Goal: Information Seeking & Learning: Learn about a topic

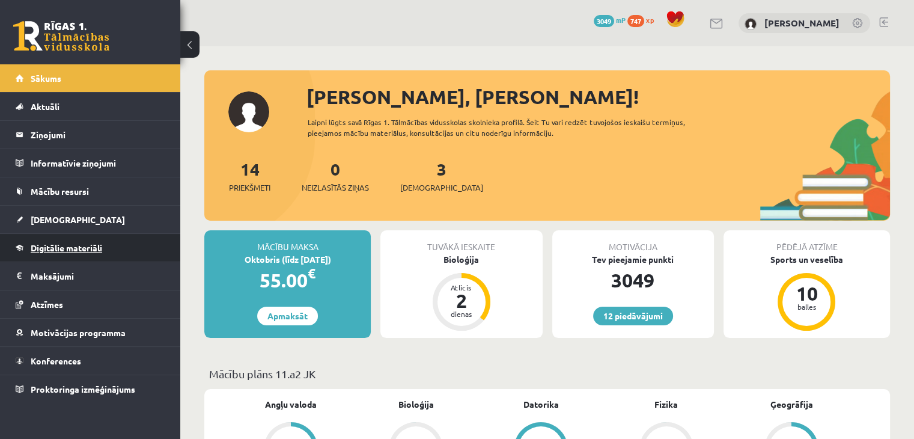
click at [98, 249] on span "Digitālie materiāli" at bounding box center [67, 247] width 72 height 11
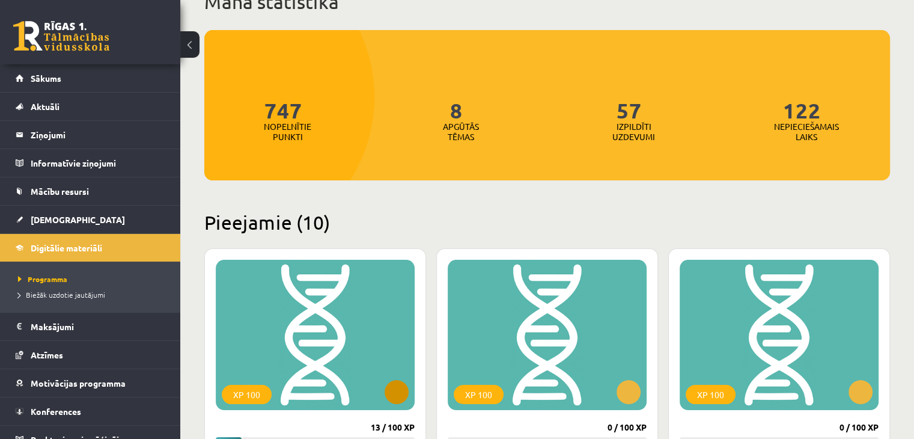
scroll to position [301, 0]
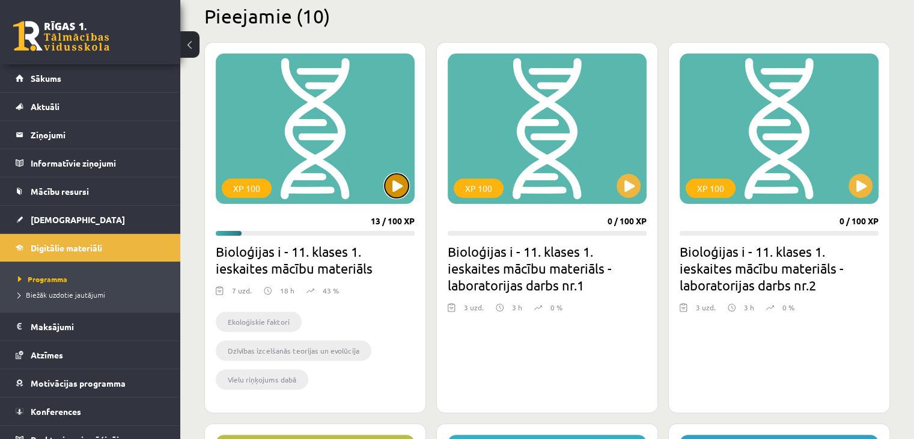
click at [401, 194] on button at bounding box center [397, 186] width 24 height 24
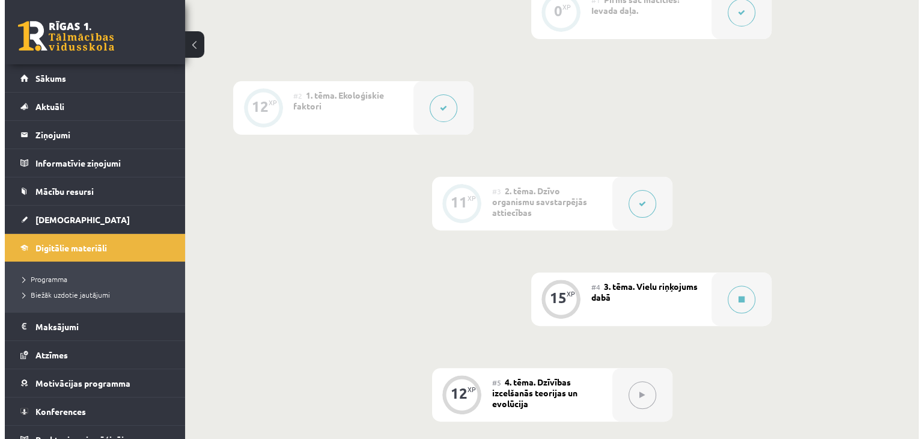
scroll to position [361, 0]
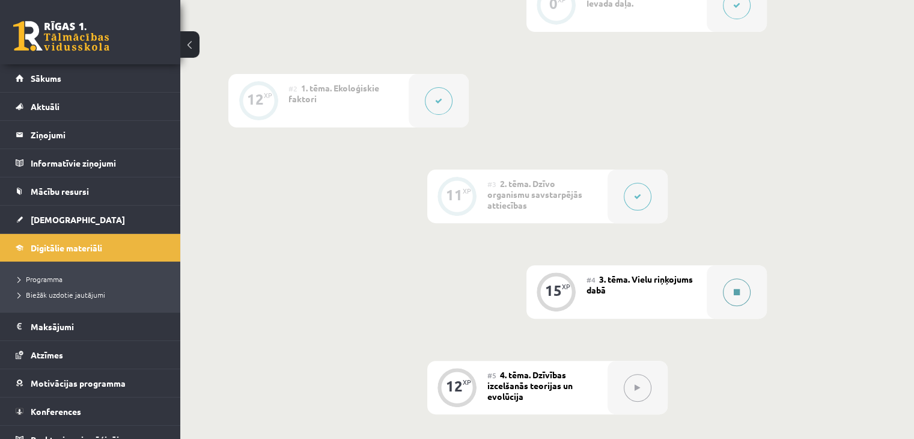
click at [720, 316] on div at bounding box center [737, 292] width 60 height 54
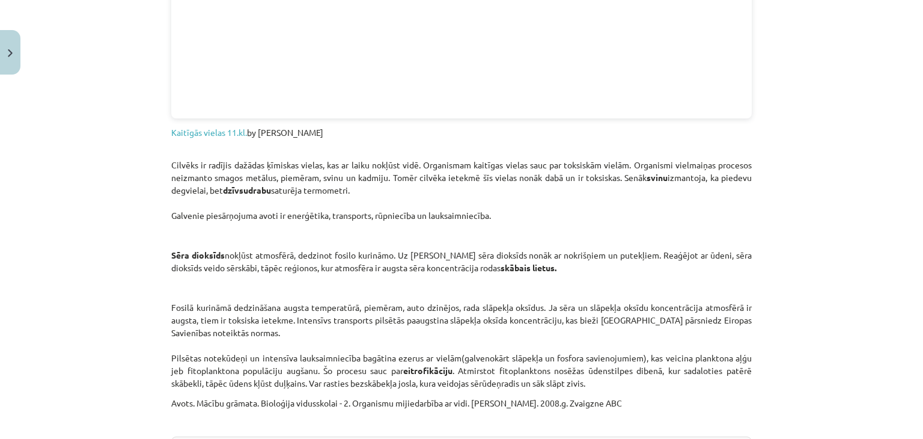
scroll to position [1563, 0]
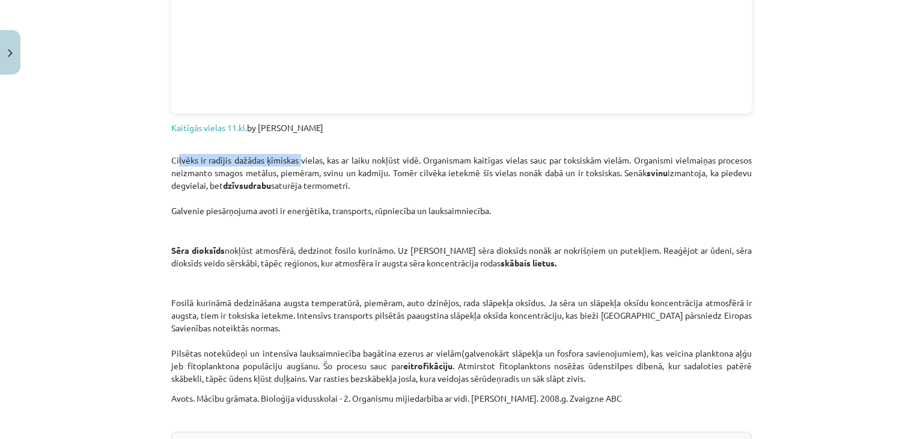
drag, startPoint x: 173, startPoint y: 163, endPoint x: 293, endPoint y: 162, distance: 120.9
click at [293, 162] on p "Cilvēks ir radījis dažādas ķīmiskas vielas, kas ar laiku nokļūst vidē. Organism…" at bounding box center [461, 179] width 581 height 76
drag, startPoint x: 326, startPoint y: 156, endPoint x: 480, endPoint y: 156, distance: 153.3
click at [468, 156] on p "Cilvēks ir radījis dažādas ķīmiskas vielas, kas ar laiku nokļūst vidē. Organism…" at bounding box center [461, 179] width 581 height 76
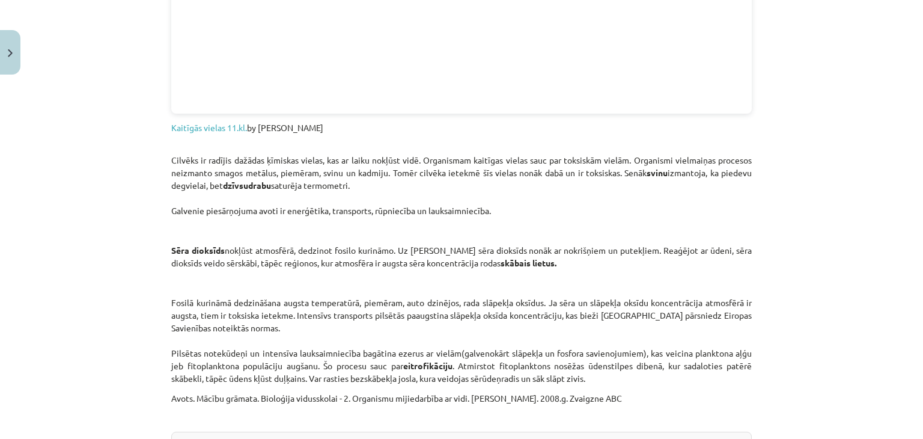
click at [480, 156] on p "Cilvēks ir radījis dažādas ķīmiskas vielas, kas ar laiku nokļūst vidē. Organism…" at bounding box center [461, 179] width 581 height 76
drag, startPoint x: 449, startPoint y: 155, endPoint x: 631, endPoint y: 155, distance: 182.2
click at [631, 155] on p "Cilvēks ir radījis dažādas ķīmiskas vielas, kas ar laiku nokļūst vidē. Organism…" at bounding box center [461, 179] width 581 height 76
click at [630, 156] on p "Cilvēks ir radījis dažādas ķīmiskas vielas, kas ar laiku nokļūst vidē. Organism…" at bounding box center [461, 179] width 581 height 76
drag, startPoint x: 630, startPoint y: 156, endPoint x: 651, endPoint y: 159, distance: 20.7
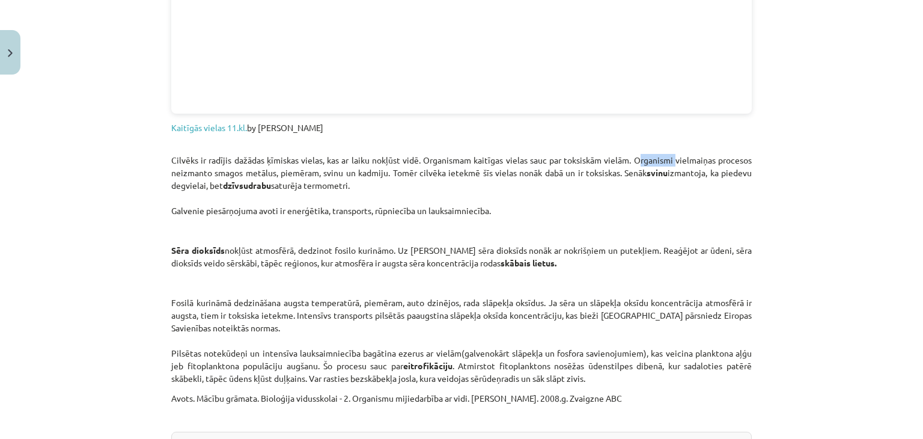
click at [651, 159] on p "Cilvēks ir radījis dažādas ķīmiskas vielas, kas ar laiku nokļūst vidē. Organism…" at bounding box center [461, 179] width 581 height 76
drag, startPoint x: 667, startPoint y: 159, endPoint x: 296, endPoint y: 179, distance: 372.1
click at [296, 179] on p "Cilvēks ir radījis dažādas ķīmiskas vielas, kas ar laiku nokļūst vidē. Organism…" at bounding box center [461, 179] width 581 height 76
click at [298, 176] on p "Cilvēks ir radījis dažādas ķīmiskas vielas, kas ar laiku nokļūst vidē. Organism…" at bounding box center [461, 179] width 581 height 76
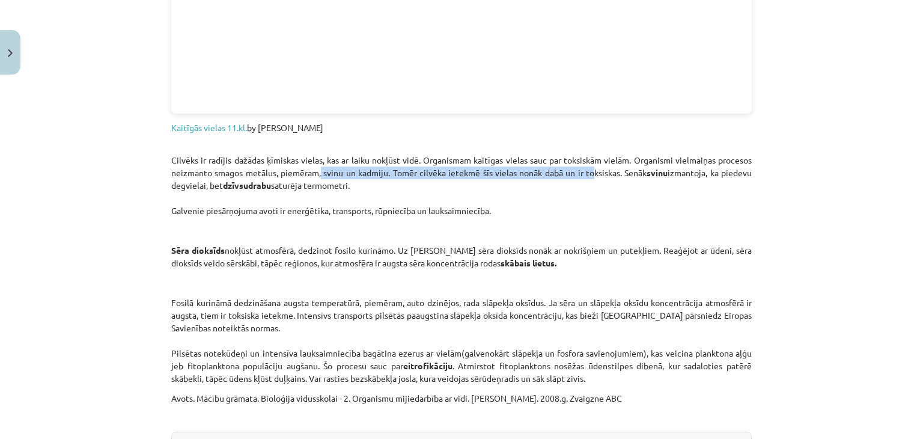
drag, startPoint x: 335, startPoint y: 171, endPoint x: 582, endPoint y: 173, distance: 247.1
click at [582, 173] on p "Cilvēks ir radījis dažādas ķīmiskas vielas, kas ar laiku nokļūst vidē. Organism…" at bounding box center [461, 179] width 581 height 76
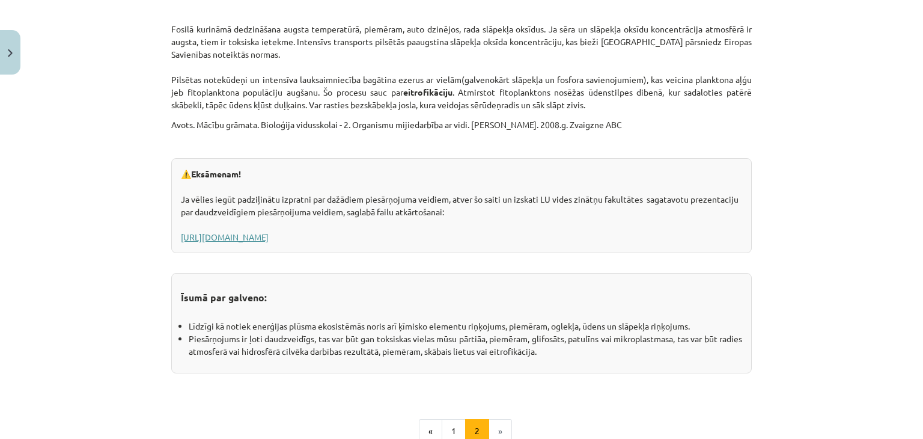
scroll to position [1864, 0]
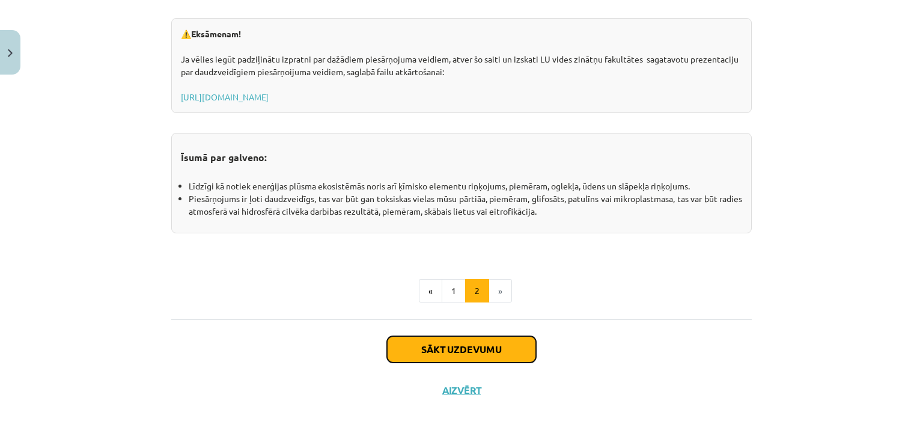
click at [473, 348] on button "Sākt uzdevumu" at bounding box center [461, 349] width 149 height 26
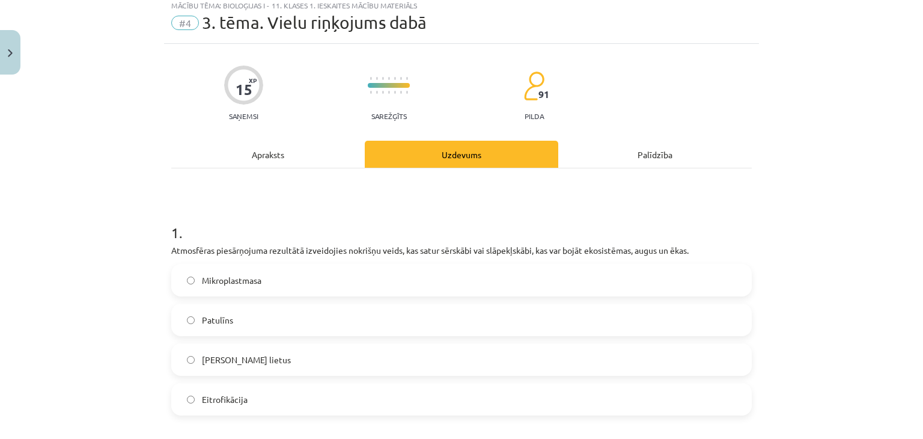
scroll to position [30, 0]
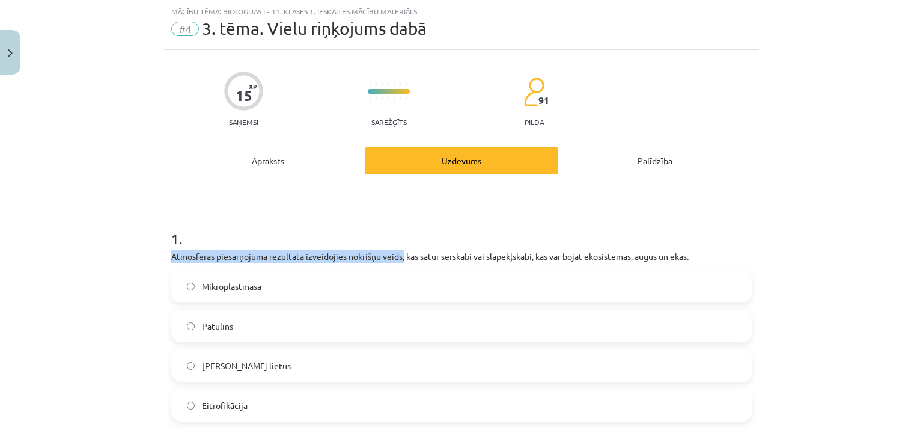
drag, startPoint x: 236, startPoint y: 246, endPoint x: 402, endPoint y: 249, distance: 165.4
click at [401, 248] on div "1 . Atmosfēras piesārņojuma rezultātā izveidojies nokrišņu veids, kas satur sēr…" at bounding box center [461, 315] width 581 height 212
click at [403, 253] on p "Atmosfēras piesārņojuma rezultātā izveidojies nokrišņu veids, kas satur sērskāb…" at bounding box center [461, 256] width 581 height 13
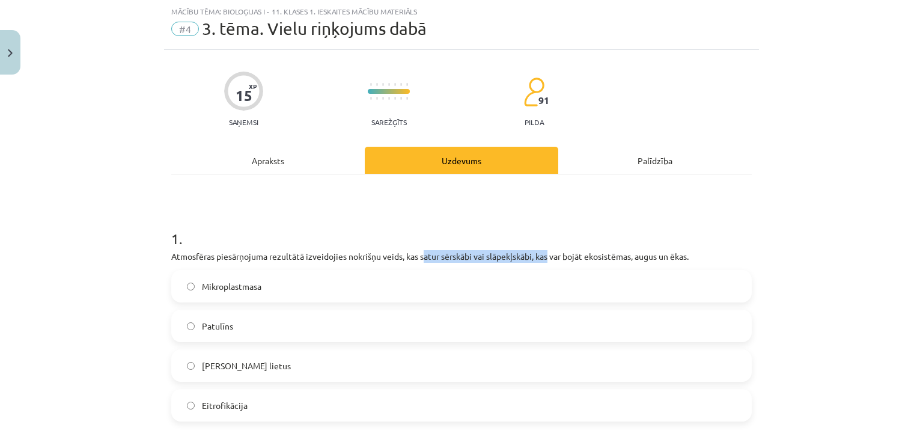
drag, startPoint x: 428, startPoint y: 254, endPoint x: 551, endPoint y: 248, distance: 122.8
click at [551, 248] on div "1 . Atmosfēras piesārņojuma rezultātā izveidojies nokrišņu veids, kas satur sēr…" at bounding box center [461, 315] width 581 height 212
click at [552, 248] on div "1 . Atmosfēras piesārņojuma rezultātā izveidojies nokrišņu veids, kas satur sēr…" at bounding box center [461, 315] width 581 height 212
click at [264, 360] on label "Skābais lietus" at bounding box center [462, 366] width 578 height 30
drag, startPoint x: 222, startPoint y: 257, endPoint x: 315, endPoint y: 256, distance: 92.6
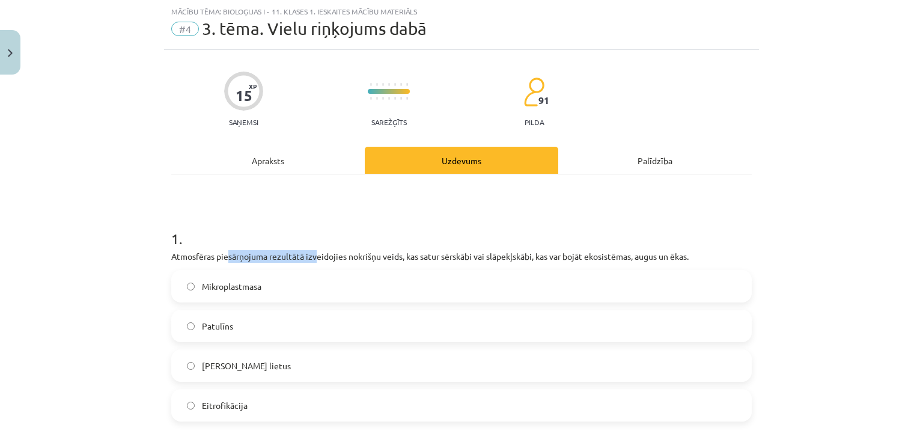
click at [315, 256] on p "Atmosfēras piesārņojuma rezultātā izveidojies nokrišņu veids, kas satur sērskāb…" at bounding box center [461, 256] width 581 height 13
drag, startPoint x: 315, startPoint y: 256, endPoint x: 412, endPoint y: 256, distance: 96.8
click at [412, 256] on p "Atmosfēras piesārņojuma rezultātā izveidojies nokrišņu veids, kas satur sērskāb…" at bounding box center [461, 256] width 581 height 13
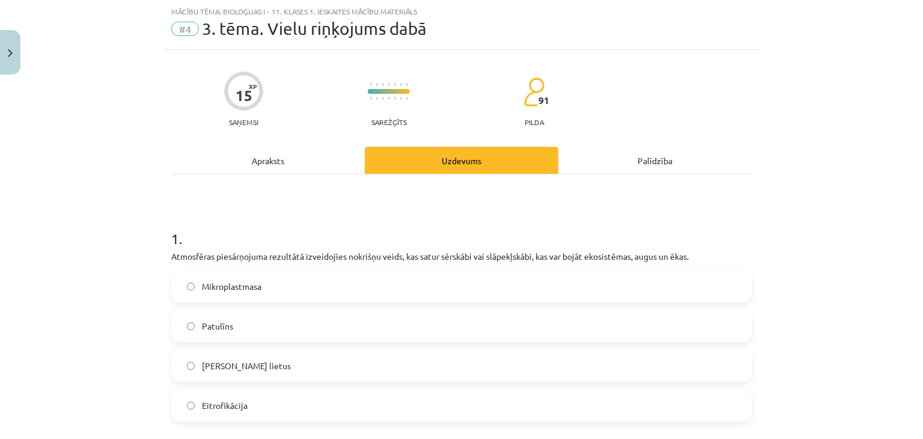
click at [203, 397] on label "Eitrofikācija" at bounding box center [462, 405] width 578 height 30
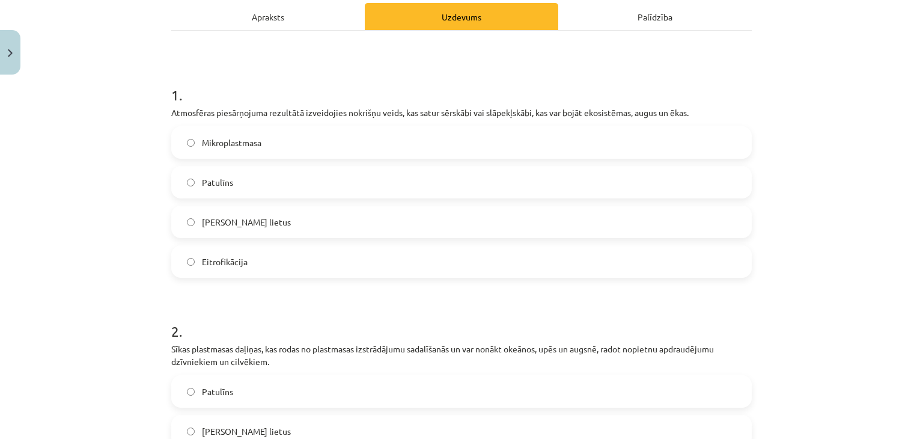
scroll to position [210, 0]
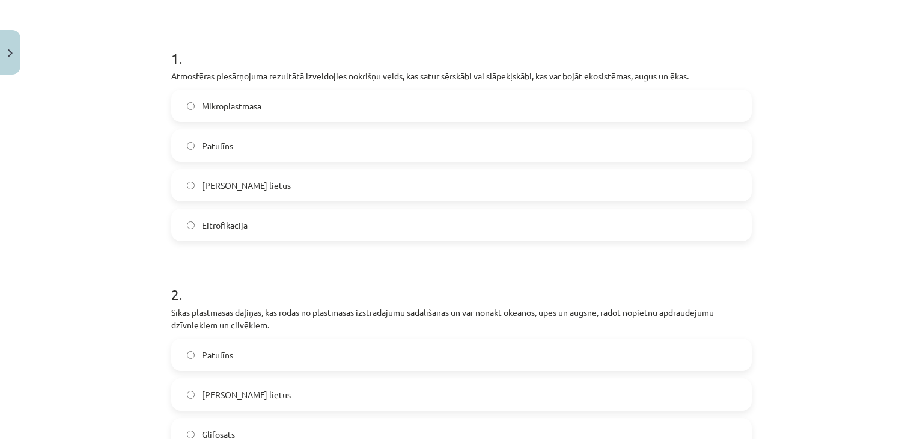
click at [230, 186] on span "Skābais lietus" at bounding box center [246, 185] width 89 height 13
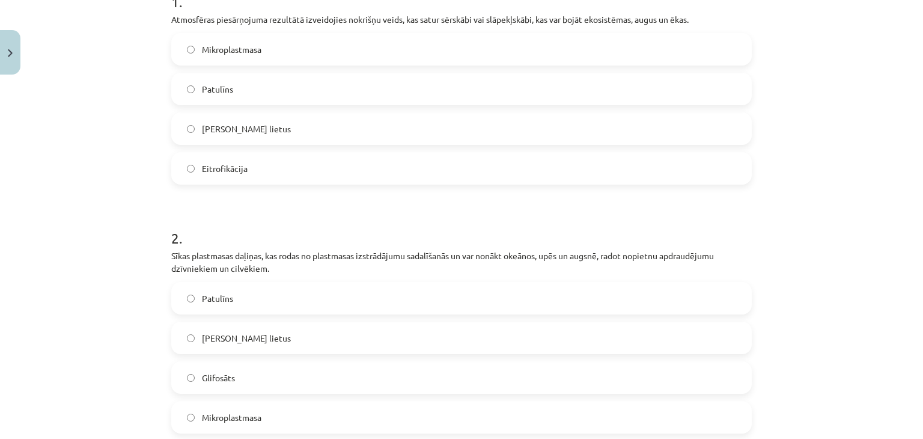
scroll to position [271, 0]
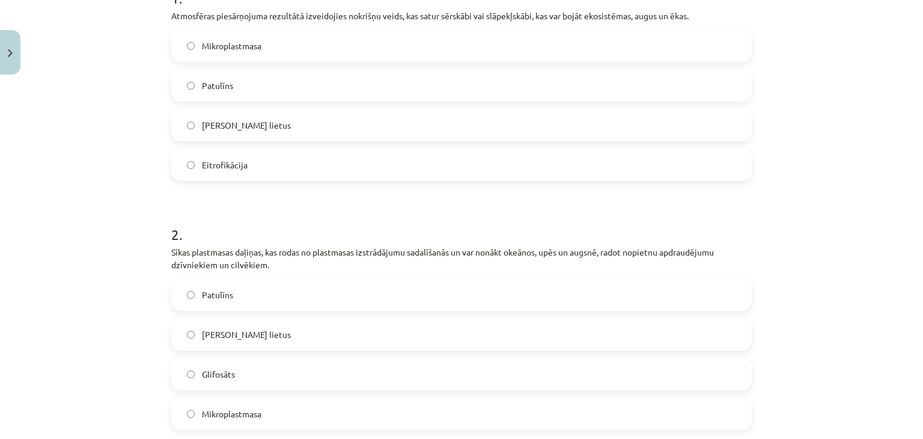
click at [207, 412] on span "Mikroplastmasa" at bounding box center [232, 414] width 60 height 13
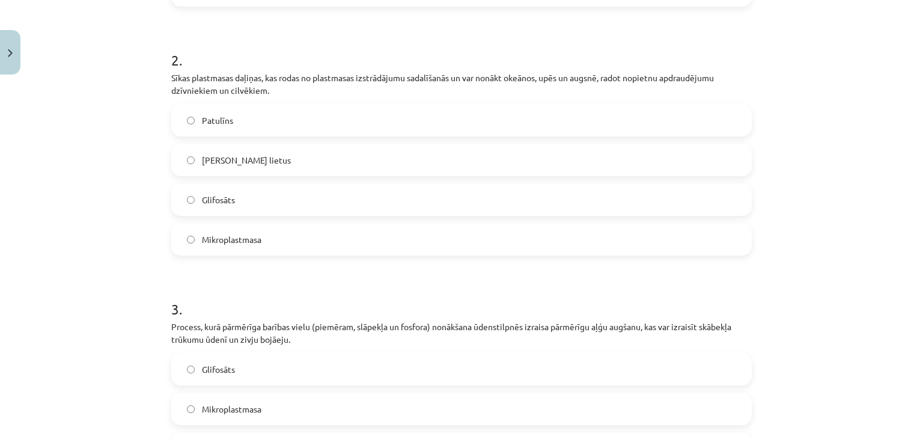
scroll to position [451, 0]
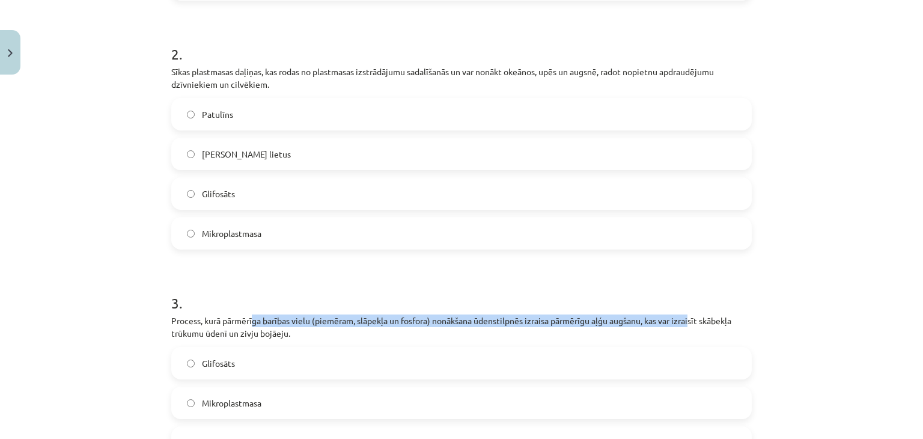
drag, startPoint x: 253, startPoint y: 319, endPoint x: 693, endPoint y: 318, distance: 440.1
click at [693, 318] on p "Process, kurā pārmērīga barības vielu (piemēram, slāpekļa un fosfora) nonākšana…" at bounding box center [461, 326] width 581 height 25
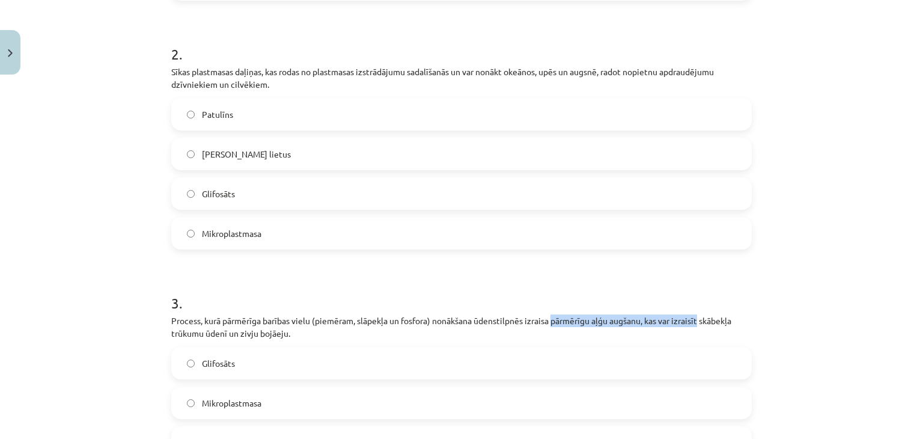
drag, startPoint x: 693, startPoint y: 318, endPoint x: 563, endPoint y: 317, distance: 129.9
click at [567, 317] on p "Process, kurā pārmērīga barības vielu (piemēram, slāpekļa un fosfora) nonākšana…" at bounding box center [461, 326] width 581 height 25
click at [562, 316] on p "Process, kurā pārmērīga barības vielu (piemēram, slāpekļa un fosfora) nonākšana…" at bounding box center [461, 326] width 581 height 25
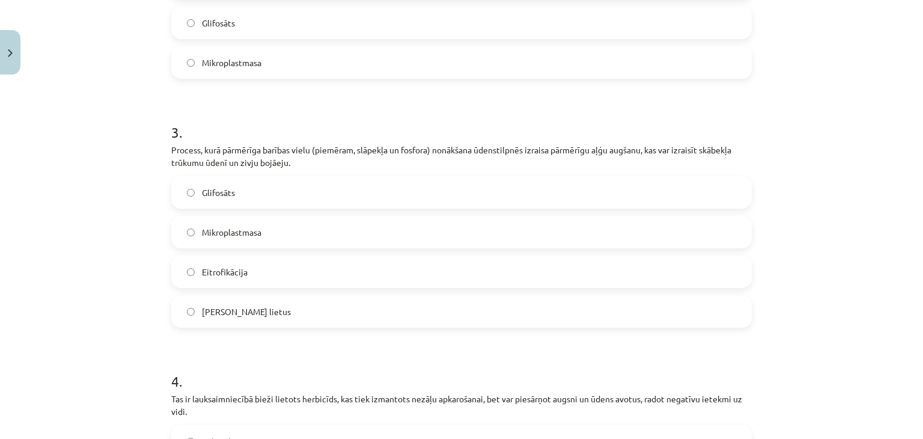
scroll to position [631, 0]
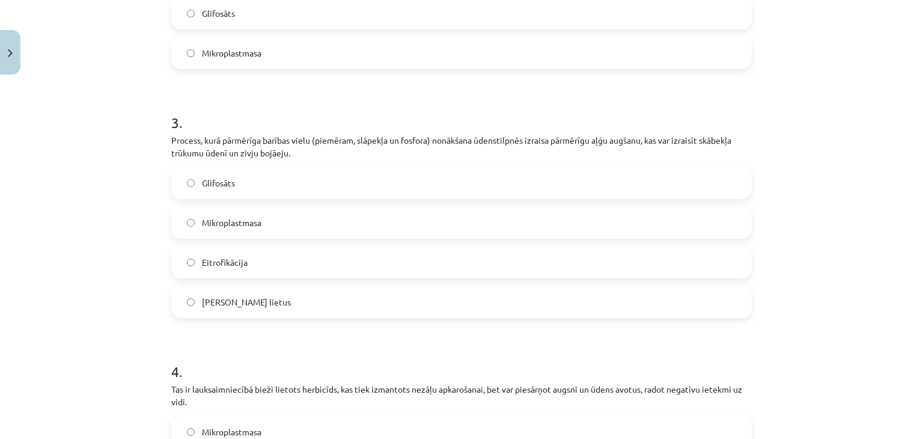
click at [231, 265] on span "Eitrofikācija" at bounding box center [225, 262] width 46 height 13
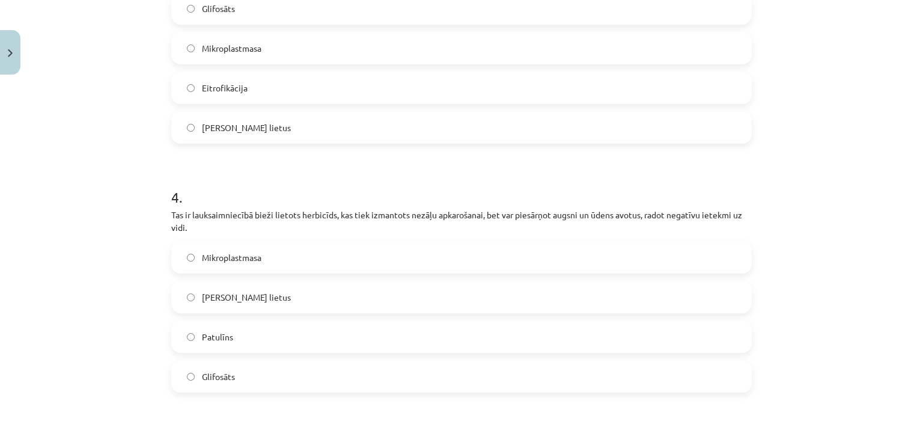
scroll to position [812, 0]
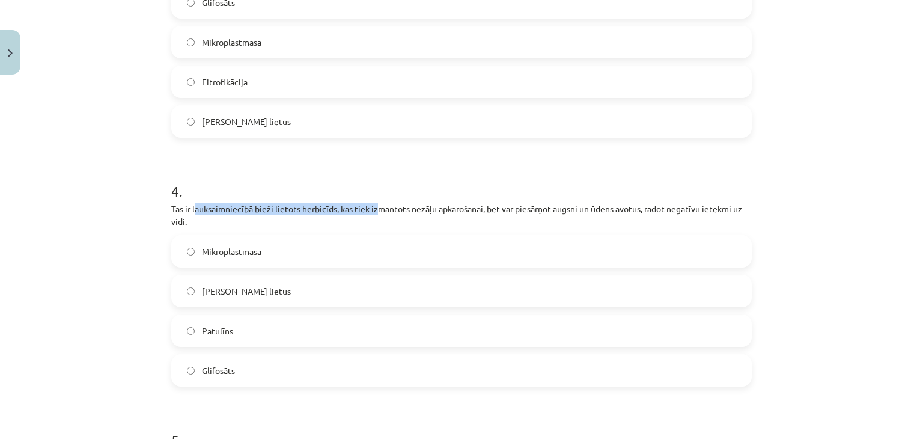
drag, startPoint x: 190, startPoint y: 210, endPoint x: 375, endPoint y: 209, distance: 185.2
click at [375, 209] on p "Tas ir lauksaimniecībā bieži lietots herbicīds, kas tiek izmantots nezāļu apkar…" at bounding box center [461, 215] width 581 height 25
click at [376, 209] on p "Tas ir lauksaimniecībā bieži lietots herbicīds, kas tiek izmantots nezāļu apkar…" at bounding box center [461, 215] width 581 height 25
drag, startPoint x: 206, startPoint y: 207, endPoint x: 354, endPoint y: 212, distance: 148.6
click at [354, 212] on p "Tas ir lauksaimniecībā bieži lietots herbicīds, kas tiek izmantots nezāļu apkar…" at bounding box center [461, 215] width 581 height 25
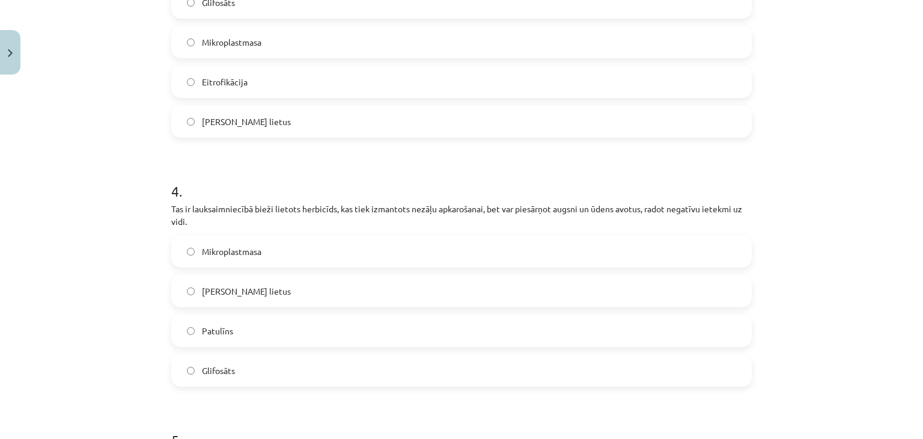
click at [189, 381] on label "Glifosāts" at bounding box center [462, 370] width 578 height 30
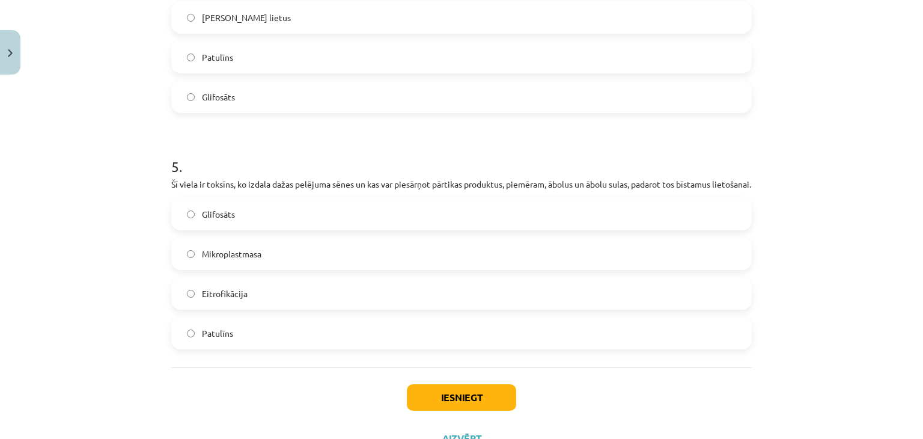
scroll to position [1112, 0]
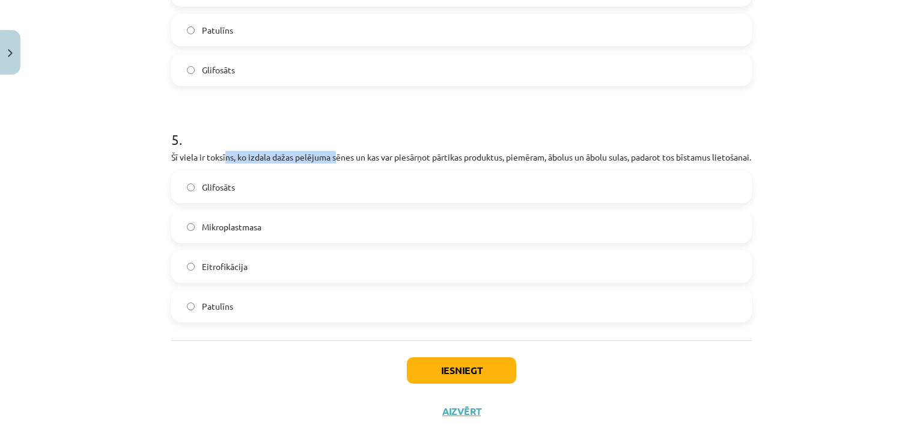
drag, startPoint x: 243, startPoint y: 158, endPoint x: 332, endPoint y: 158, distance: 89.0
click at [332, 158] on p "Šī viela ir toksīns, ko izdala dažas pelējuma sēnes un kas var piesārņot pārtik…" at bounding box center [461, 157] width 581 height 13
drag, startPoint x: 339, startPoint y: 152, endPoint x: 345, endPoint y: 149, distance: 7.0
click at [345, 149] on div "5 . Šī viela ir toksīns, ko izdala dažas pelējuma sēnes un kas var piesārņot pā…" at bounding box center [461, 216] width 581 height 212
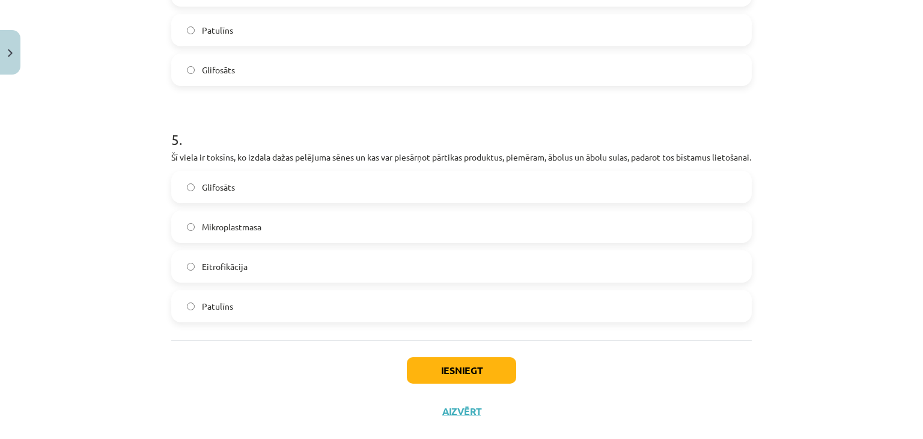
click at [207, 313] on span "Patulīns" at bounding box center [217, 306] width 31 height 13
click at [447, 381] on button "Iesniegt" at bounding box center [461, 370] width 109 height 26
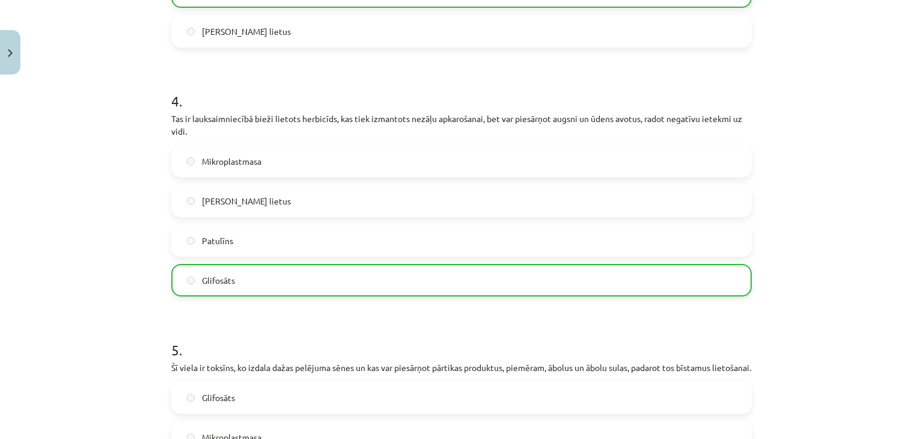
scroll to position [1142, 0]
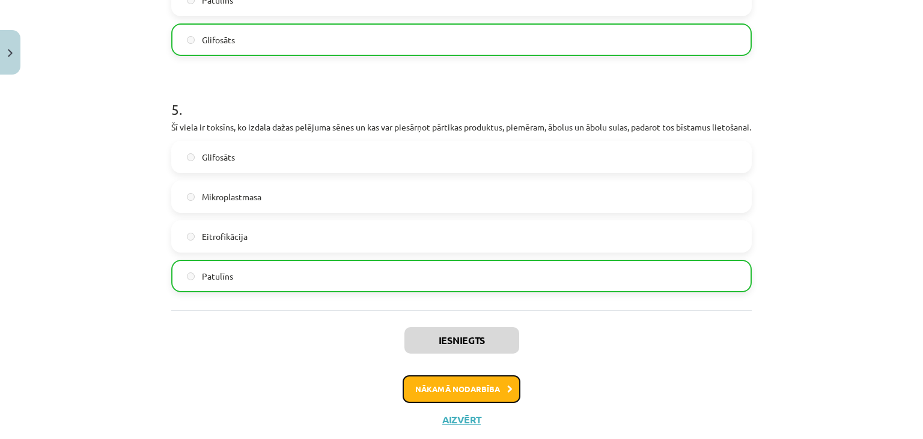
click at [474, 400] on button "Nākamā nodarbība" at bounding box center [462, 389] width 118 height 28
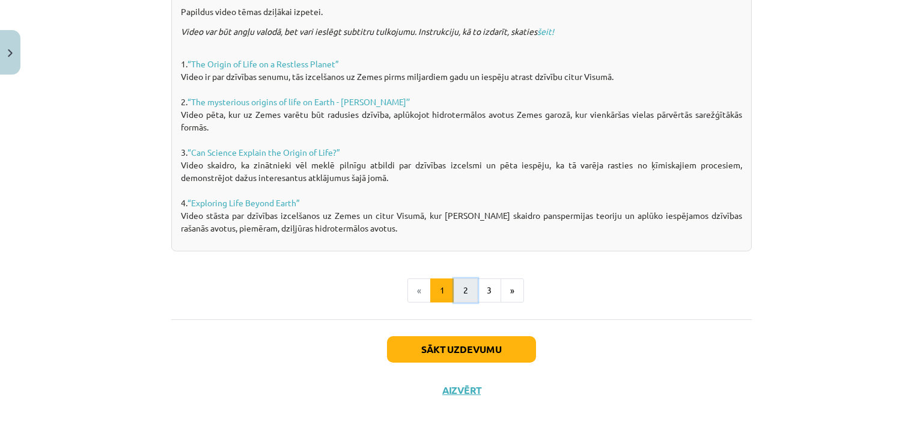
click at [467, 296] on button "2" at bounding box center [466, 290] width 24 height 24
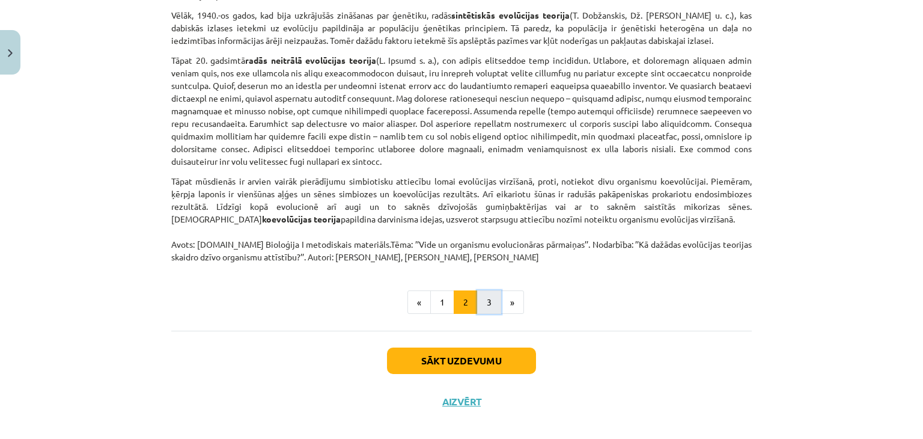
click at [477, 292] on button "3" at bounding box center [489, 302] width 24 height 24
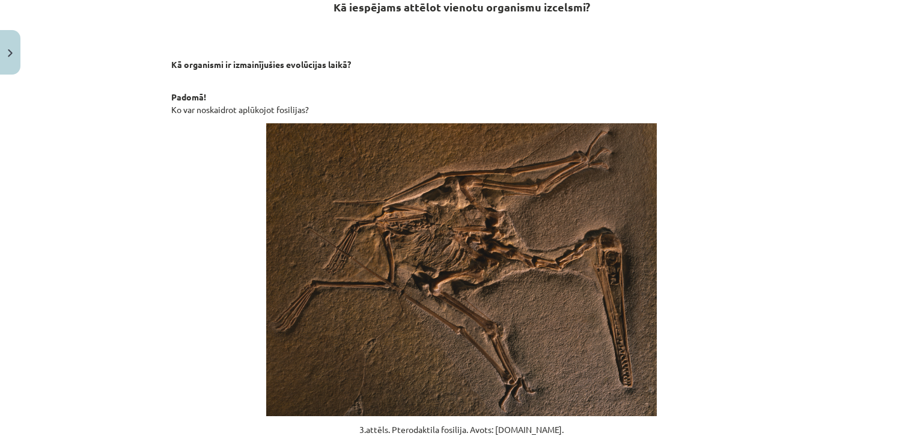
scroll to position [215, 0]
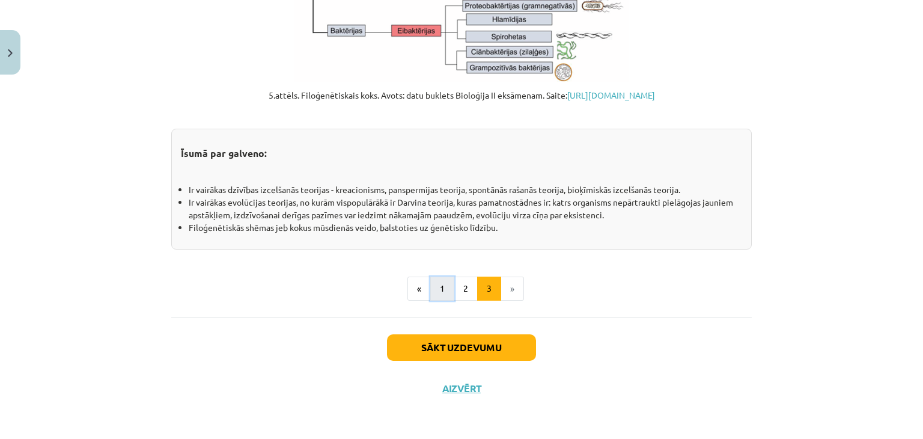
click at [436, 292] on button "1" at bounding box center [442, 289] width 24 height 24
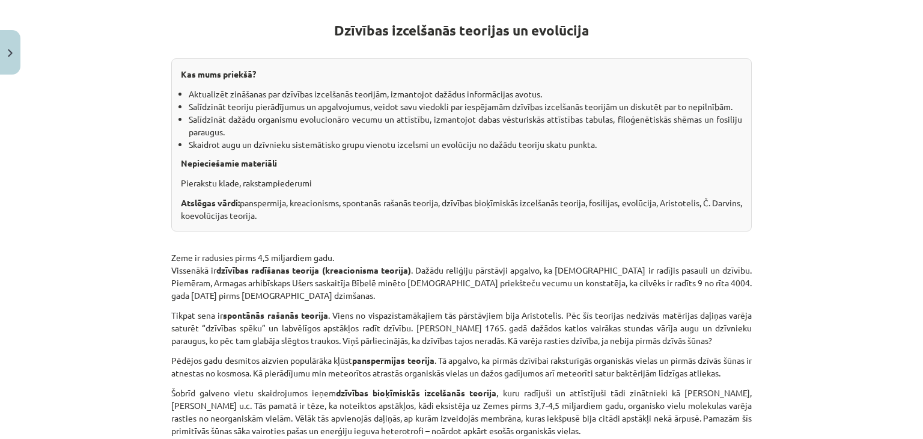
click at [405, 311] on p "Tikpat sena ir spontānās rašanās teorija . Viens no vispazīstamākajiem tās pārs…" at bounding box center [461, 328] width 581 height 38
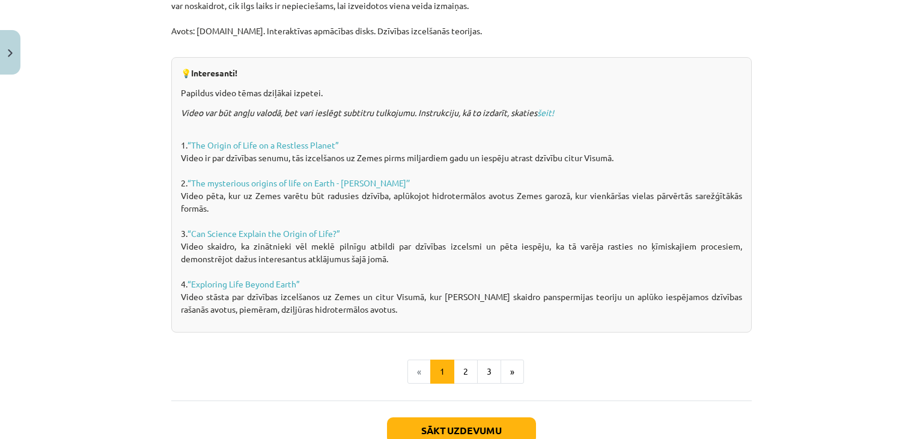
scroll to position [816, 0]
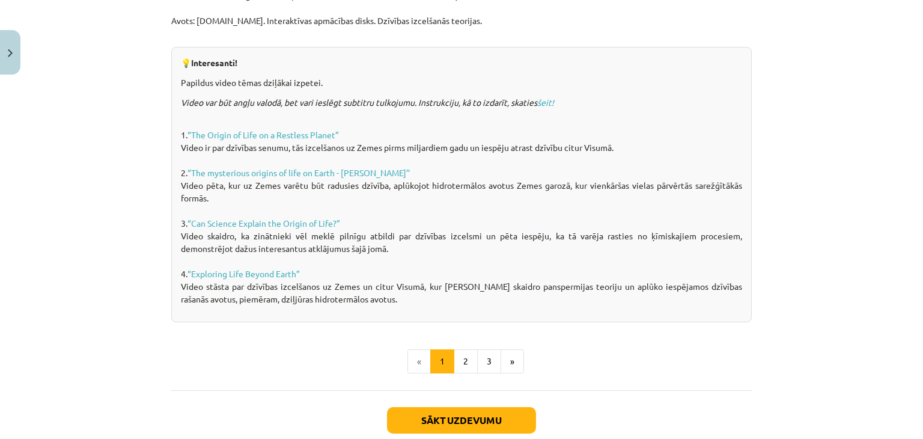
drag, startPoint x: 378, startPoint y: 186, endPoint x: 618, endPoint y: 203, distance: 241.1
click at [618, 203] on p "1. “The Origin of Life on a Restless Planet” Video ir par dzīvības senumu, tās …" at bounding box center [462, 210] width 562 height 189
click at [623, 183] on p "1. “The Origin of Life on a Restless Planet” Video ir par dzīvības senumu, tās …" at bounding box center [462, 210] width 562 height 189
drag, startPoint x: 211, startPoint y: 171, endPoint x: 218, endPoint y: 141, distance: 30.9
click at [463, 355] on button "2" at bounding box center [466, 361] width 24 height 24
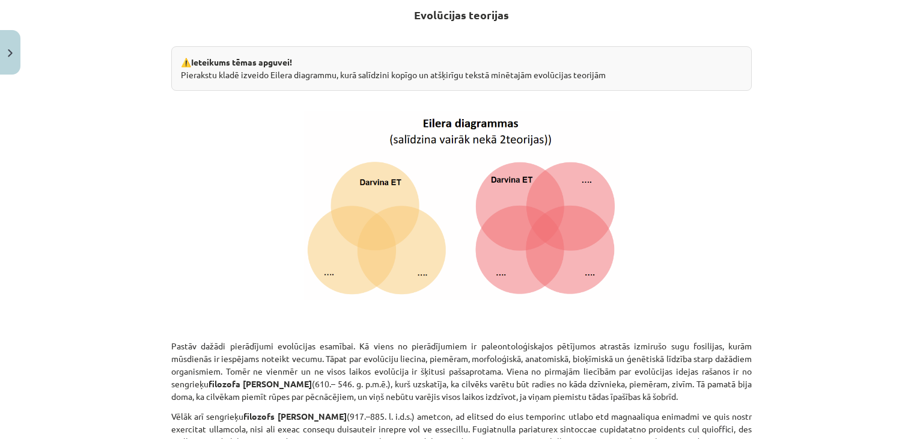
scroll to position [215, 0]
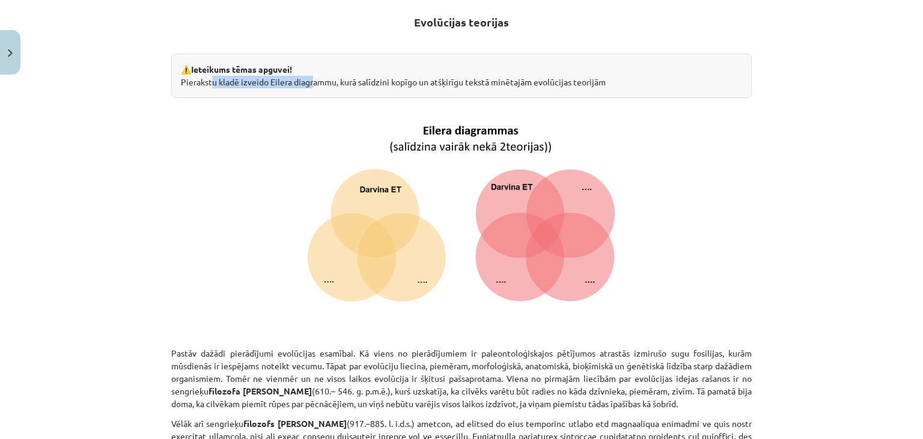
drag, startPoint x: 200, startPoint y: 89, endPoint x: 307, endPoint y: 81, distance: 107.3
click at [303, 81] on div "⚠️Ieteikums tēmas apguvei! Pierakstu kladē izveido Eilera diagrammu, kurā salīd…" at bounding box center [461, 76] width 581 height 44
click at [307, 81] on div "⚠️Ieteikums tēmas apguvei! Pierakstu kladē izveido Eilera diagrammu, kurā salīd…" at bounding box center [461, 76] width 581 height 44
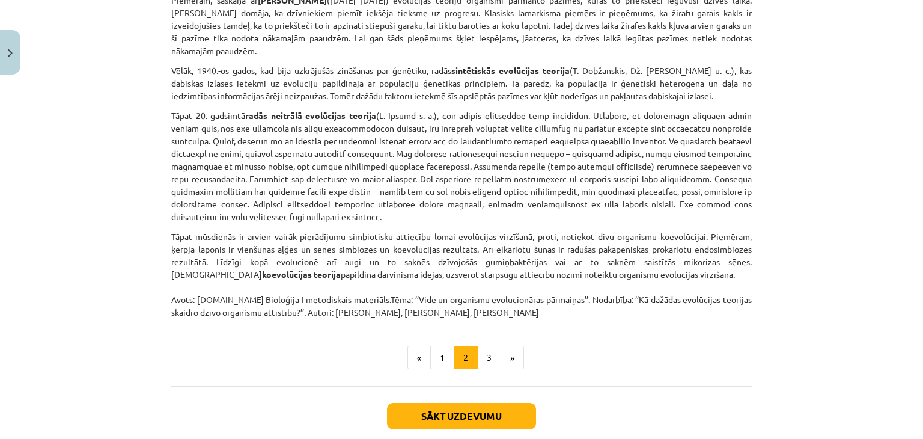
scroll to position [869, 0]
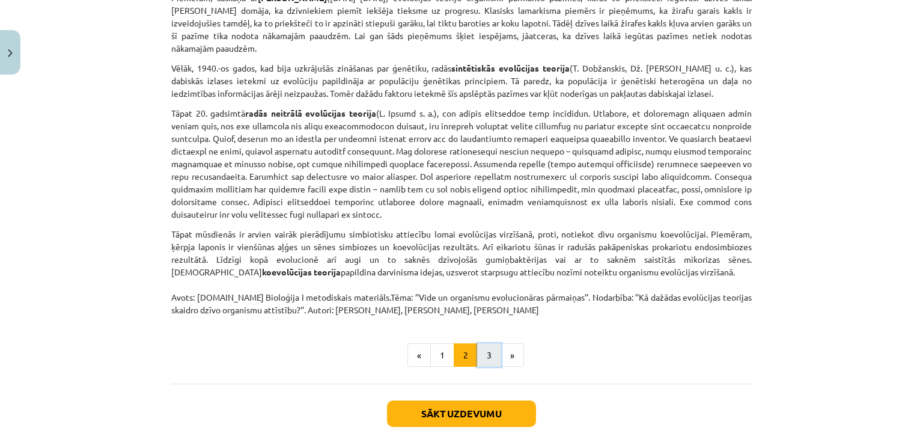
click at [479, 346] on button "3" at bounding box center [489, 355] width 24 height 24
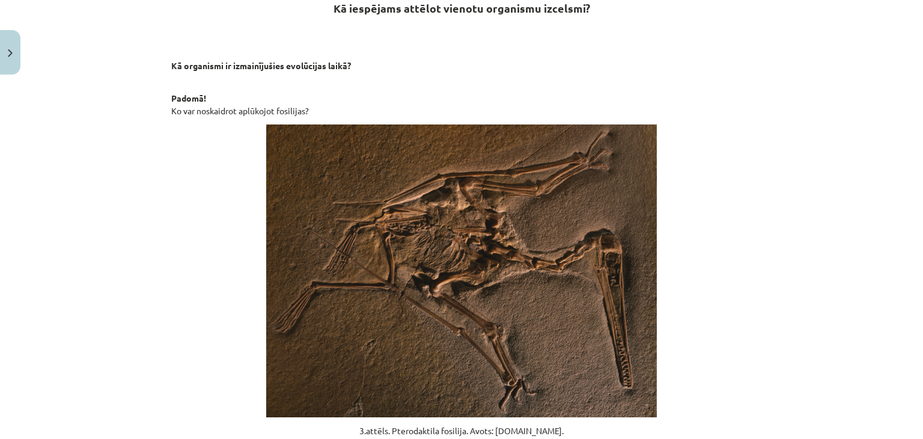
scroll to position [215, 0]
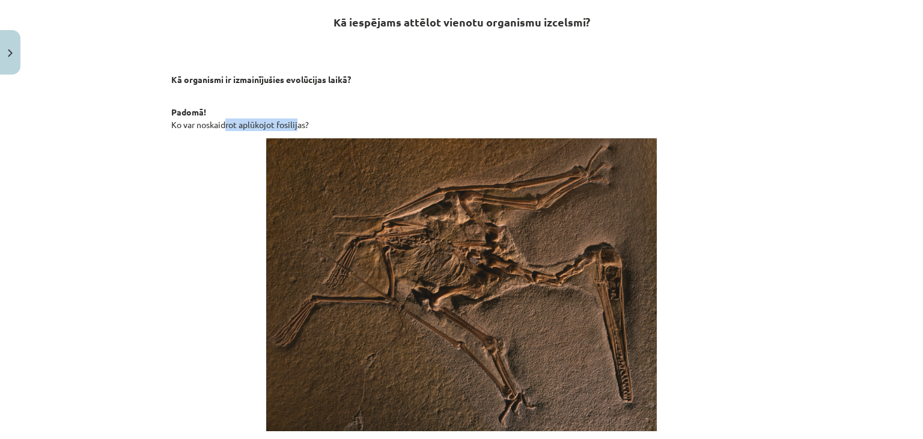
drag, startPoint x: 219, startPoint y: 128, endPoint x: 300, endPoint y: 133, distance: 81.3
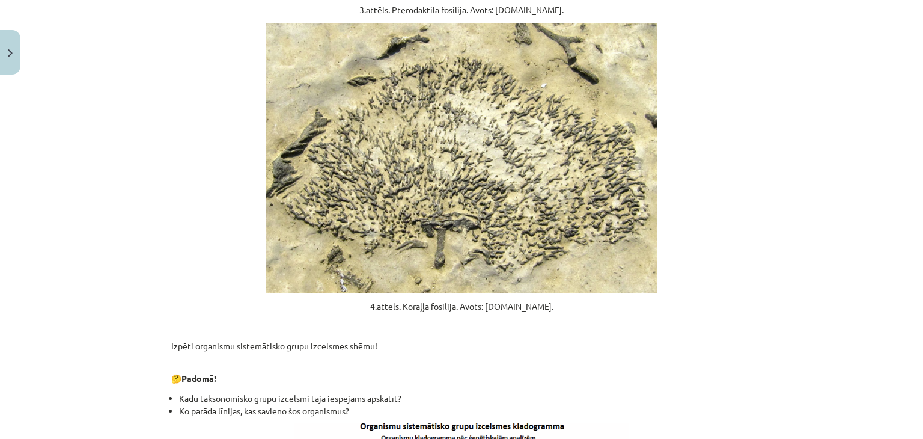
scroll to position [816, 0]
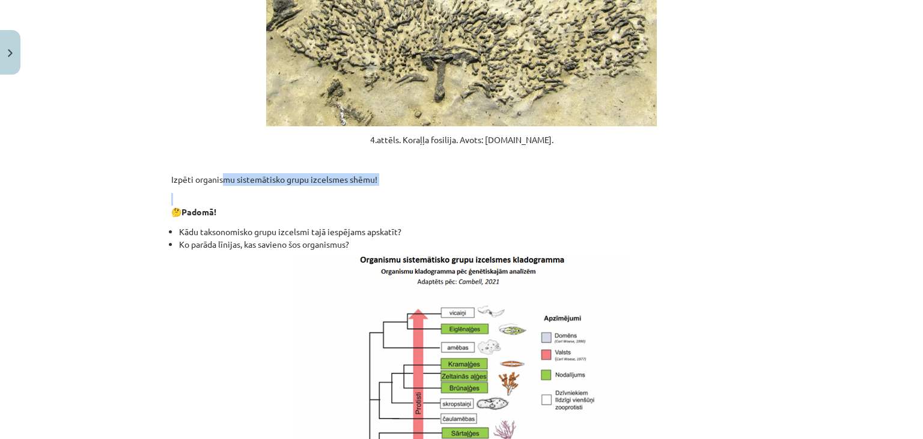
drag, startPoint x: 227, startPoint y: 179, endPoint x: 245, endPoint y: 185, distance: 19.8
click at [245, 185] on div "Kā iespējams attēlot vienotu organismu izcelsmi? Kā organismi ir izmainījušies …" at bounding box center [461, 109] width 581 height 1421
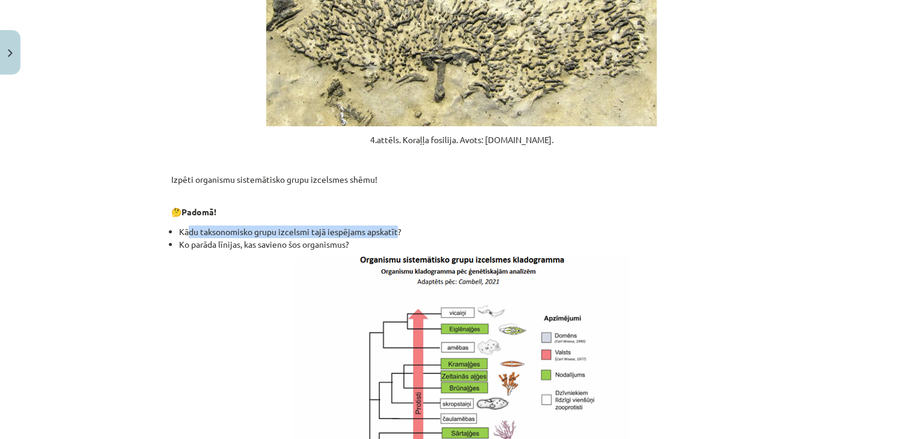
drag, startPoint x: 194, startPoint y: 236, endPoint x: 396, endPoint y: 236, distance: 202.0
click at [396, 236] on li "Kādu taksonomisko grupu izcelsmi tajā iespējams apskatīt?" at bounding box center [465, 231] width 573 height 13
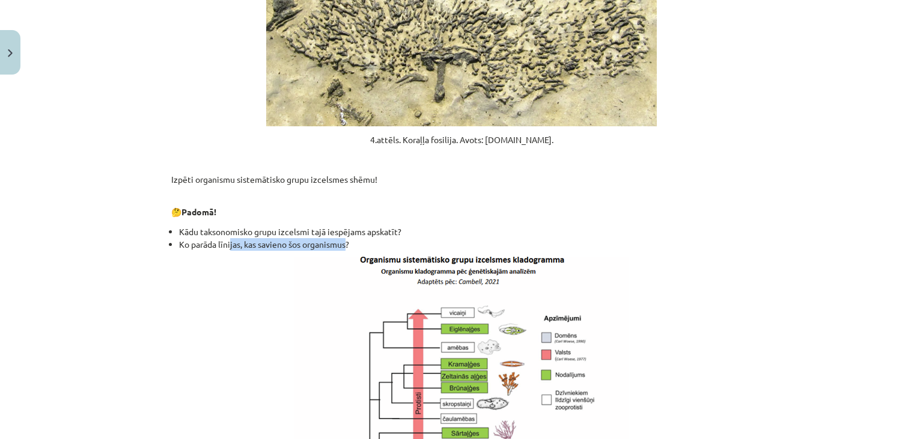
drag, startPoint x: 226, startPoint y: 242, endPoint x: 345, endPoint y: 243, distance: 119.0
click at [345, 243] on li "Ko parāda līnijas, kas savieno šos organismus?" at bounding box center [465, 244] width 573 height 13
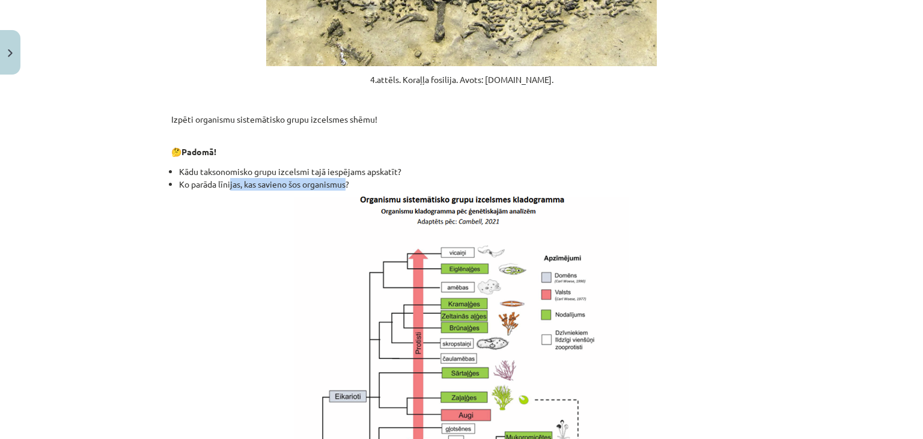
click at [405, 243] on img at bounding box center [461, 395] width 335 height 396
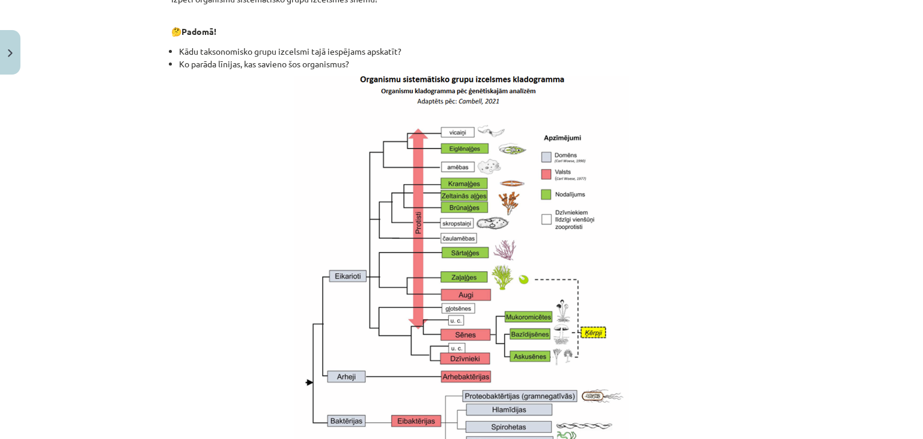
click at [625, 243] on p at bounding box center [461, 274] width 581 height 396
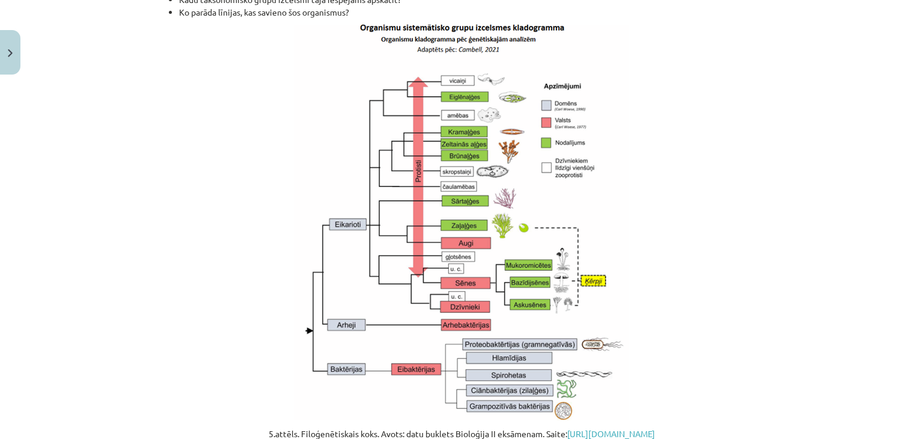
scroll to position [1056, 0]
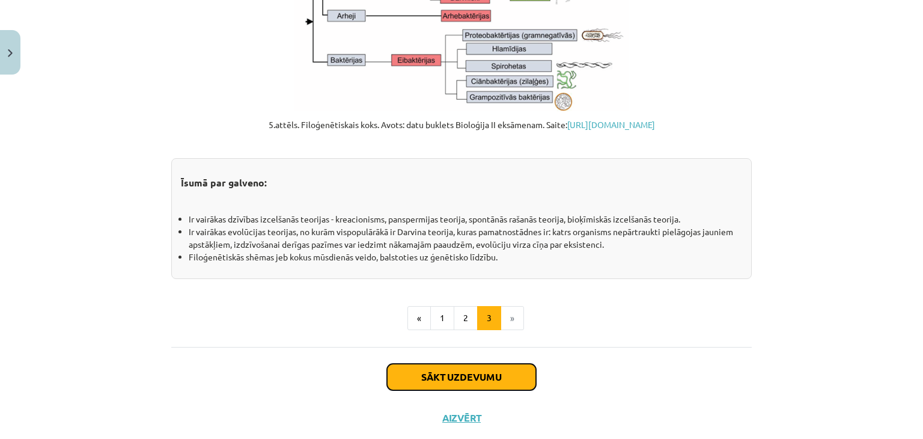
click at [421, 383] on button "Sākt uzdevumu" at bounding box center [461, 377] width 149 height 26
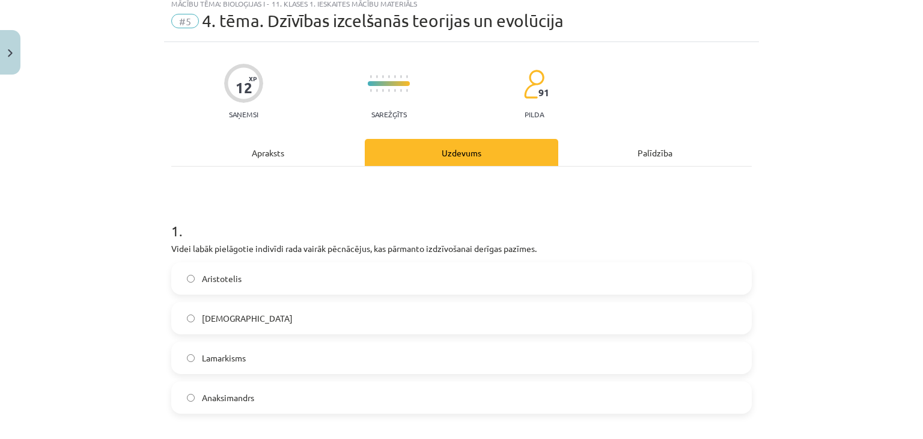
scroll to position [30, 0]
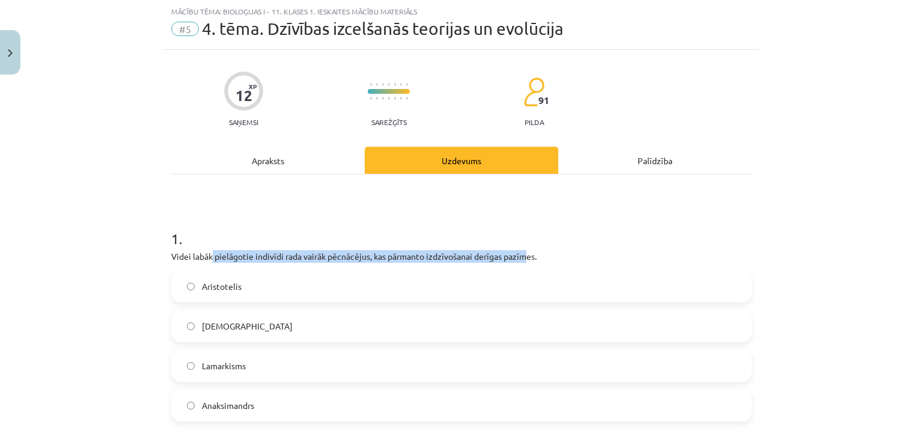
drag, startPoint x: 207, startPoint y: 260, endPoint x: 524, endPoint y: 254, distance: 316.3
click at [524, 254] on p "Videi labāk pielāgotie indivīdi rada vairāk pēcnācējus, kas pārmanto izdzīvošan…" at bounding box center [461, 256] width 581 height 13
click at [221, 371] on span "Lamarkisms" at bounding box center [224, 366] width 44 height 13
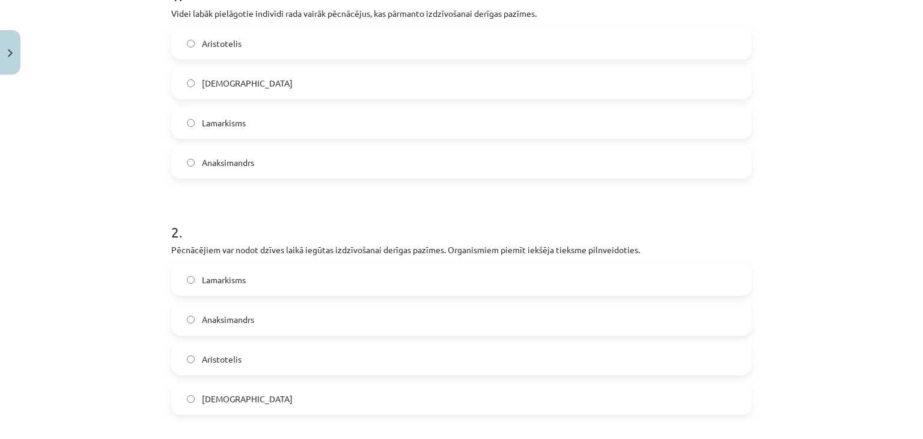
scroll to position [331, 0]
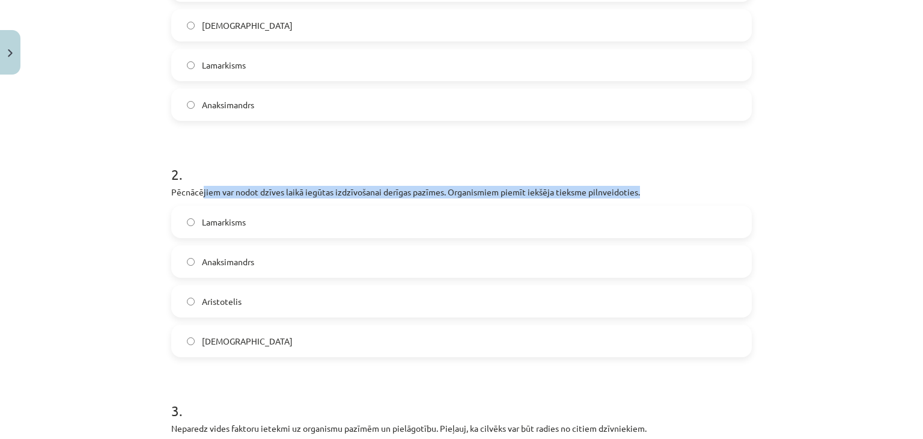
drag, startPoint x: 201, startPoint y: 193, endPoint x: 663, endPoint y: 188, distance: 461.8
click at [663, 188] on p "Pēcnācējiem var nodot dzīves laikā iegūtas izdzīvošanai derīgas pazīmes. Organi…" at bounding box center [461, 192] width 581 height 13
drag, startPoint x: 167, startPoint y: 195, endPoint x: 318, endPoint y: 339, distance: 208.8
click at [318, 339] on div "Mācību tēma: Bioloģijas i - 11. klases 1. ieskaites mācību materiāls #5 4. tēma…" at bounding box center [461, 219] width 923 height 439
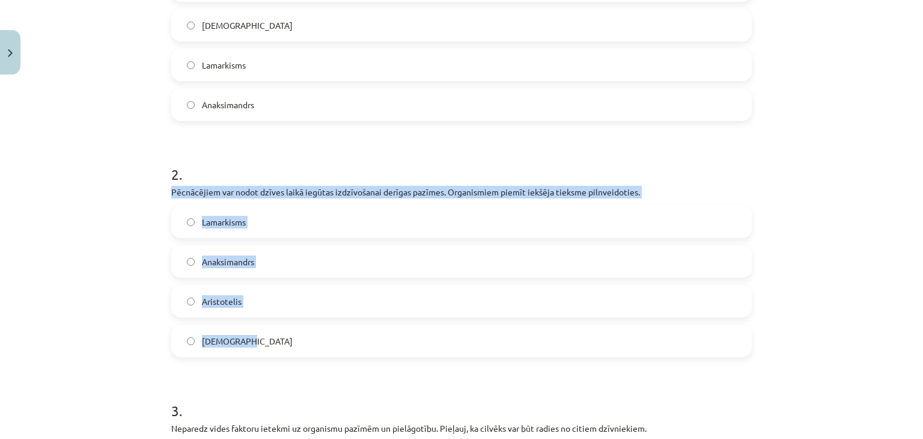
copy div "Pēcnācējiem var nodot dzīves laikā iegūtas izdzīvošanai derīgas pazīmes. Organi…"
click at [212, 223] on span "Lamarkisms" at bounding box center [224, 222] width 44 height 13
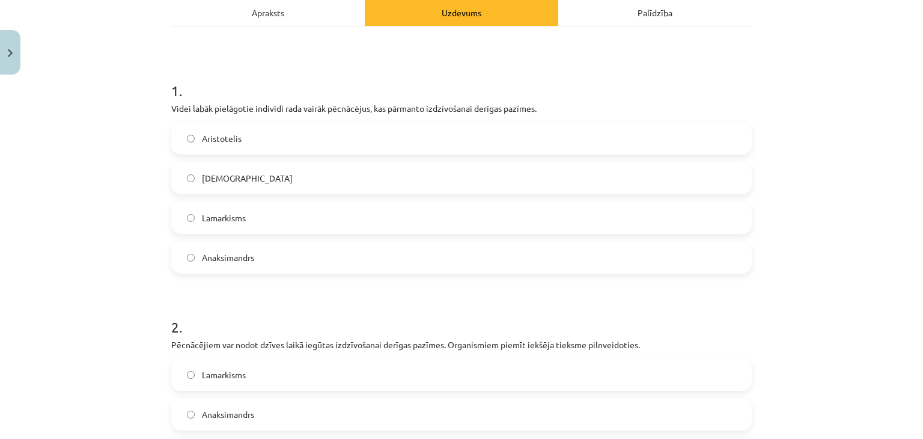
scroll to position [150, 0]
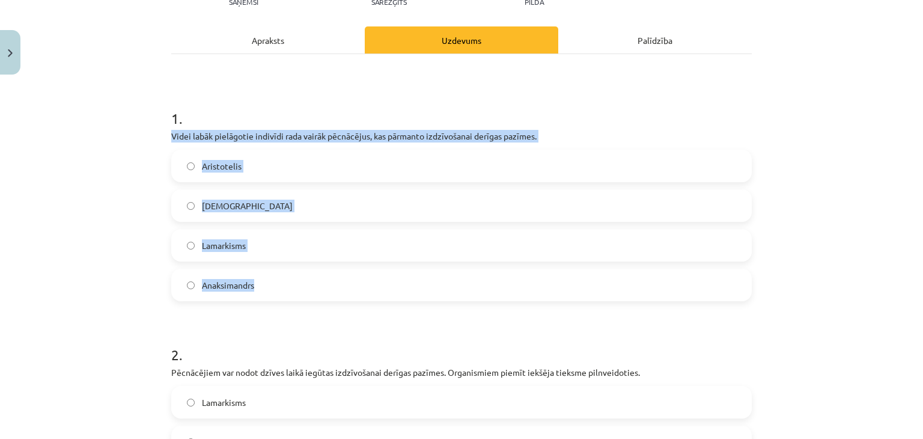
drag, startPoint x: 179, startPoint y: 153, endPoint x: 278, endPoint y: 275, distance: 157.3
click at [278, 275] on div "12 XP Saņemsi Sarežģīts 91 pilda Apraksts Uzdevums Palīdzība 1 . Videi labāk pi…" at bounding box center [461, 407] width 595 height 954
copy div "Videi labāk pielāgotie indivīdi rada vairāk pēcnācējus, kas pārmanto izdzīvošan…"
click at [220, 212] on label "Darvinisms" at bounding box center [462, 206] width 578 height 30
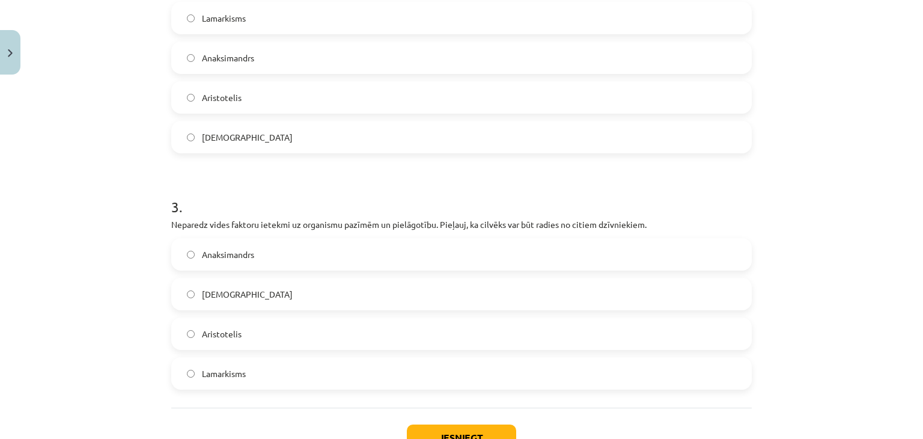
scroll to position [571, 0]
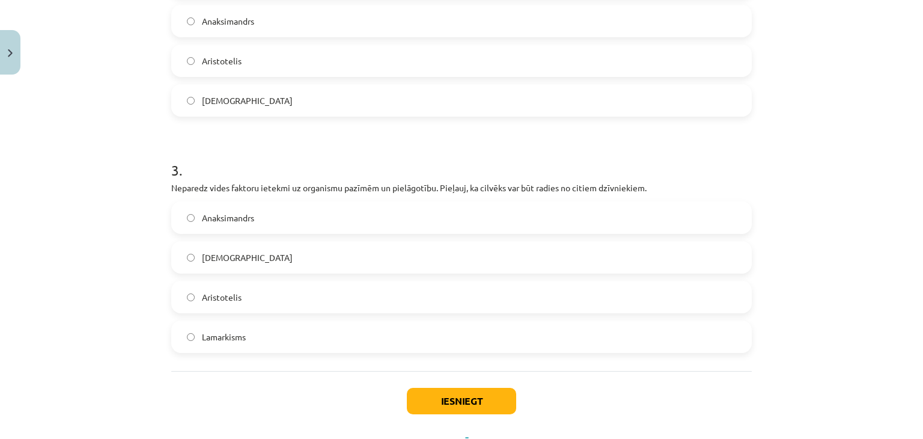
click at [240, 299] on label "Aristotelis" at bounding box center [462, 297] width 578 height 30
click at [438, 397] on button "Iesniegt" at bounding box center [461, 401] width 109 height 26
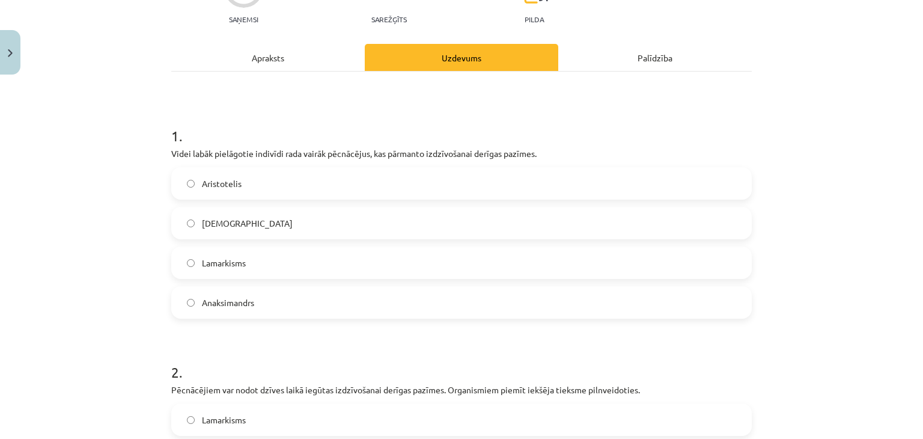
scroll to position [0, 0]
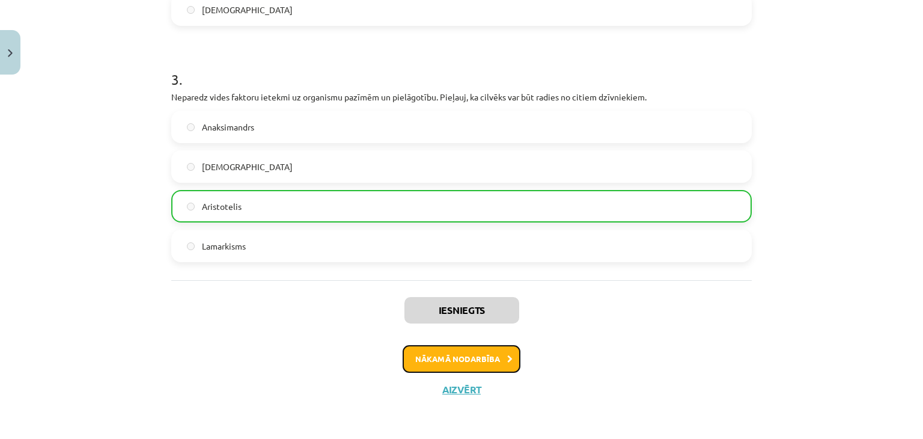
click at [437, 352] on button "Nākamā nodarbība" at bounding box center [462, 359] width 118 height 28
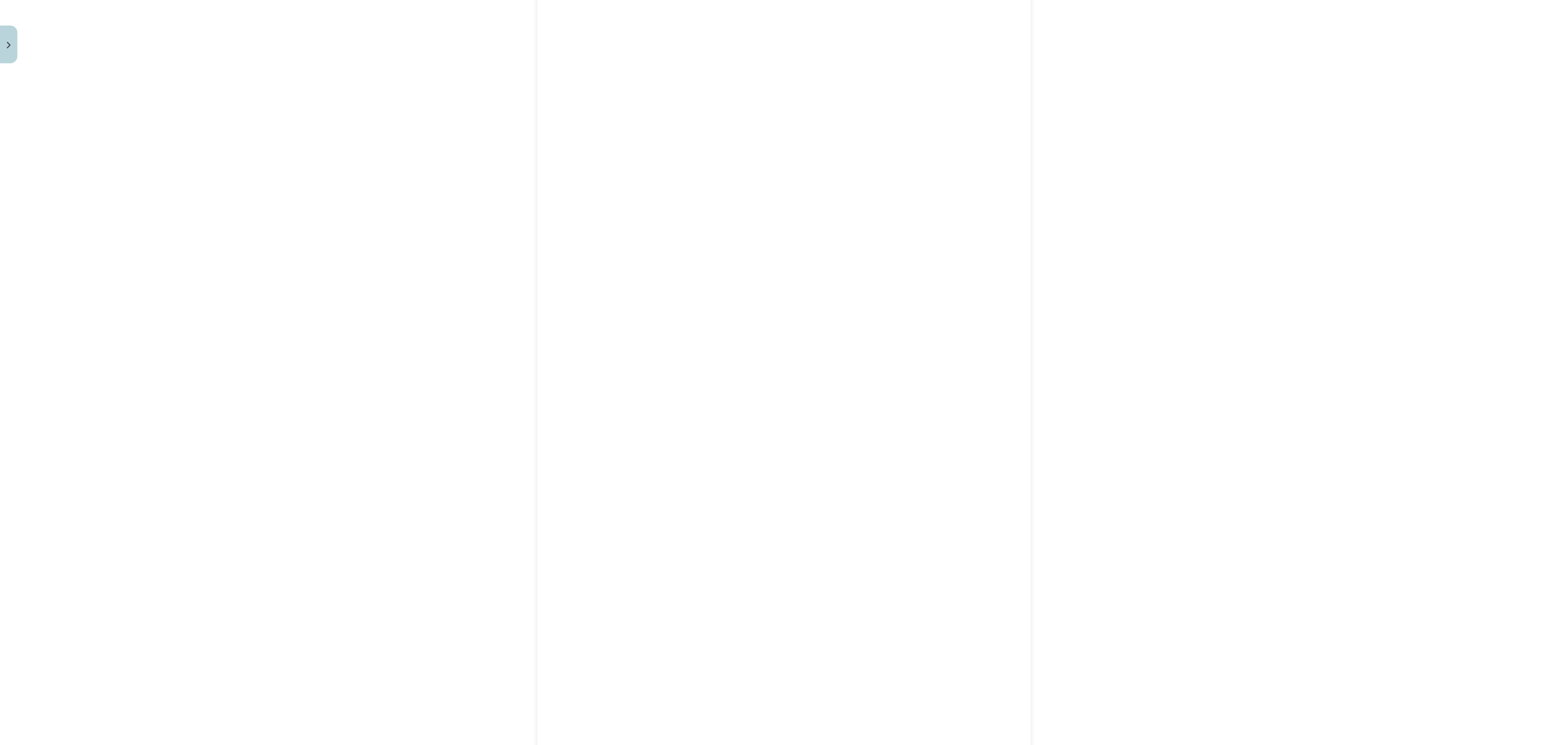
scroll to position [839, 0]
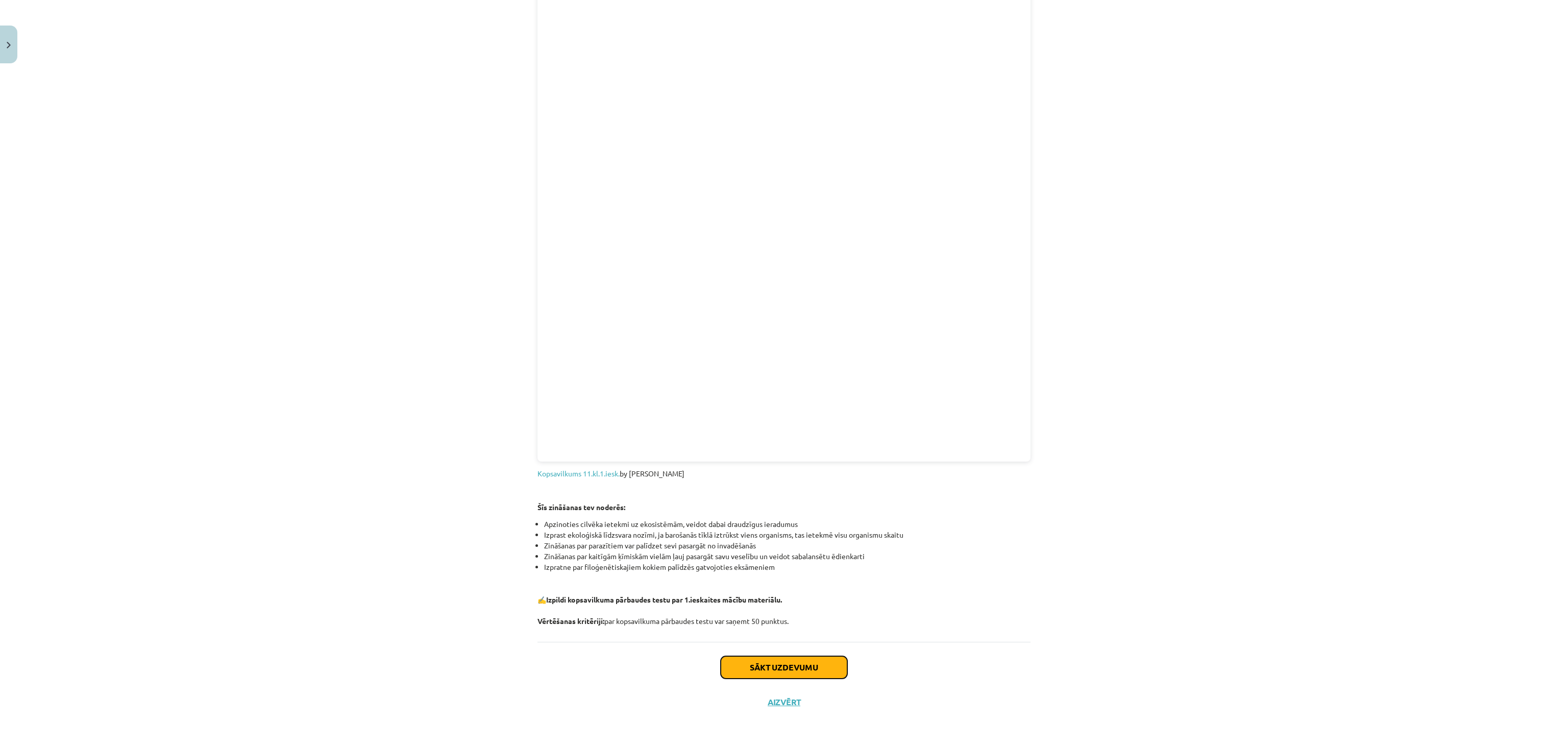
click at [776, 372] on button "Sākt uzdevumu" at bounding box center [784, 668] width 126 height 22
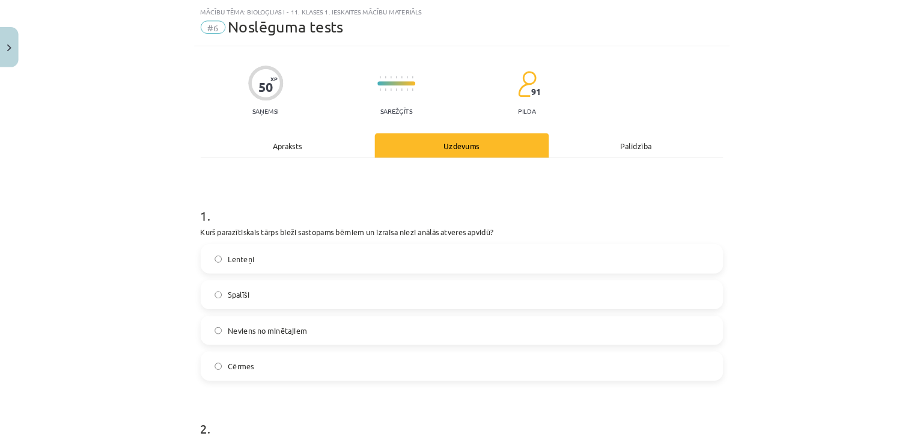
scroll to position [29, 0]
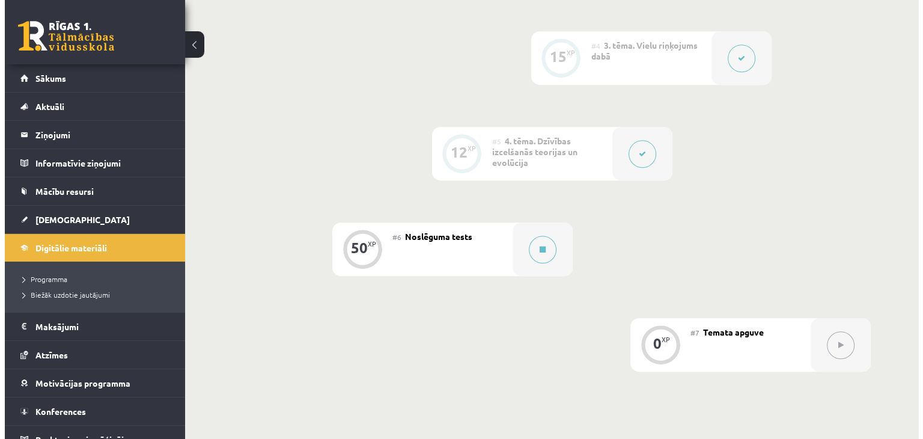
scroll to position [601, 0]
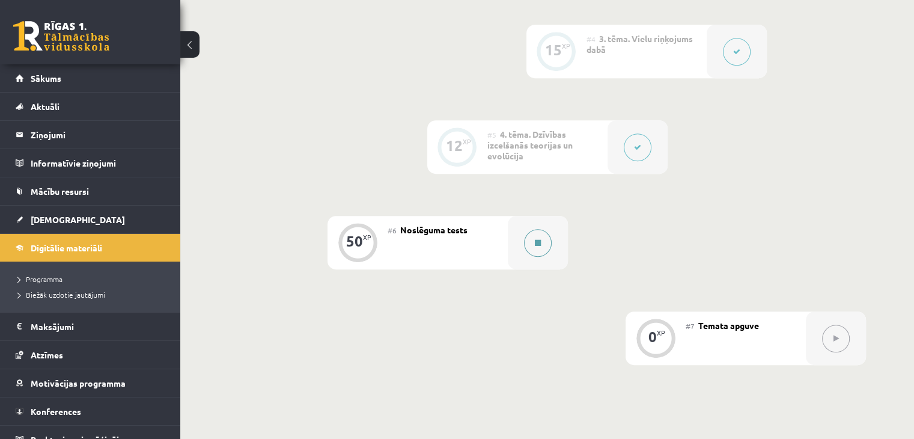
click at [548, 269] on div at bounding box center [538, 243] width 60 height 54
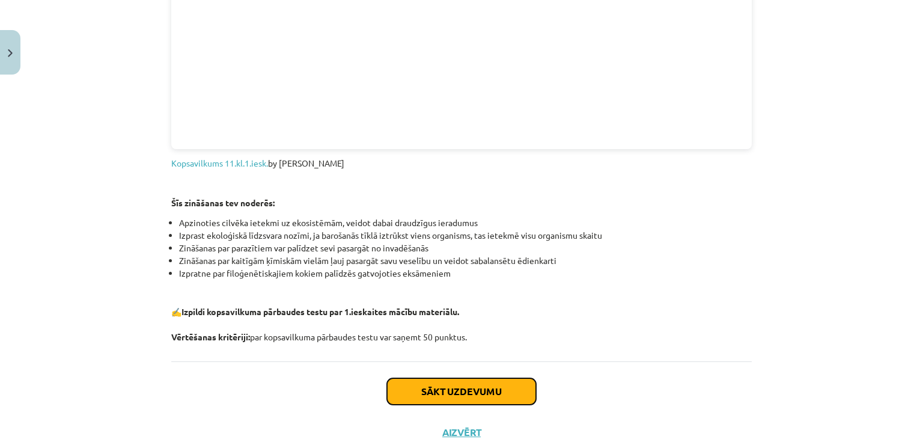
click at [399, 400] on button "Sākt uzdevumu" at bounding box center [461, 391] width 149 height 26
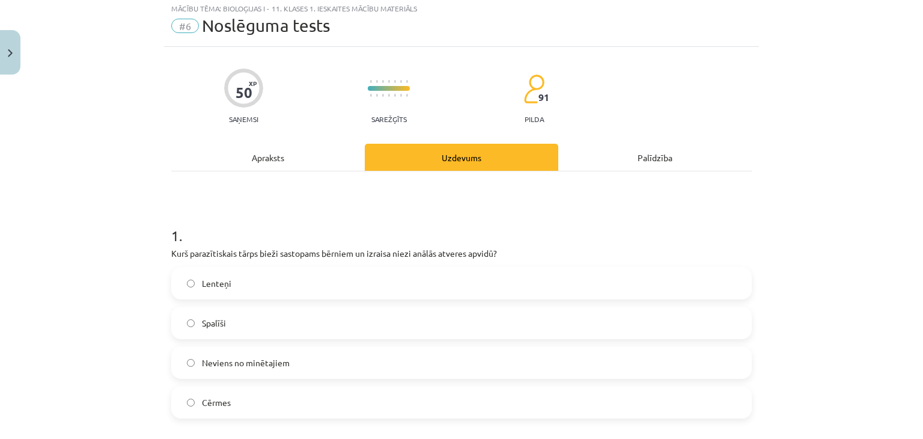
scroll to position [30, 0]
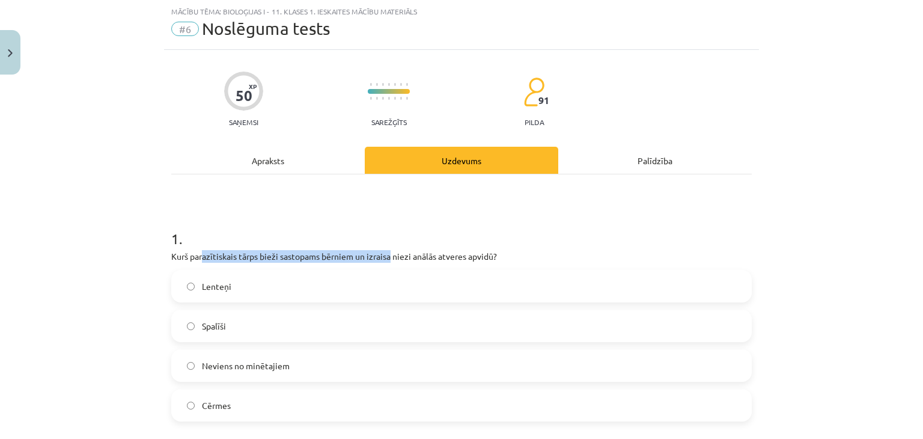
drag, startPoint x: 199, startPoint y: 256, endPoint x: 388, endPoint y: 253, distance: 189.4
click at [387, 254] on p "Kurš parazītiskais tārps bieži sastopams bērniem un izraisa niezi anālās atvere…" at bounding box center [461, 256] width 581 height 13
click at [388, 253] on p "Kurš parazītiskais tārps bieži sastopams bērniem un izraisa niezi anālās atvere…" at bounding box center [461, 256] width 581 height 13
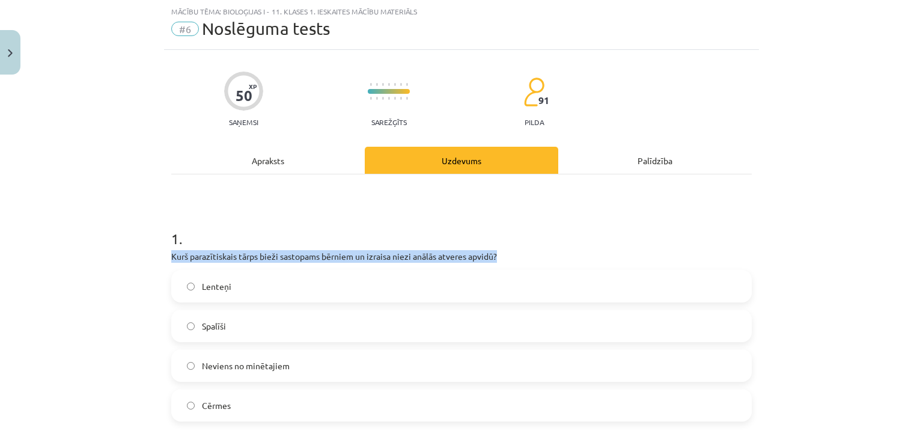
click at [388, 253] on p "Kurš parazītiskais tārps bieži sastopams bērniem un izraisa niezi anālās atvere…" at bounding box center [461, 256] width 581 height 13
click at [299, 251] on p "Kurš parazītiskais tārps bieži sastopams bērniem un izraisa niezi anālās atvere…" at bounding box center [461, 256] width 581 height 13
drag, startPoint x: 167, startPoint y: 253, endPoint x: 260, endPoint y: 402, distance: 176.0
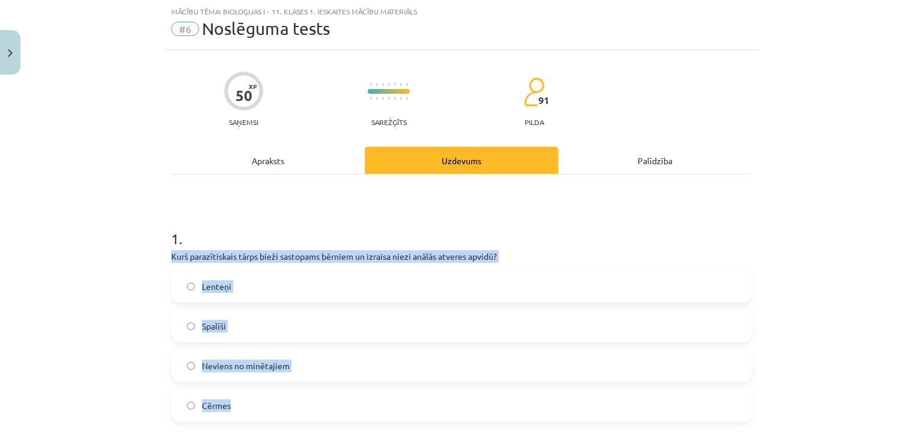
copy div "Kurš parazītiskais tārps bieži sastopams bērniem un izraisa niezi anālās atvere…"
click at [243, 328] on label "Spalīši" at bounding box center [462, 326] width 578 height 30
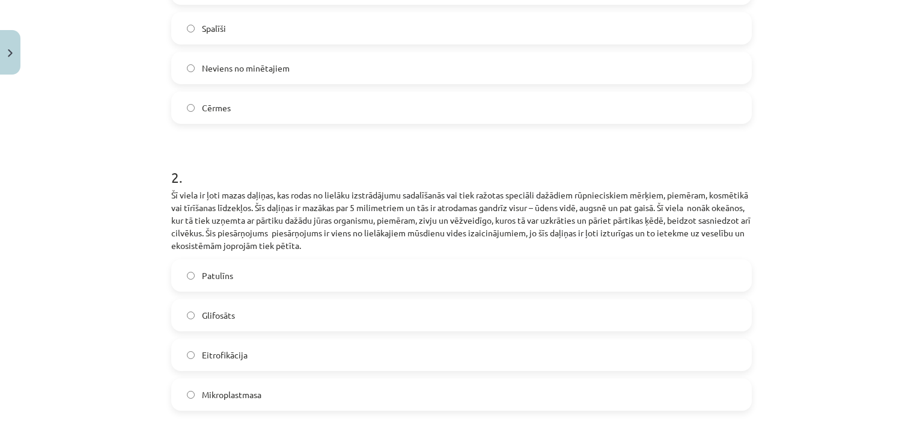
scroll to position [331, 0]
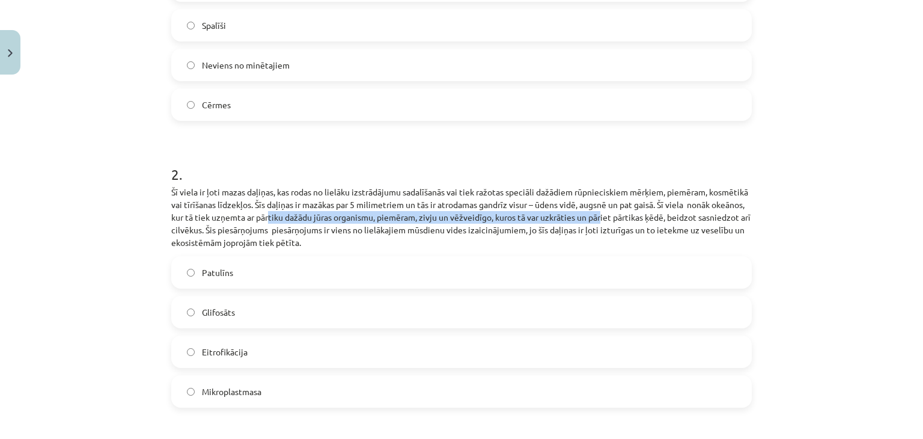
drag, startPoint x: 328, startPoint y: 211, endPoint x: 666, endPoint y: 216, distance: 337.3
click at [666, 216] on p "Šī viela ir ļoti mazas daļiņas, kas rodas no lielāku izstrādājumu sadalīšanās v…" at bounding box center [461, 217] width 581 height 63
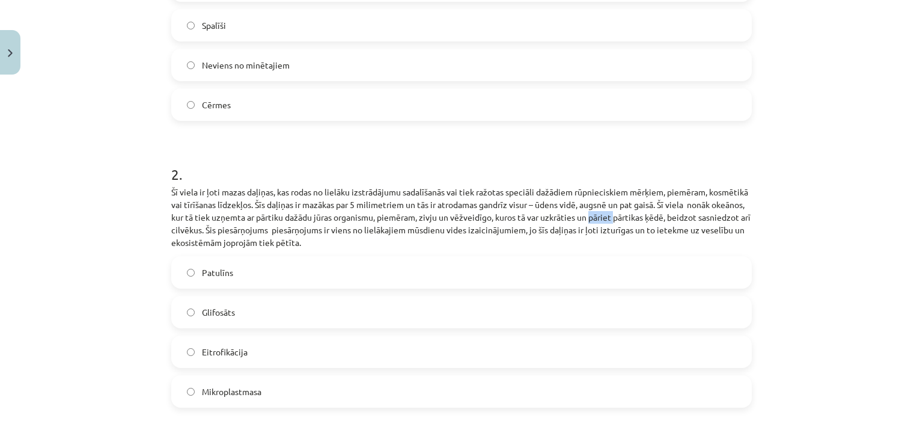
click at [666, 216] on p "Šī viela ir ļoti mazas daļiņas, kas rodas no lielāku izstrādājumu sadalīšanās v…" at bounding box center [461, 217] width 581 height 63
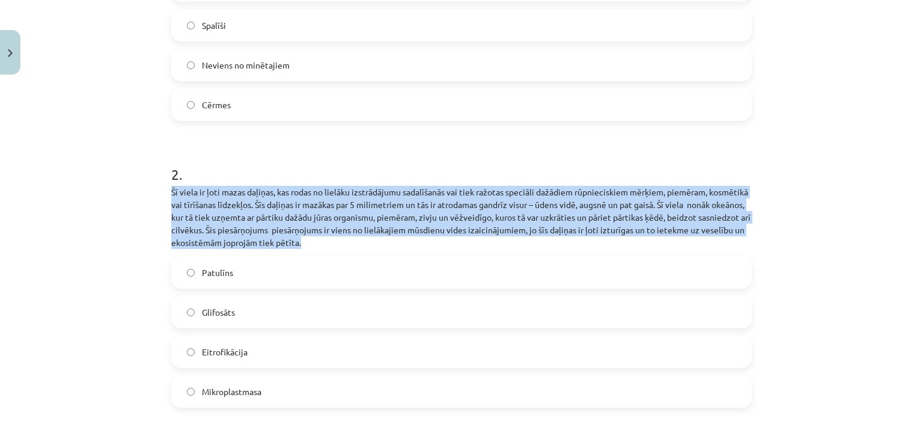
click at [666, 216] on p "Šī viela ir ļoti mazas daļiņas, kas rodas no lielāku izstrādājumu sadalīšanās v…" at bounding box center [461, 217] width 581 height 63
click at [397, 237] on p "Šī viela ir ļoti mazas daļiņas, kas rodas no lielāku izstrādājumu sadalīšanās v…" at bounding box center [461, 217] width 581 height 63
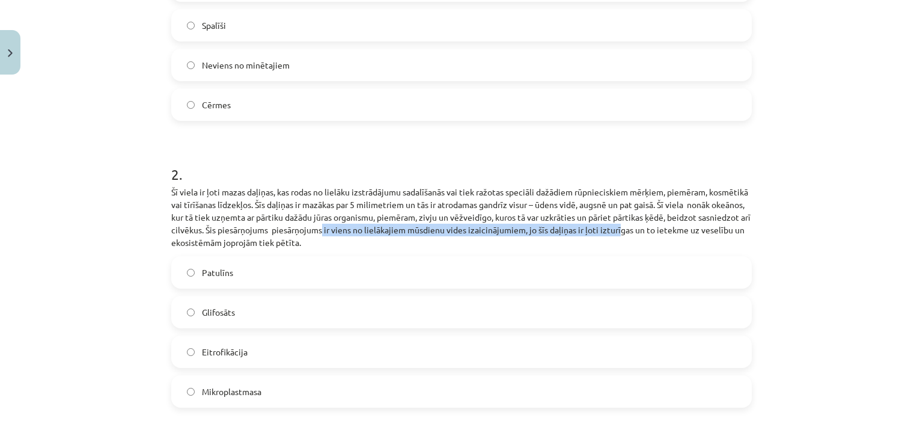
drag, startPoint x: 404, startPoint y: 229, endPoint x: 704, endPoint y: 230, distance: 300.0
click at [704, 230] on p "Šī viela ir ļoti mazas daļiņas, kas rodas no lielāku izstrādājumu sadalīšanās v…" at bounding box center [461, 217] width 581 height 63
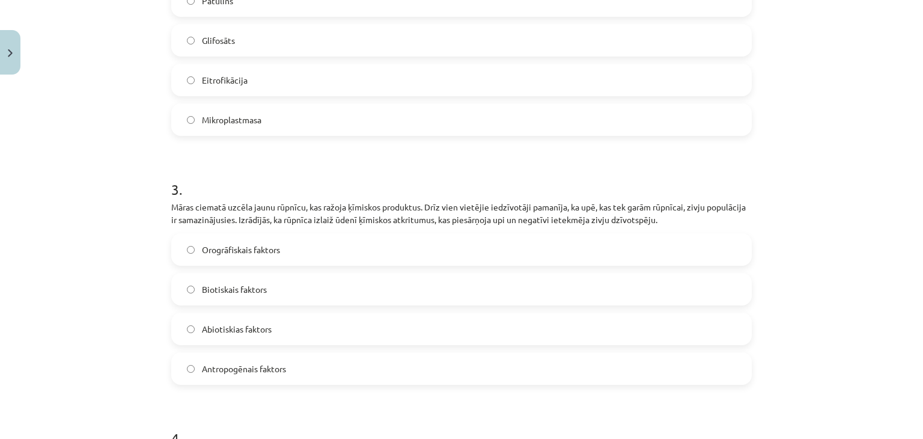
scroll to position [691, 0]
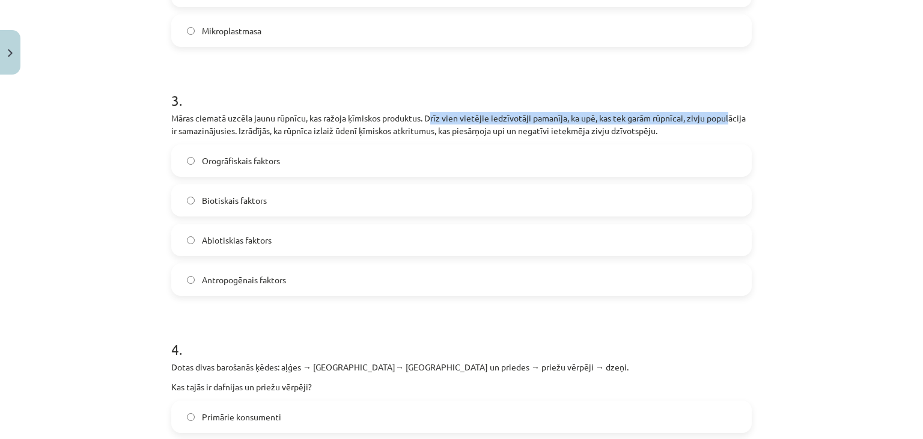
drag, startPoint x: 433, startPoint y: 114, endPoint x: 727, endPoint y: 113, distance: 294.6
click at [727, 113] on p "Māras ciematā uzcēla jaunu rūpnīcu, kas ražoja ķīmiskos produktus. Drīz vien vi…" at bounding box center [461, 124] width 581 height 25
click at [703, 113] on p "Māras ciematā uzcēla jaunu rūpnīcu, kas ražoja ķīmiskos produktus. Drīz vien vi…" at bounding box center [461, 124] width 581 height 25
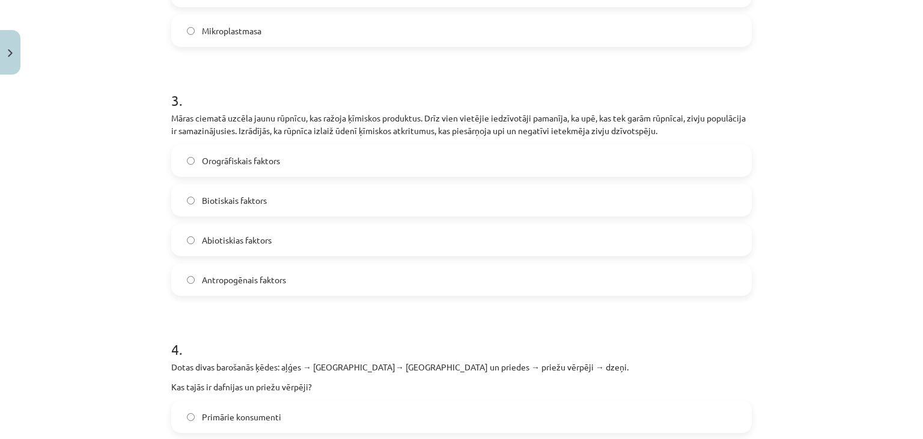
click at [242, 277] on span "Antropogēnais faktors" at bounding box center [244, 280] width 84 height 13
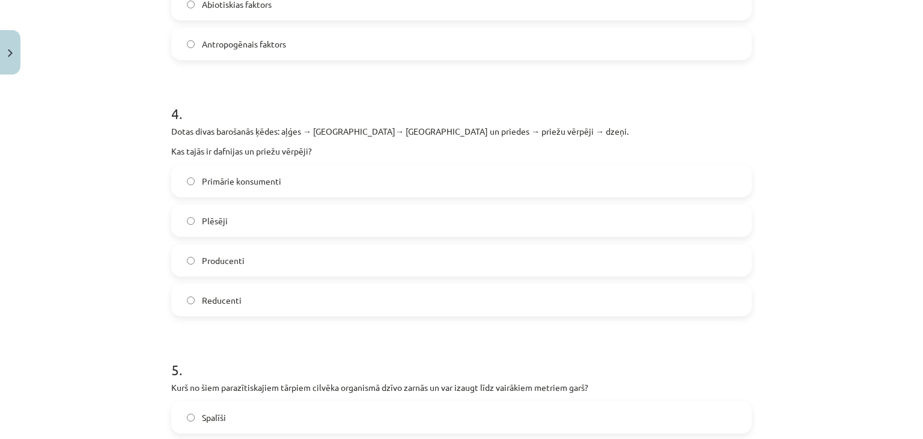
scroll to position [932, 0]
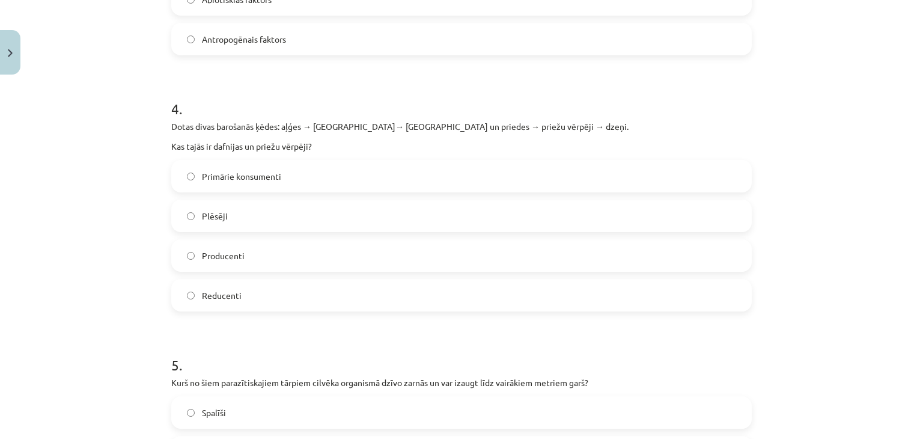
click at [202, 257] on span "Producenti" at bounding box center [223, 256] width 43 height 13
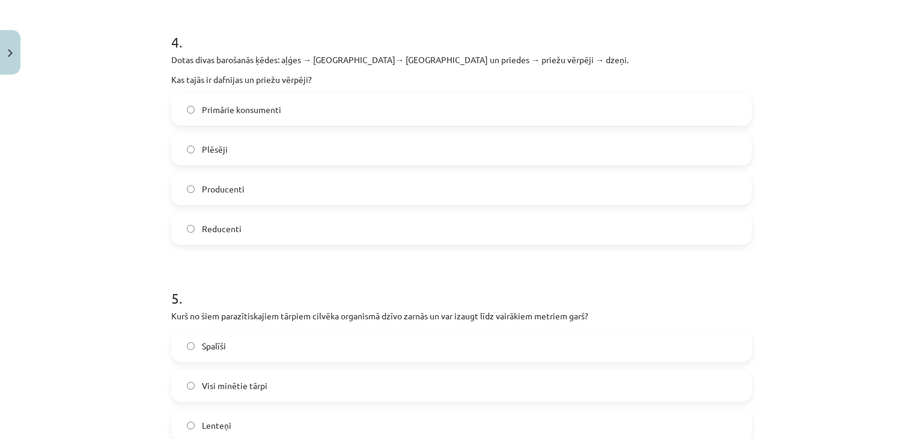
scroll to position [992, 0]
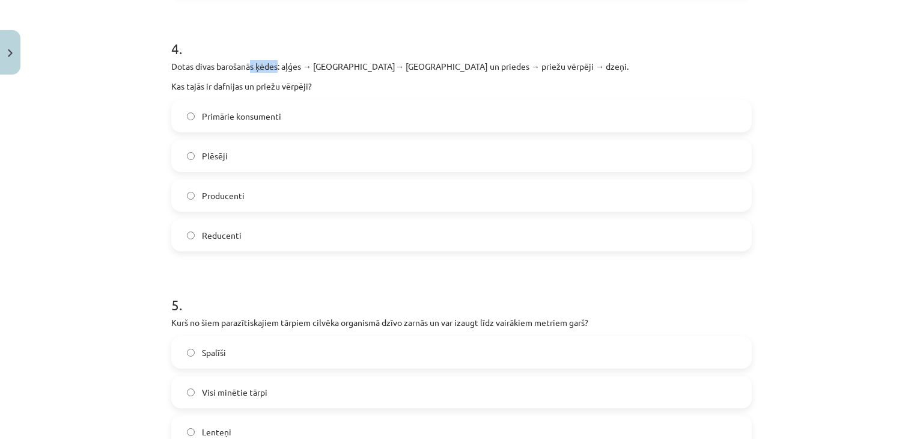
drag, startPoint x: 248, startPoint y: 62, endPoint x: 278, endPoint y: 64, distance: 29.5
click at [275, 63] on p "Dotas divas barošanās ķēdes: aļģes → dafnijas→ ruduļi un priedes → priežu vērpē…" at bounding box center [461, 66] width 581 height 13
drag, startPoint x: 281, startPoint y: 66, endPoint x: 294, endPoint y: 70, distance: 13.5
click at [282, 66] on p "Dotas divas barošanās ķēdes: aļģes → dafnijas→ ruduļi un priedes → priežu vērpē…" at bounding box center [461, 66] width 581 height 13
drag, startPoint x: 304, startPoint y: 70, endPoint x: 311, endPoint y: 70, distance: 7.2
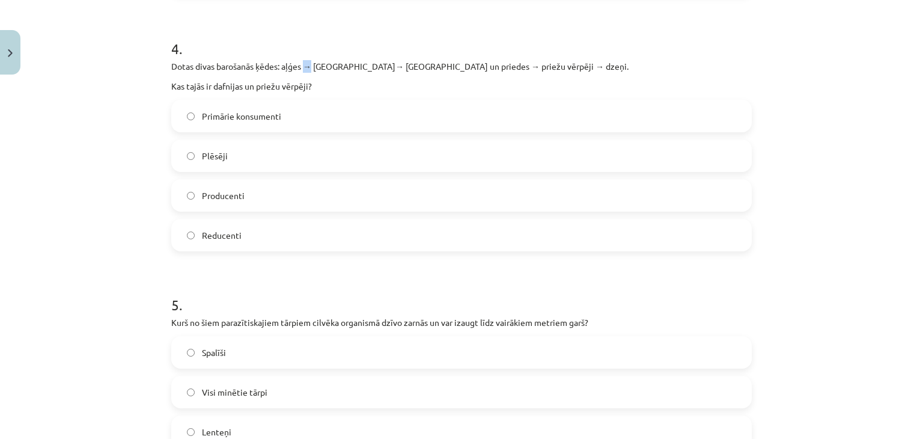
click at [311, 70] on p "Dotas divas barošanās ķēdes: aļģes → dafnijas→ ruduļi un priedes → priežu vērpē…" at bounding box center [461, 66] width 581 height 13
click at [320, 69] on p "Dotas divas barošanās ķēdes: aļģes → dafnijas→ ruduļi un priedes → priežu vērpē…" at bounding box center [461, 66] width 581 height 13
click at [247, 126] on label "Primārie konsumenti" at bounding box center [462, 116] width 578 height 30
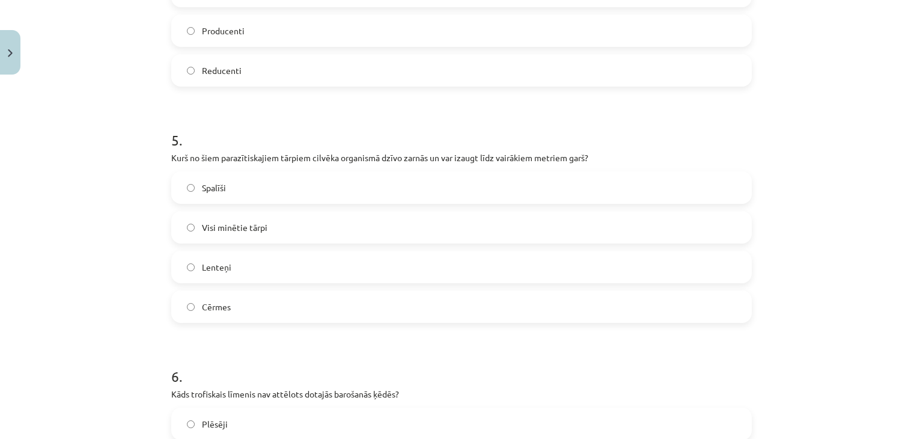
scroll to position [1172, 0]
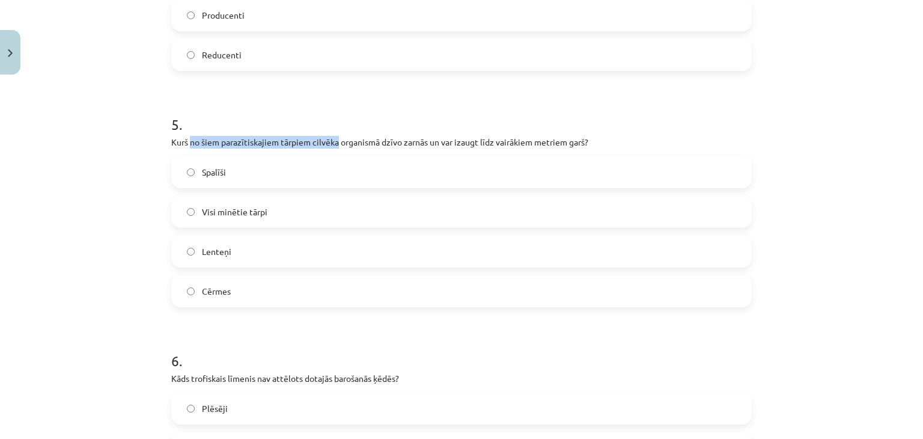
drag, startPoint x: 187, startPoint y: 136, endPoint x: 335, endPoint y: 138, distance: 147.9
click at [334, 138] on p "Kurš no šiem parazītiskajiem tārpiem cilvēka organismā dzīvo zarnās un var izau…" at bounding box center [461, 142] width 581 height 13
click at [335, 138] on p "Kurš no šiem parazītiskajiem tārpiem cilvēka organismā dzīvo zarnās un var izau…" at bounding box center [461, 142] width 581 height 13
click at [231, 251] on label "Lenteņi" at bounding box center [462, 251] width 578 height 30
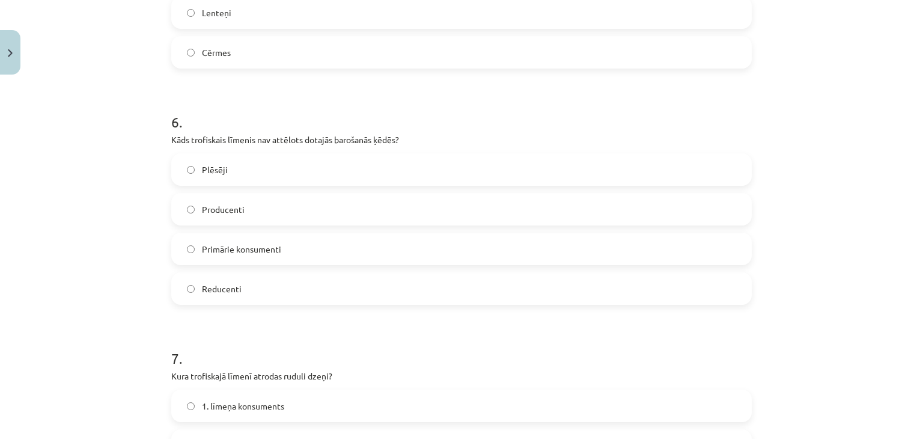
scroll to position [1413, 0]
drag, startPoint x: 215, startPoint y: 134, endPoint x: 280, endPoint y: 133, distance: 64.3
click at [278, 133] on p "Kāds trofiskais līmenis nav attēlots dotajās barošanās ķēdēs?" at bounding box center [461, 138] width 581 height 13
click at [280, 133] on p "Kāds trofiskais līmenis nav attēlots dotajās barošanās ķēdēs?" at bounding box center [461, 138] width 581 height 13
drag, startPoint x: 292, startPoint y: 133, endPoint x: 379, endPoint y: 134, distance: 87.8
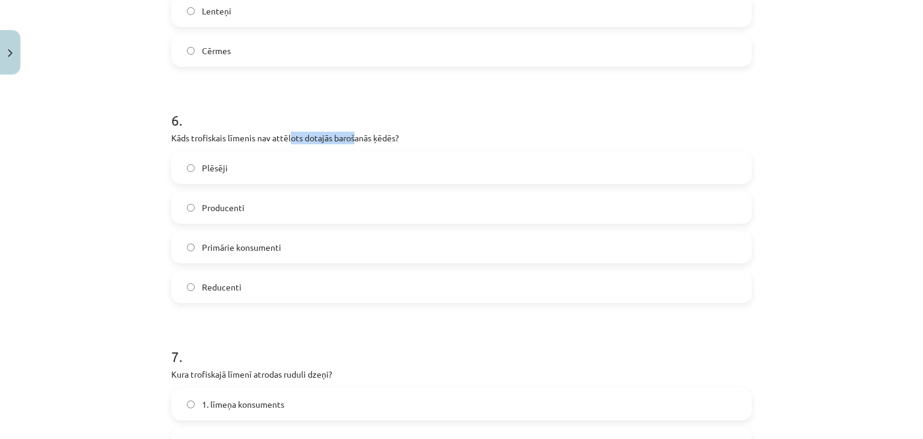
click at [363, 134] on p "Kāds trofiskais līmenis nav attēlots dotajās barošanās ķēdēs?" at bounding box center [461, 138] width 581 height 13
click at [379, 134] on p "Kāds trofiskais līmenis nav attēlots dotajās barošanās ķēdēs?" at bounding box center [461, 138] width 581 height 13
drag, startPoint x: 379, startPoint y: 134, endPoint x: 277, endPoint y: 130, distance: 102.9
click at [282, 130] on div "6 . Kāds trofiskais līmenis nav attēlots dotajās barošanās ķēdēs? Plēsēji Produ…" at bounding box center [461, 197] width 581 height 212
click at [275, 130] on div "6 . Kāds trofiskais līmenis nav attēlots dotajās barošanās ķēdēs? Plēsēji Produ…" at bounding box center [461, 197] width 581 height 212
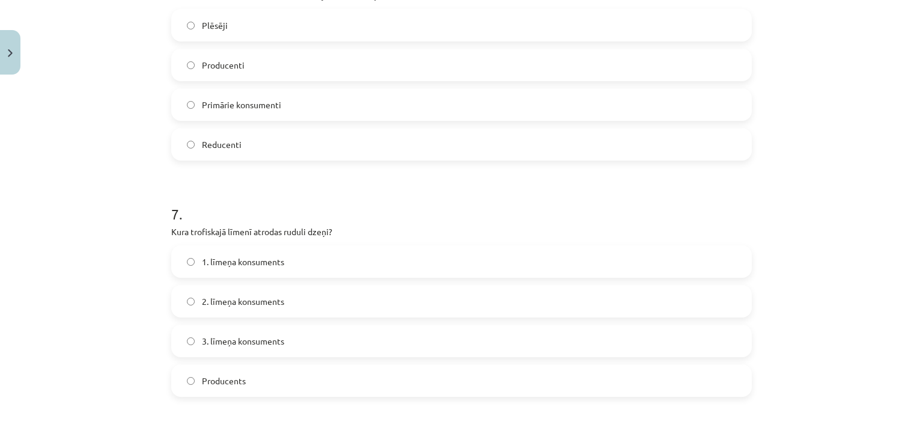
scroll to position [1593, 0]
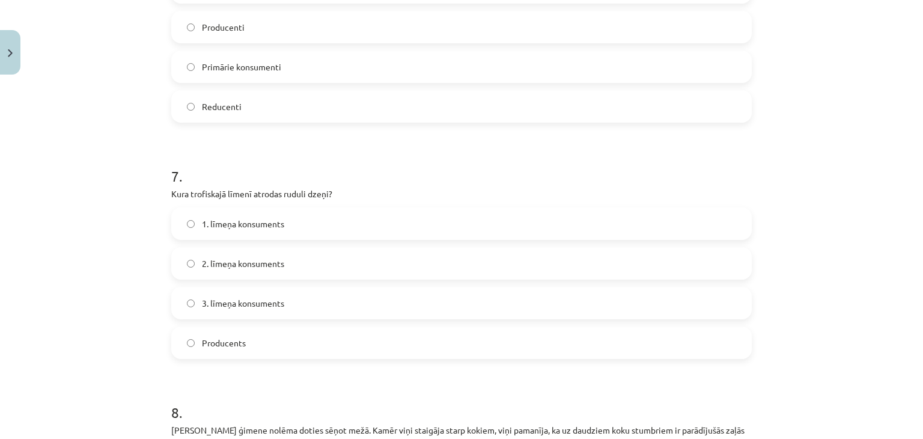
click at [230, 231] on label "1. līmeņa konsuments" at bounding box center [462, 224] width 578 height 30
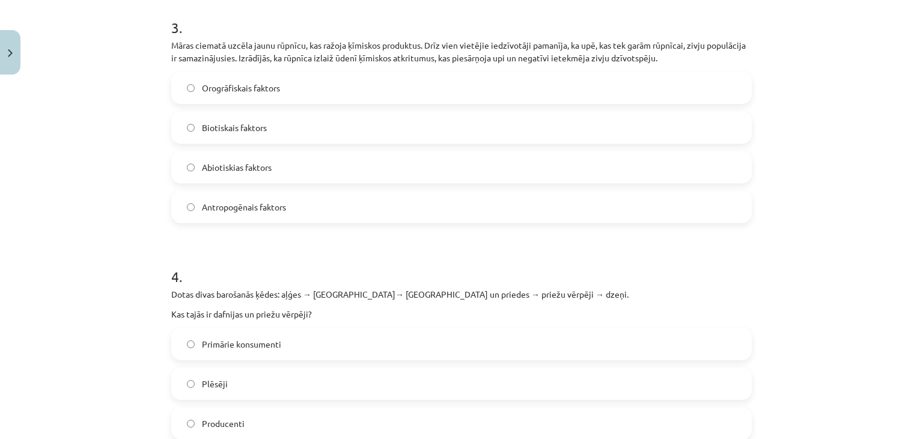
scroll to position [752, 0]
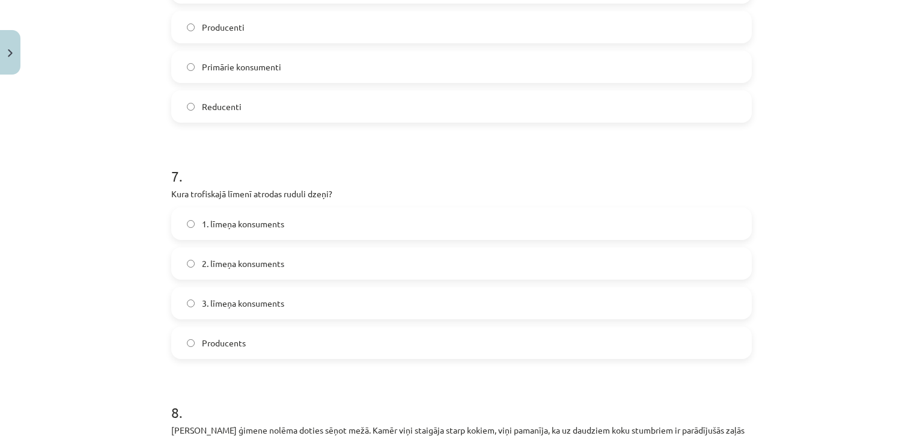
click at [209, 259] on span "2. līmeņa konsuments" at bounding box center [243, 263] width 82 height 13
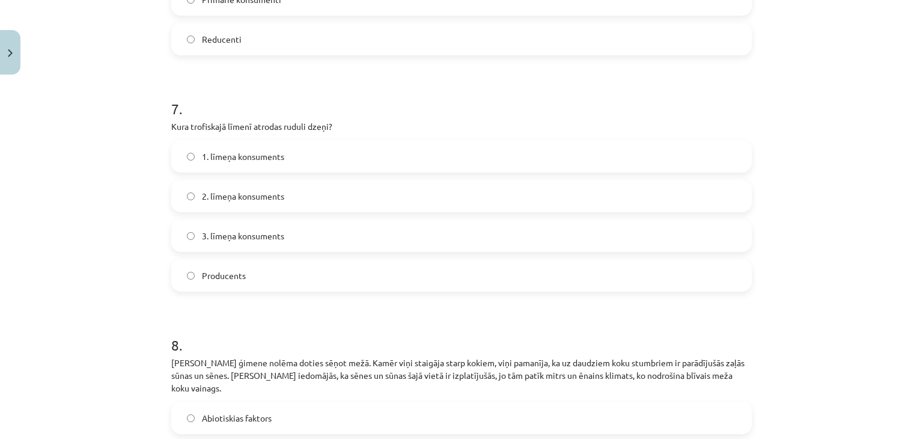
scroll to position [1834, 0]
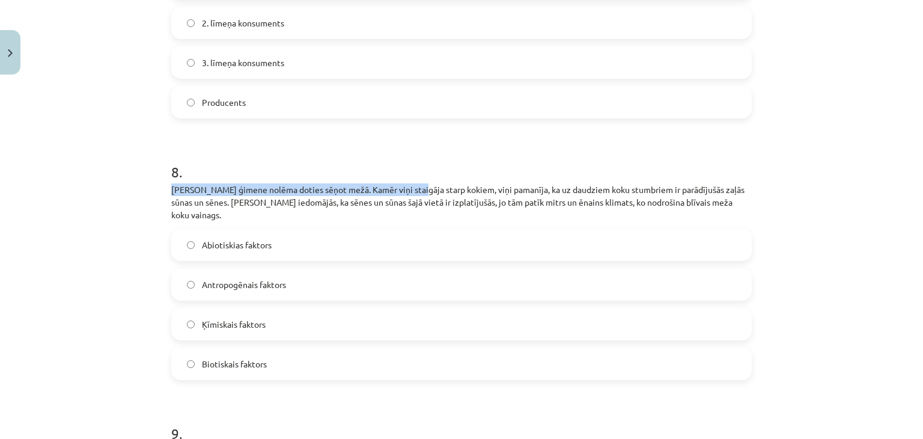
drag, startPoint x: 163, startPoint y: 189, endPoint x: 408, endPoint y: 189, distance: 245.3
click at [408, 189] on p "Jāņa ģimene nolēma doties sēņot mežā. Kamēr viņi staigāja starp kokiem, viņi pa…" at bounding box center [461, 202] width 581 height 38
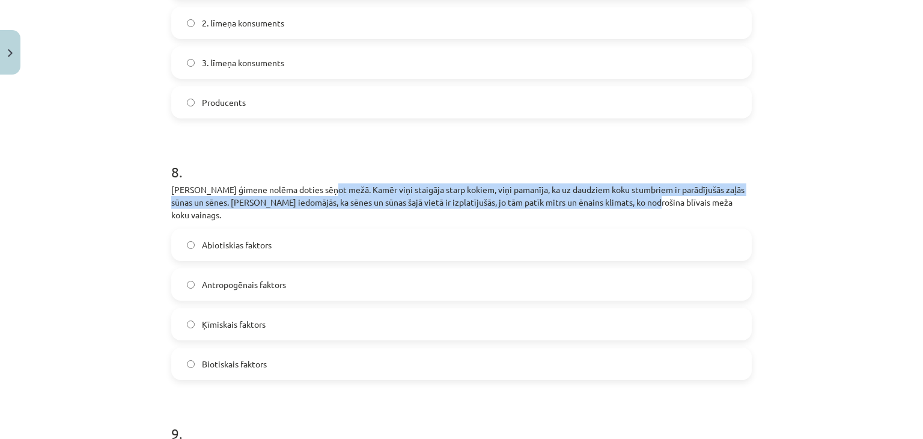
drag, startPoint x: 323, startPoint y: 183, endPoint x: 642, endPoint y: 203, distance: 319.9
click at [642, 203] on p "Jāņa ģimene nolēma doties sēņot mežā. Kamēr viņi staigāja starp kokiem, viņi pa…" at bounding box center [461, 202] width 581 height 38
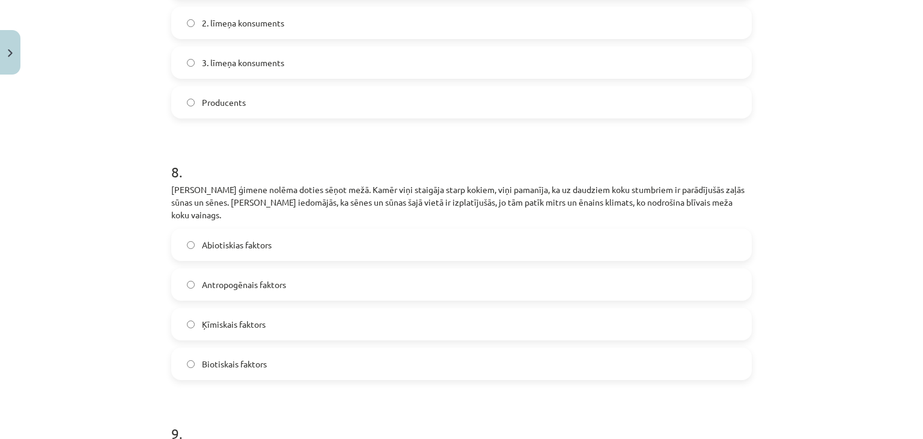
click at [206, 349] on label "Biotiskais faktors" at bounding box center [462, 364] width 578 height 30
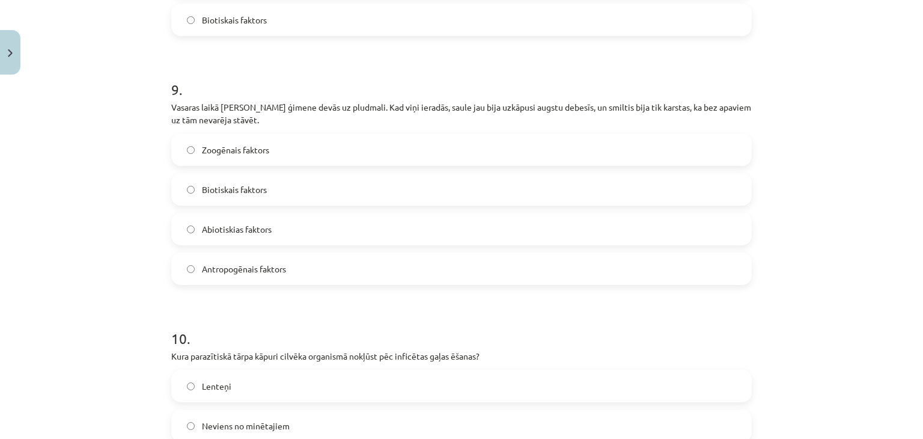
scroll to position [2194, 0]
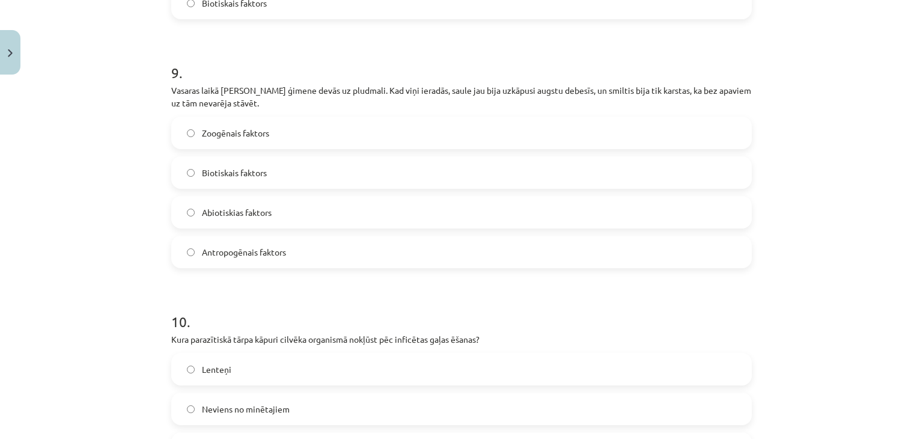
click at [235, 206] on span "Abiotiskias faktors" at bounding box center [237, 212] width 70 height 13
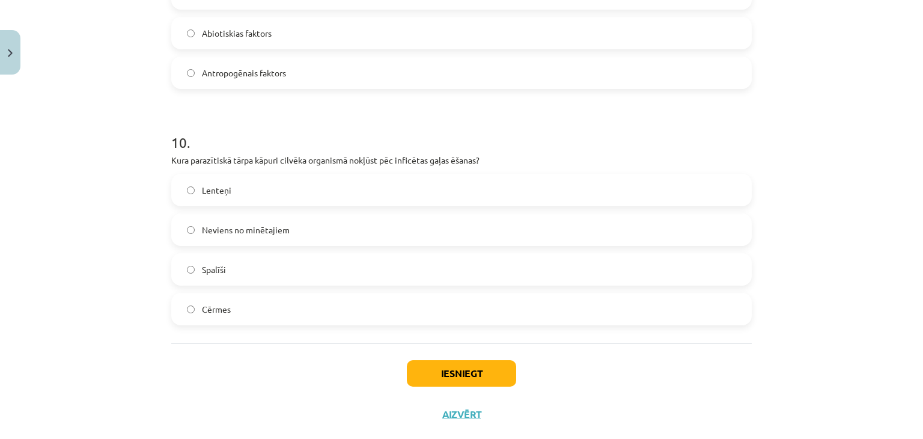
scroll to position [2375, 0]
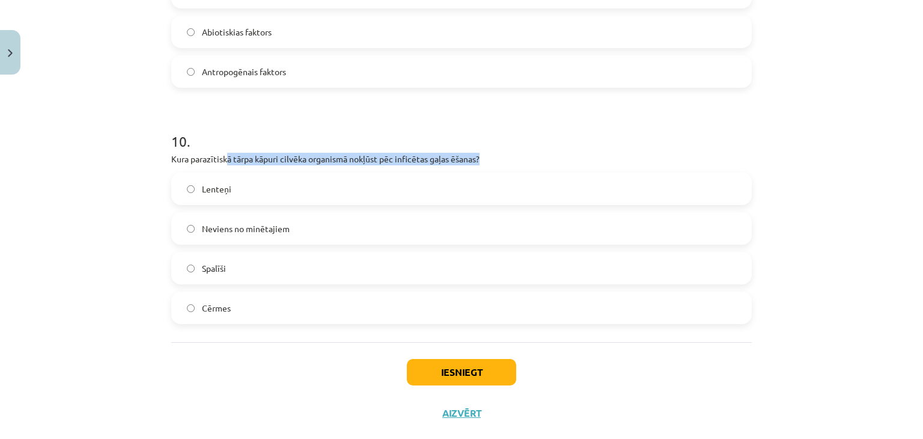
drag, startPoint x: 222, startPoint y: 147, endPoint x: 503, endPoint y: 141, distance: 280.2
click at [503, 153] on p "Kura parazītiskā tārpa kāpuri cilvēka organismā nokļūst pēc inficētas gaļas ēša…" at bounding box center [461, 159] width 581 height 13
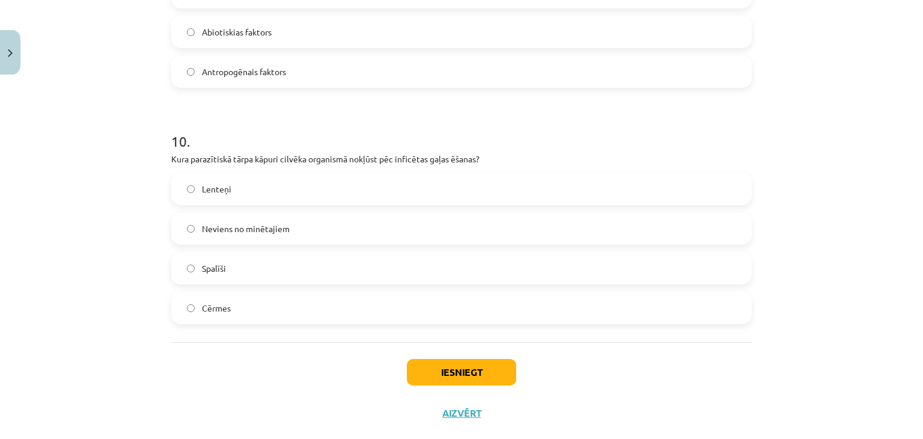
click at [283, 174] on label "Lenteņi" at bounding box center [462, 189] width 578 height 30
click at [428, 367] on button "Iesniegt" at bounding box center [461, 372] width 109 height 26
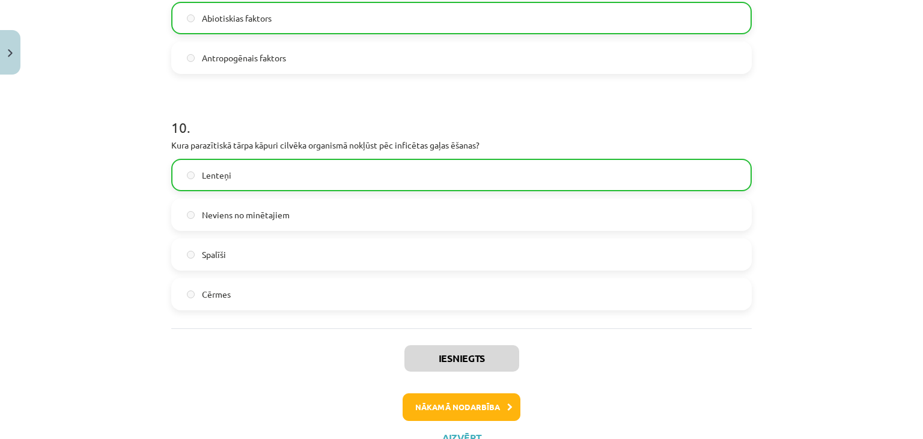
scroll to position [2424, 0]
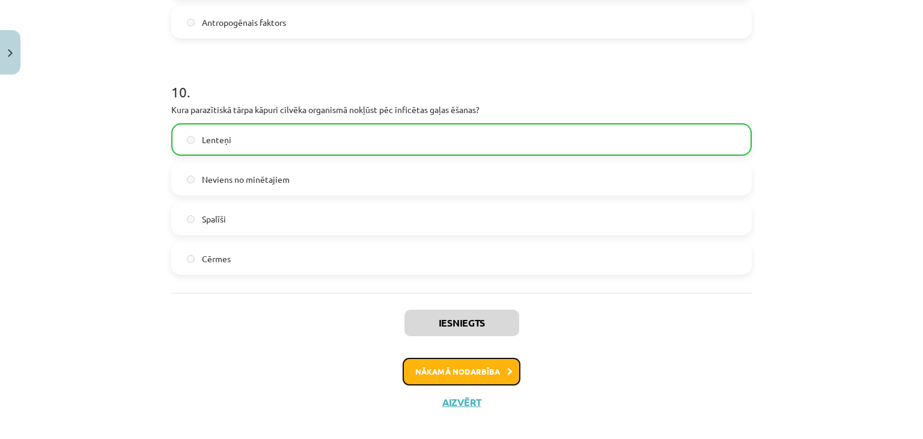
click at [436, 358] on button "Nākamā nodarbība" at bounding box center [462, 372] width 118 height 28
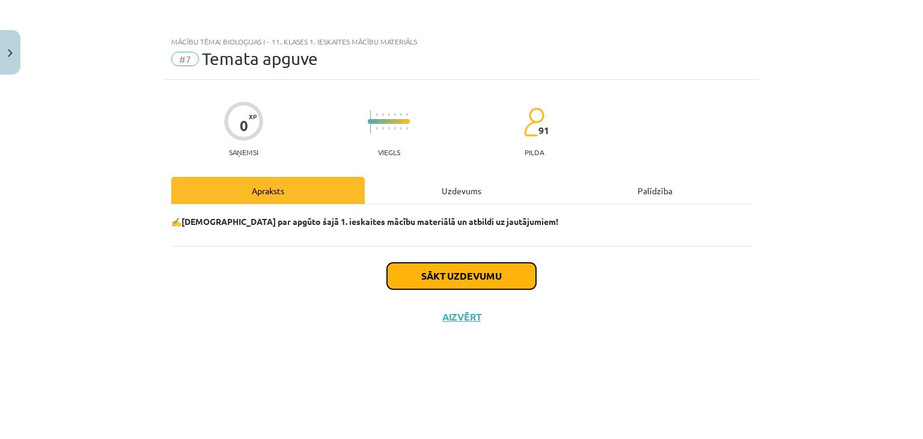
click at [408, 280] on button "Sākt uzdevumu" at bounding box center [461, 276] width 149 height 26
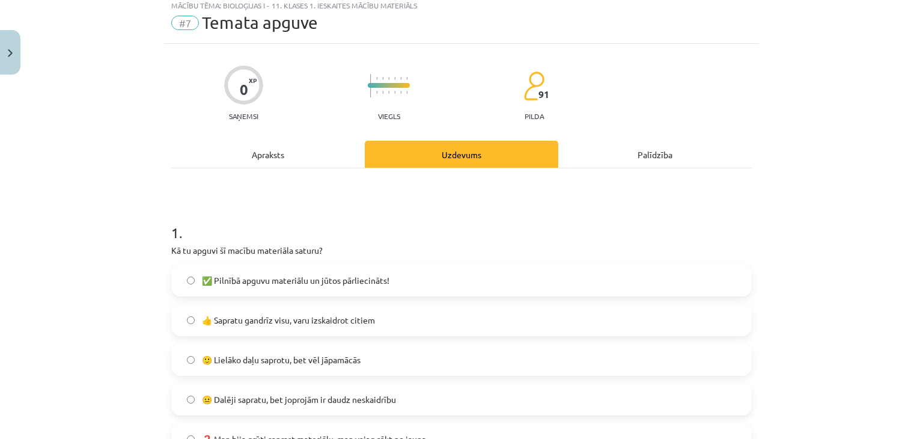
scroll to position [120, 0]
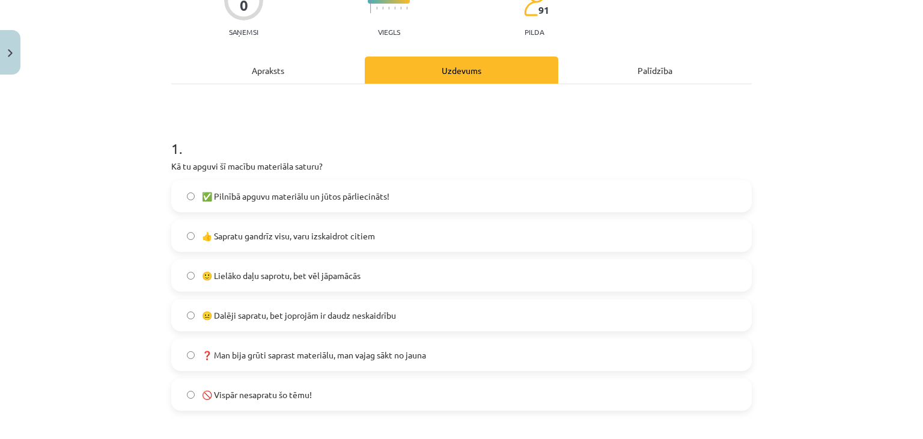
click at [237, 245] on label "👍 Sapratu gandrīz visu, varu izskaidrot citiem" at bounding box center [462, 236] width 578 height 30
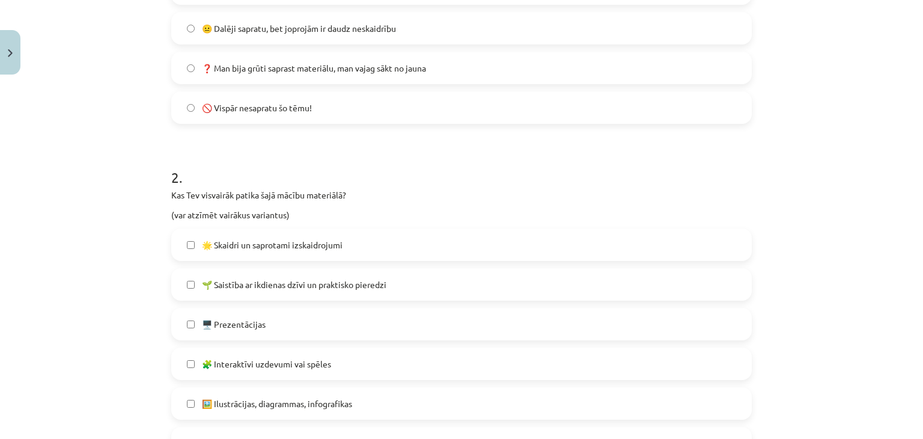
scroll to position [421, 0]
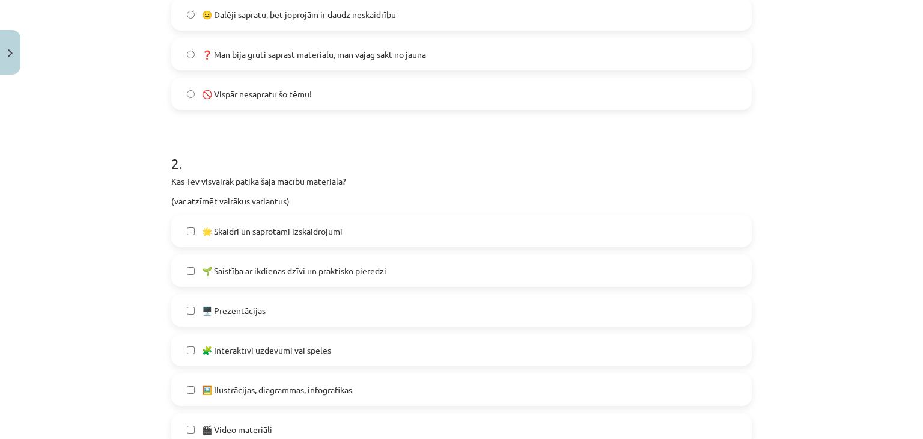
click at [239, 244] on label "🌟 Skaidri un saprotami izskaidrojumi" at bounding box center [462, 231] width 578 height 30
click at [234, 387] on span "🖼️ Ilustrācijas, diagrammas, infografikas" at bounding box center [277, 390] width 150 height 13
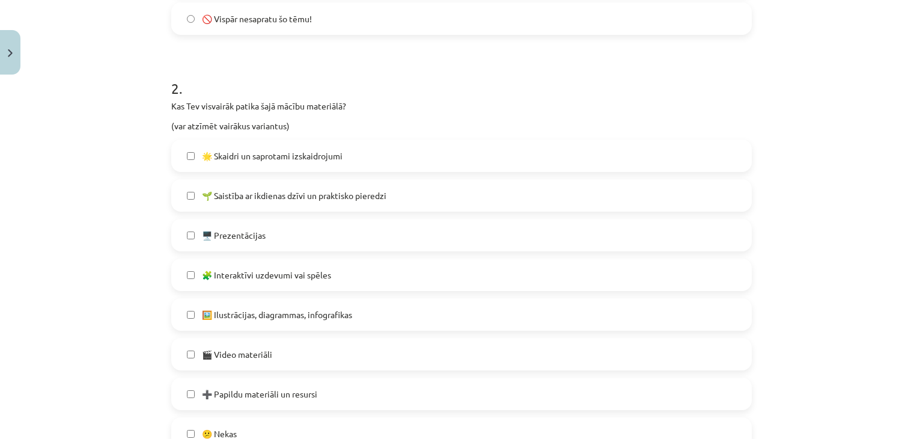
scroll to position [601, 0]
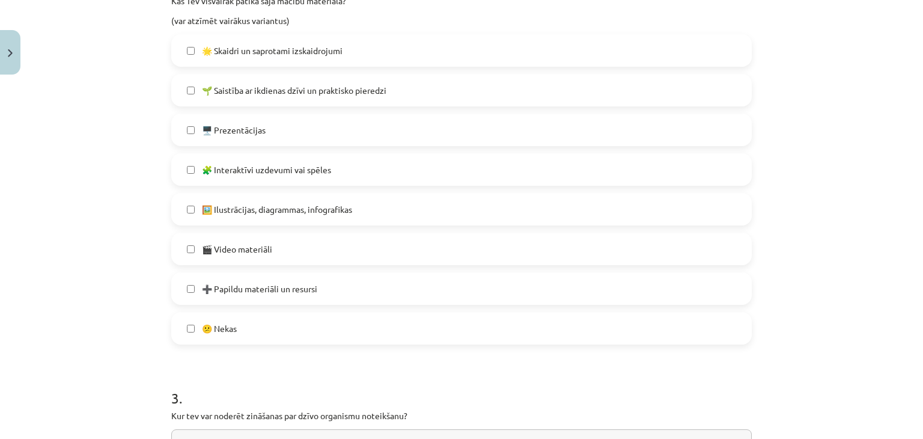
click at [277, 100] on label "🌱 Saistība ar ikdienas dzīvi un praktisko pieredzi" at bounding box center [462, 90] width 578 height 30
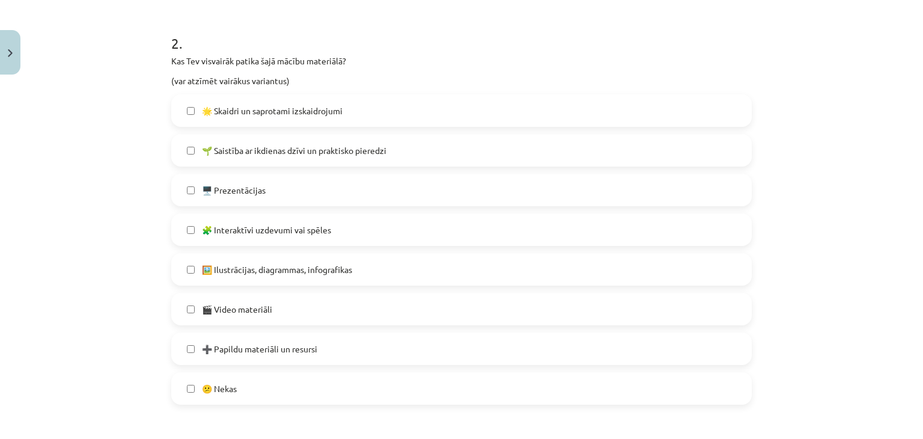
scroll to position [842, 0]
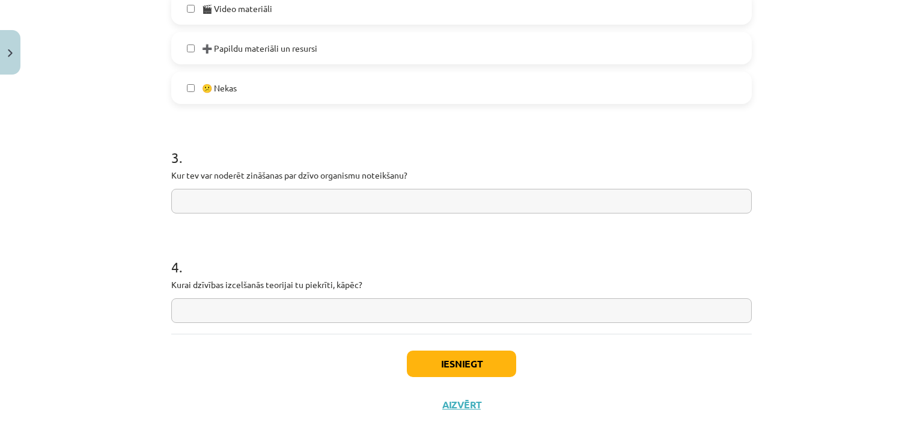
click at [243, 203] on input "text" at bounding box center [461, 201] width 581 height 25
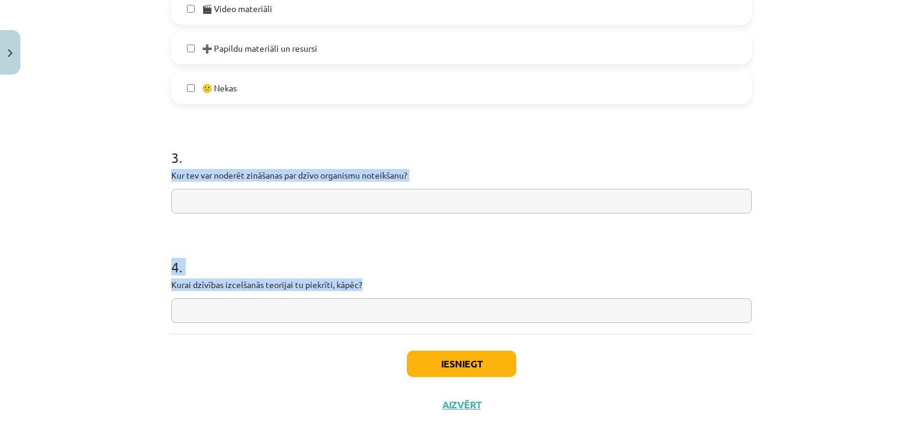
drag, startPoint x: 168, startPoint y: 174, endPoint x: 363, endPoint y: 287, distance: 225.2
copy form "Kur tev var noderēt zināšanas par dzīvo organismu noteikšanu? 4 . Kurai dzīvība…"
click at [246, 206] on input "text" at bounding box center [461, 201] width 581 height 25
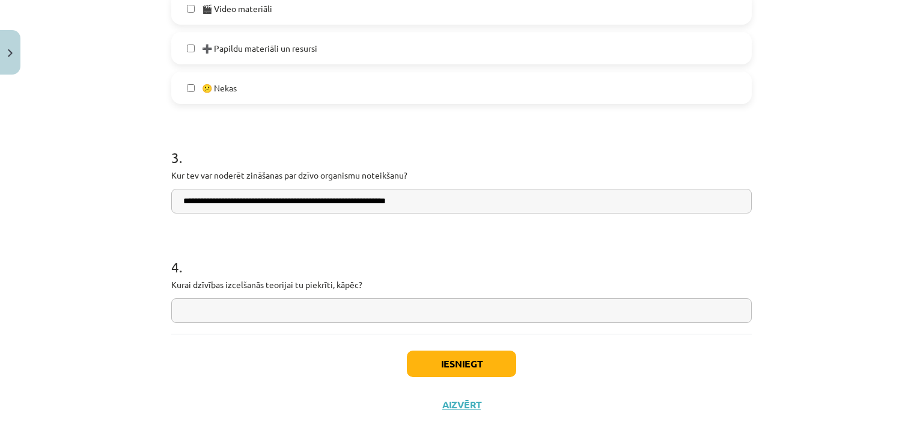
type input "**********"
click at [255, 306] on input "text" at bounding box center [461, 310] width 581 height 25
type input "*"
click at [378, 308] on input "**********" at bounding box center [461, 310] width 581 height 25
type input "**********"
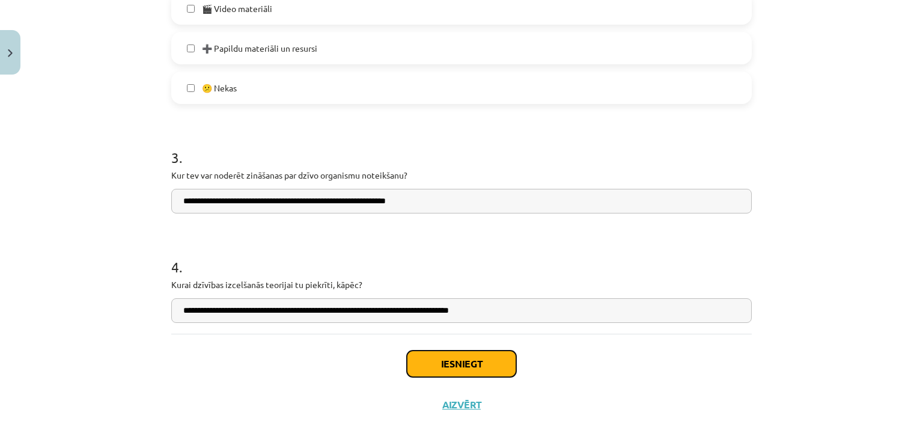
click at [458, 359] on button "Iesniegt" at bounding box center [461, 364] width 109 height 26
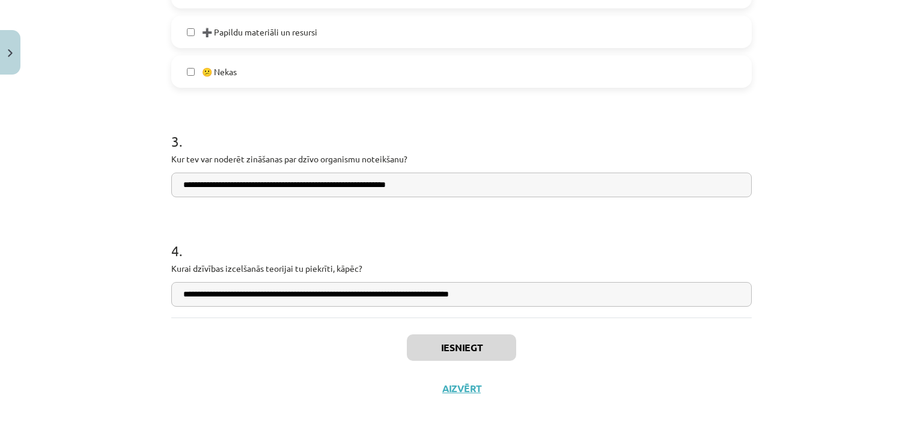
scroll to position [600, 0]
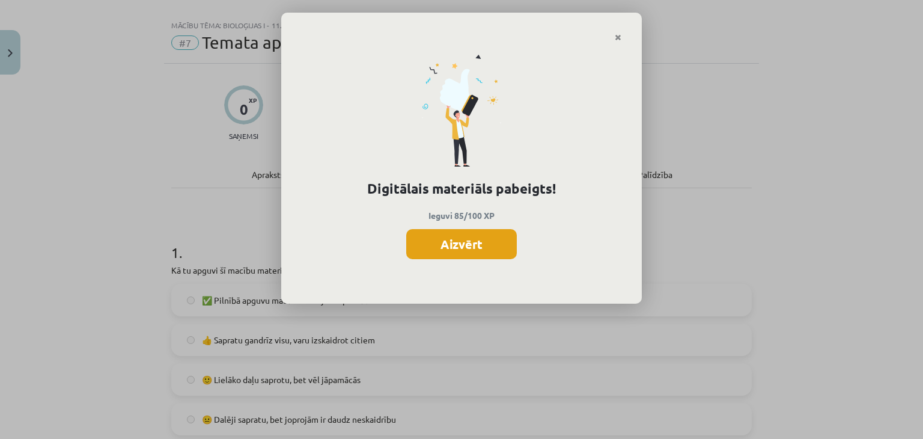
click at [457, 245] on button "Aizvērt" at bounding box center [461, 244] width 111 height 30
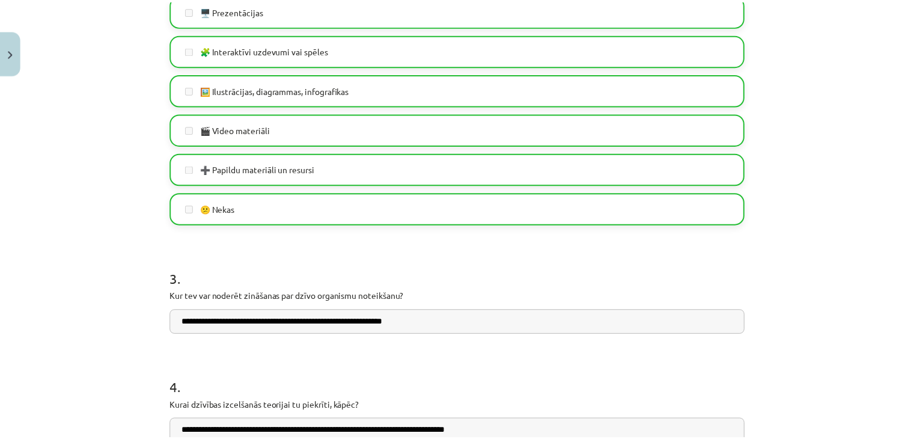
scroll to position [858, 0]
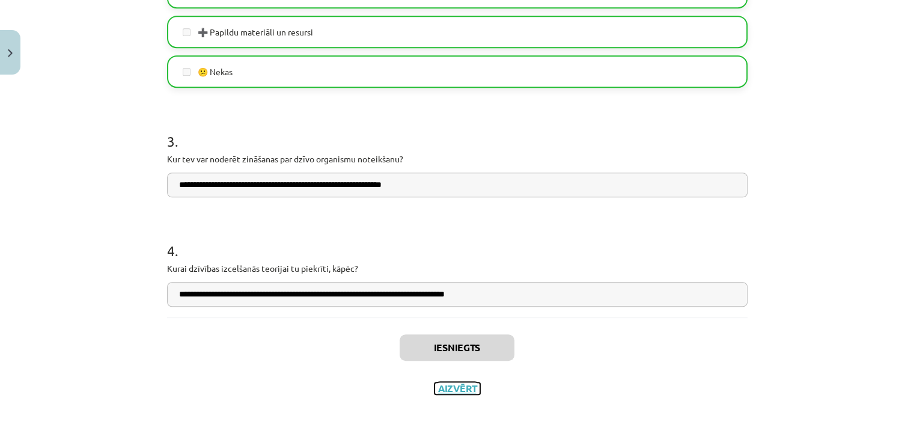
click at [451, 382] on button "Aizvērt" at bounding box center [458, 388] width 46 height 12
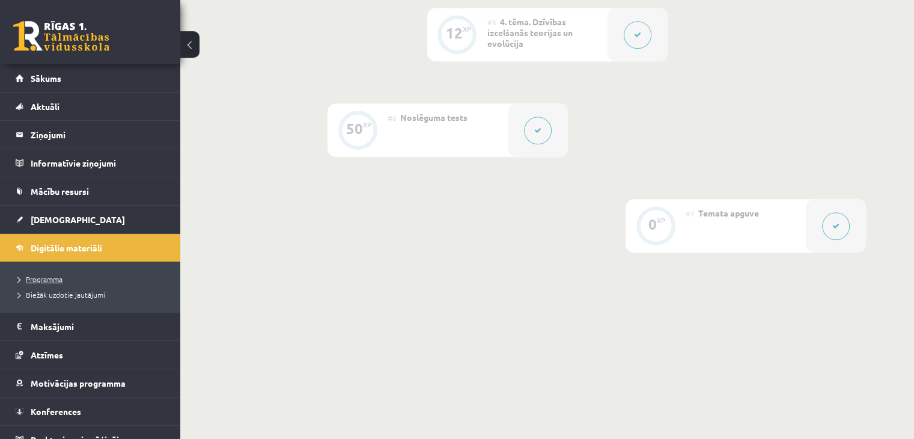
scroll to position [736, 0]
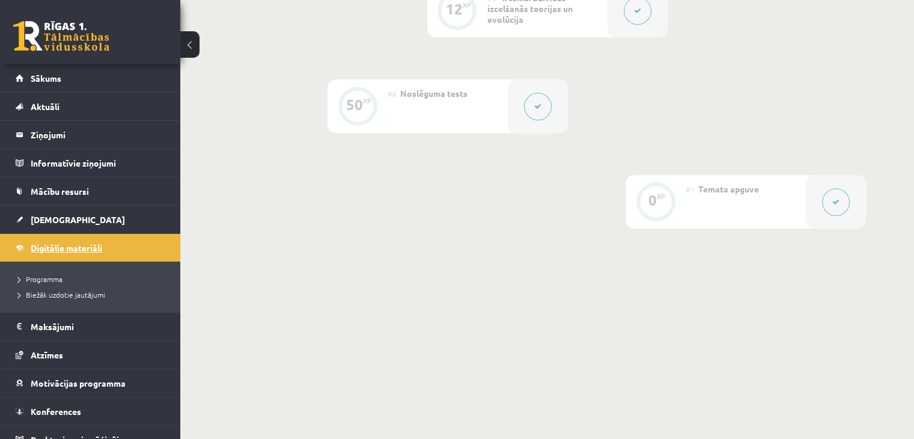
click at [53, 244] on span "Digitālie materiāli" at bounding box center [67, 247] width 72 height 11
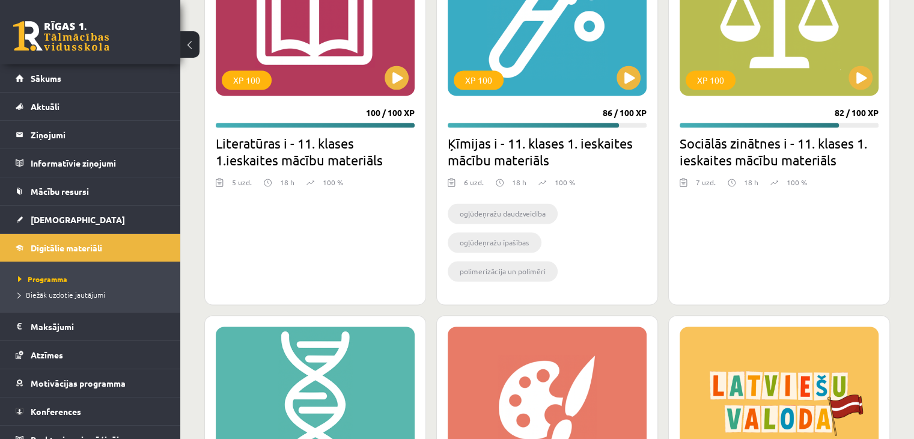
scroll to position [2210, 0]
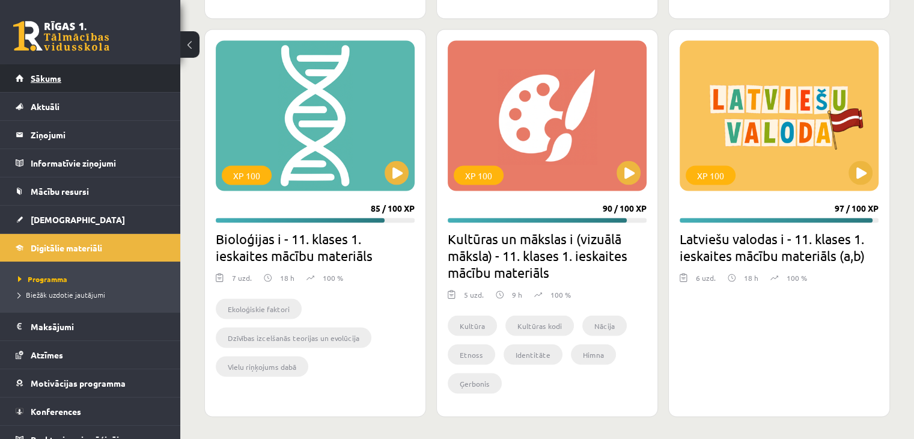
click at [36, 80] on span "Sākums" at bounding box center [46, 78] width 31 height 11
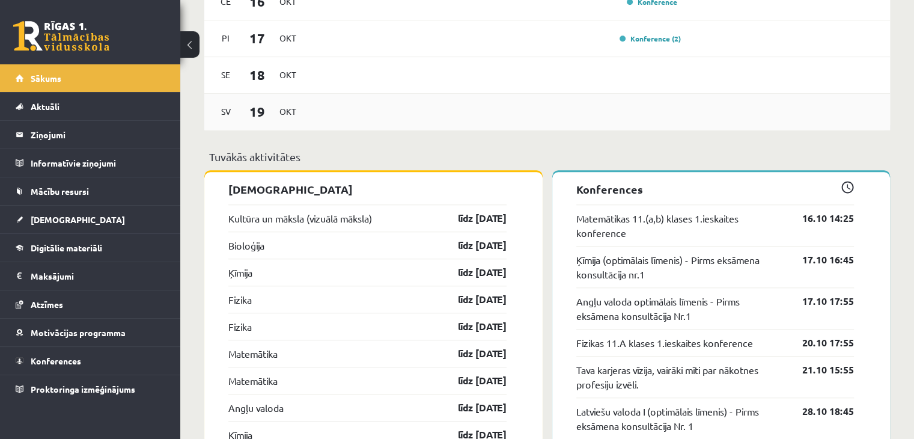
scroll to position [962, 0]
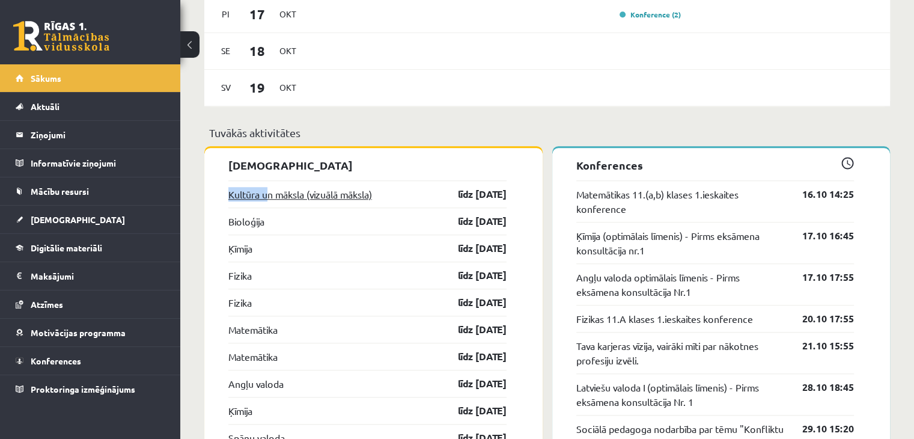
drag, startPoint x: 260, startPoint y: 200, endPoint x: 236, endPoint y: 231, distance: 39.8
drag, startPoint x: 225, startPoint y: 286, endPoint x: 255, endPoint y: 289, distance: 30.2
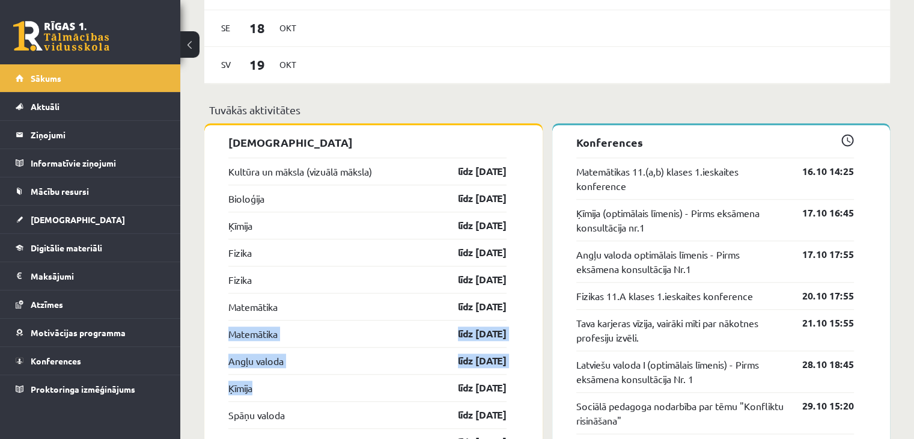
scroll to position [1022, 0]
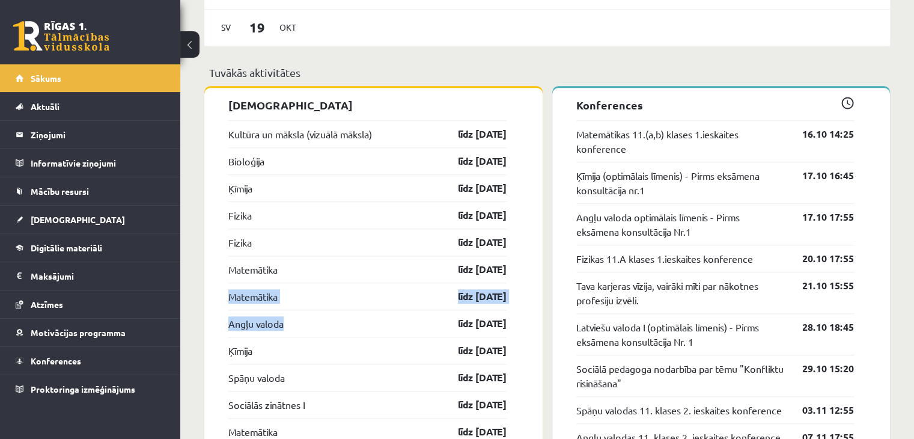
drag, startPoint x: 221, startPoint y: 356, endPoint x: 339, endPoint y: 318, distance: 123.8
click at [339, 317] on div "Angļu valoda līdz 15.11.25" at bounding box center [367, 323] width 278 height 27
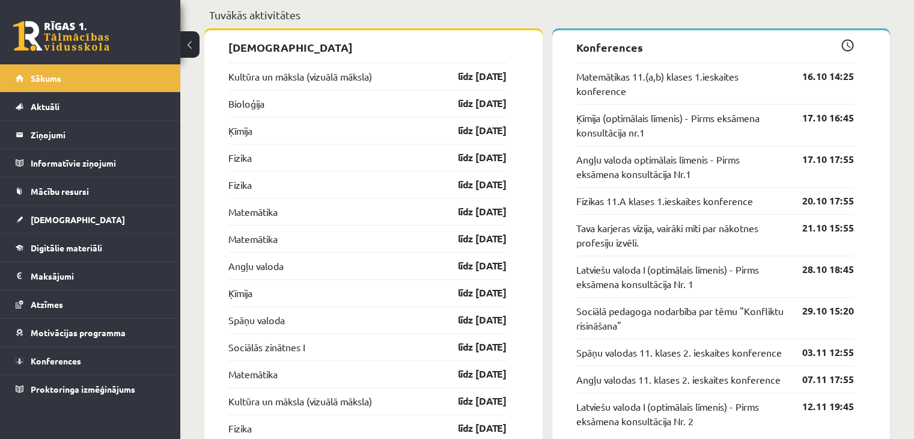
scroll to position [1082, 0]
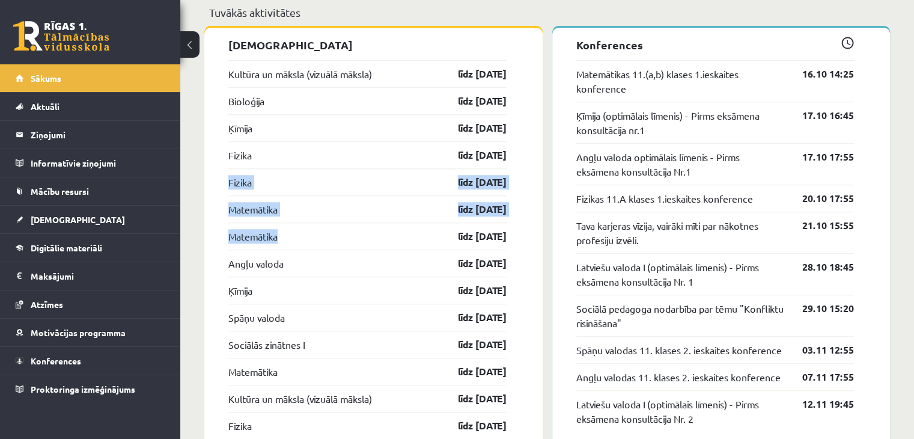
drag, startPoint x: 225, startPoint y: 182, endPoint x: 310, endPoint y: 248, distance: 107.9
click at [310, 234] on div "Matemātika līdz 31.10.25" at bounding box center [367, 235] width 278 height 27
drag, startPoint x: 221, startPoint y: 186, endPoint x: 308, endPoint y: 230, distance: 97.1
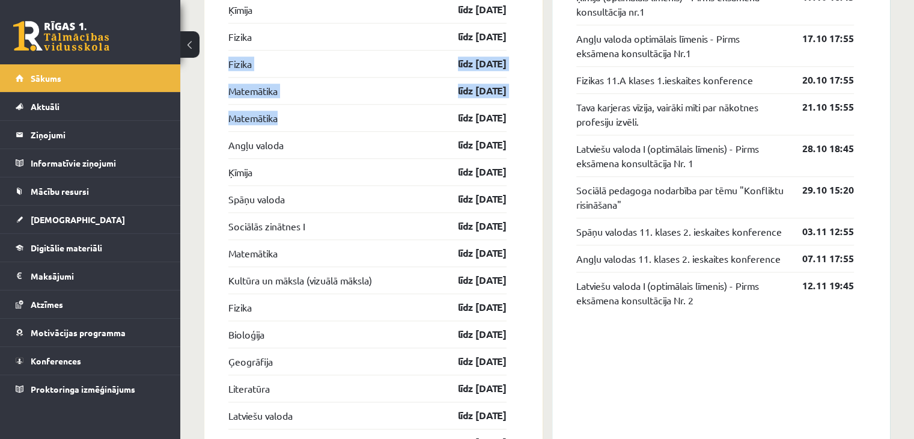
scroll to position [1202, 0]
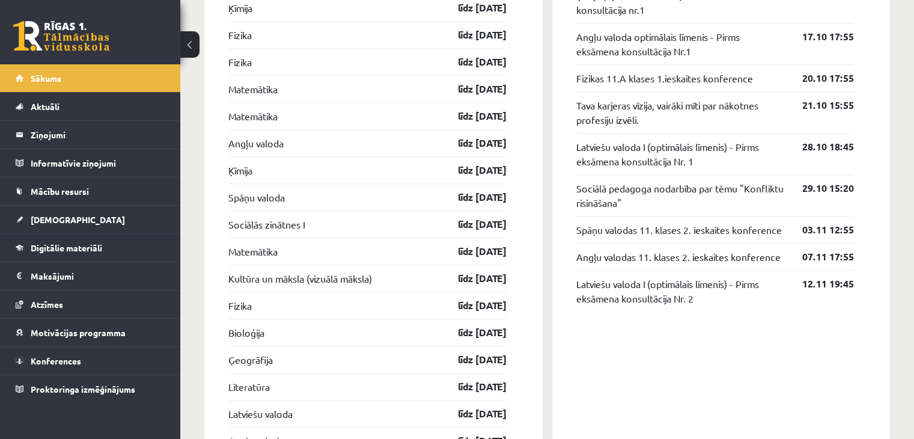
click at [357, 256] on div "Matemātika līdz 30.11.25" at bounding box center [367, 250] width 278 height 27
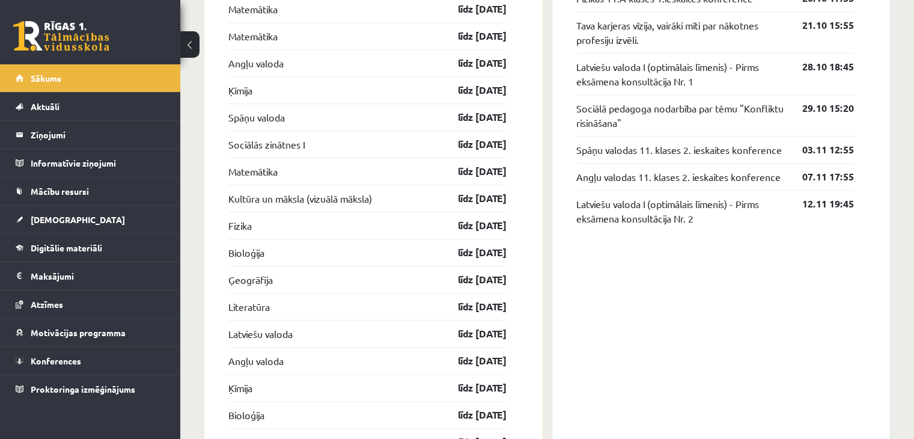
scroll to position [1323, 0]
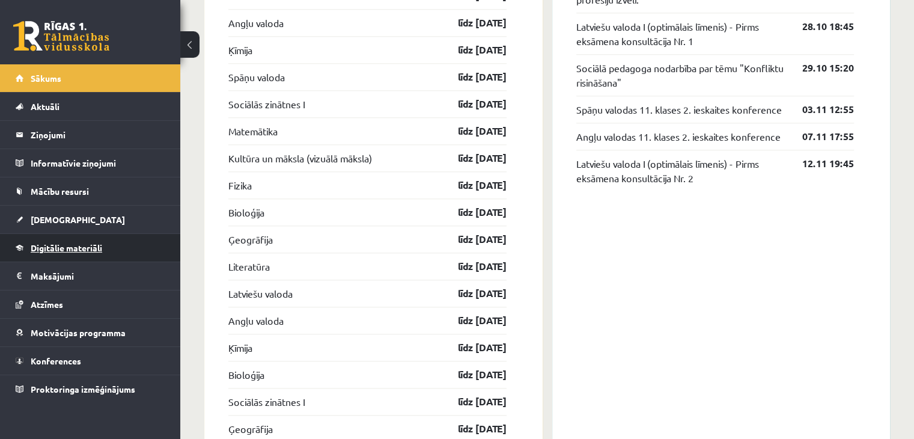
click at [58, 242] on span "Digitālie materiāli" at bounding box center [67, 247] width 72 height 11
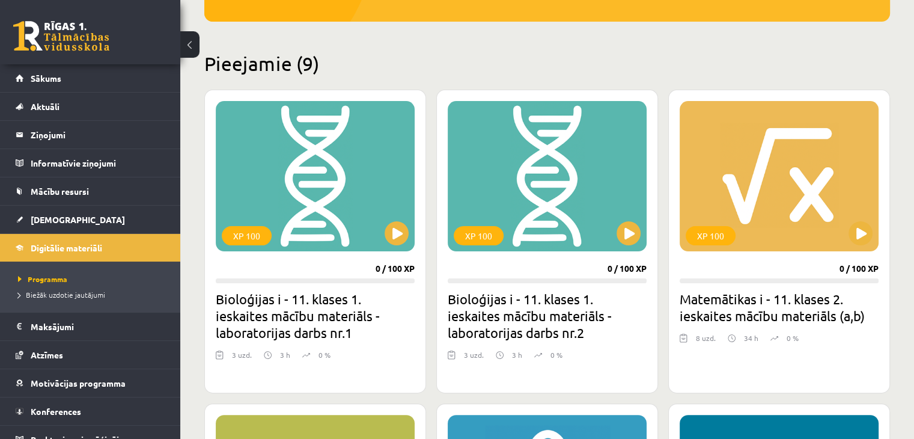
scroll to position [301, 0]
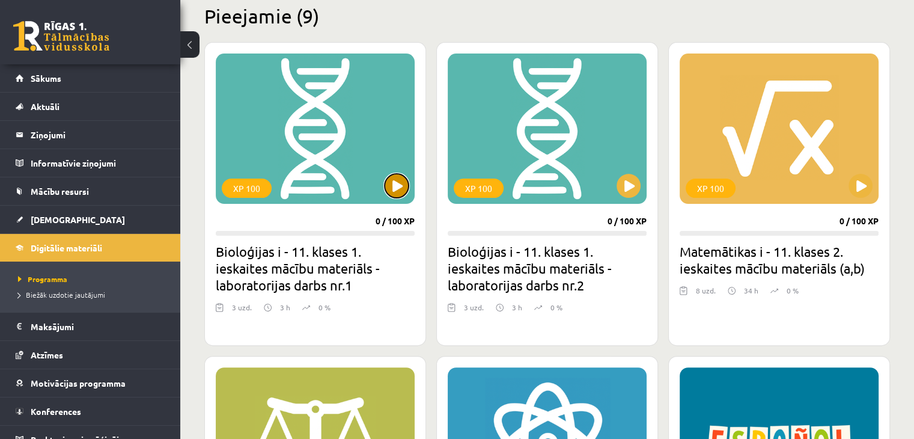
click at [390, 186] on button at bounding box center [397, 186] width 24 height 24
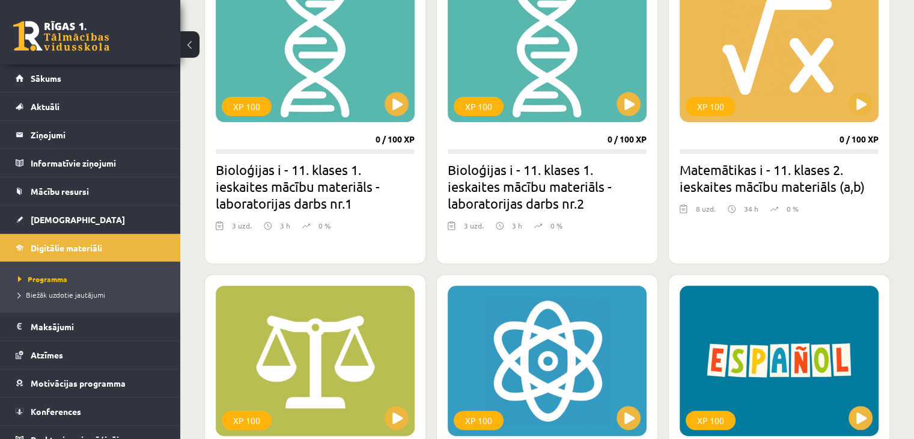
scroll to position [421, 0]
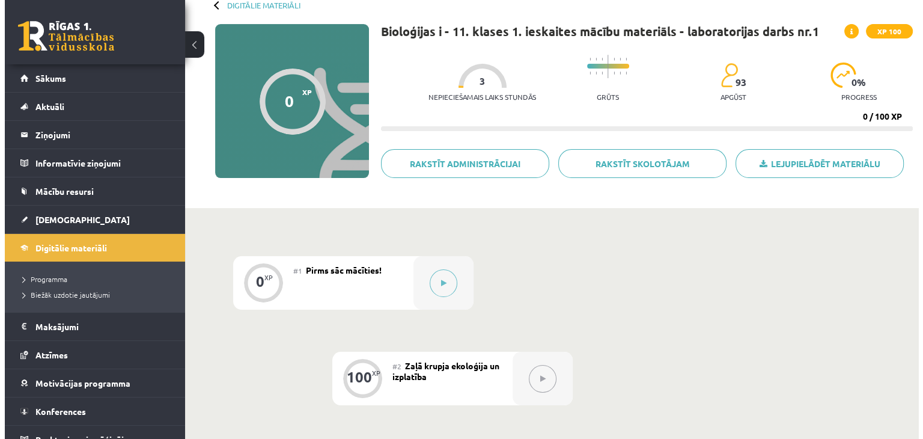
scroll to position [301, 0]
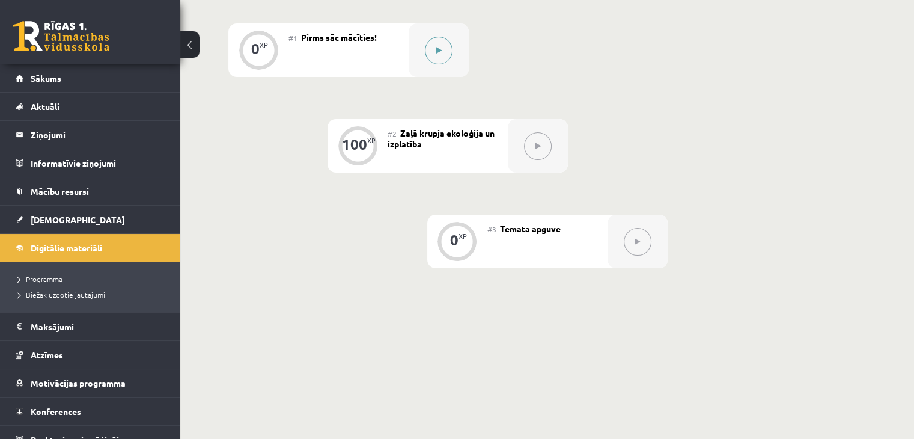
click at [435, 46] on button at bounding box center [439, 51] width 28 height 28
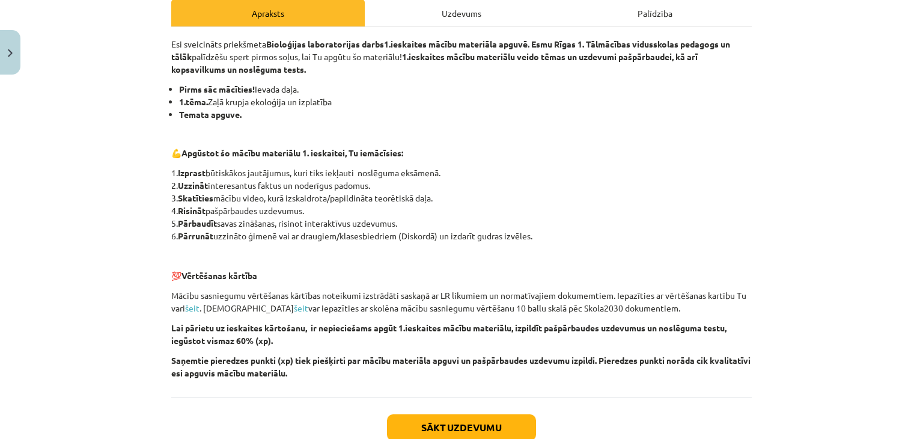
scroll to position [180, 0]
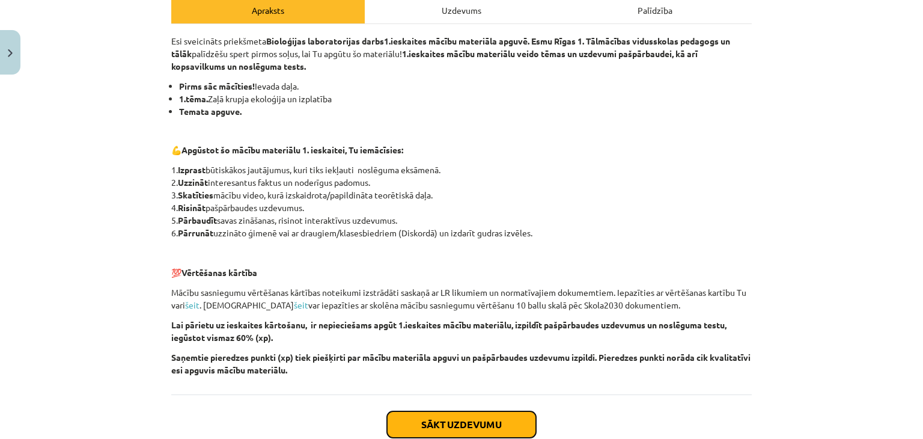
click at [415, 423] on button "Sākt uzdevumu" at bounding box center [461, 424] width 149 height 26
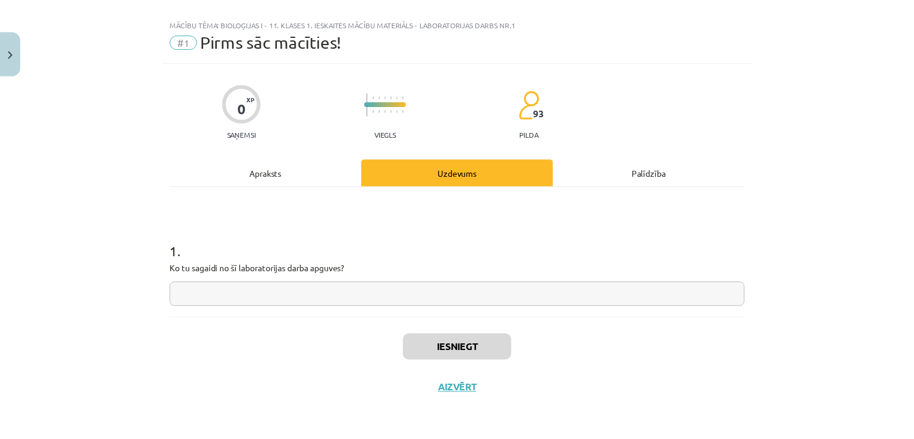
scroll to position [17, 0]
click at [445, 390] on button "Aizvērt" at bounding box center [462, 389] width 46 height 12
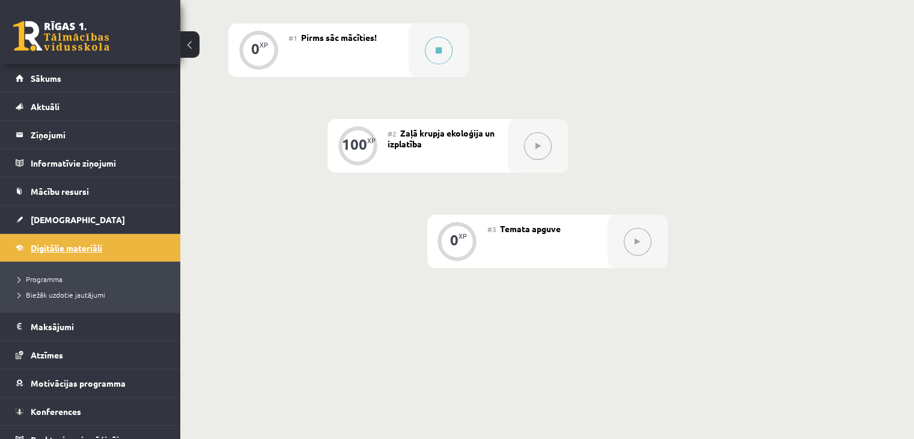
click at [67, 240] on link "Digitālie materiāli" at bounding box center [91, 248] width 150 height 28
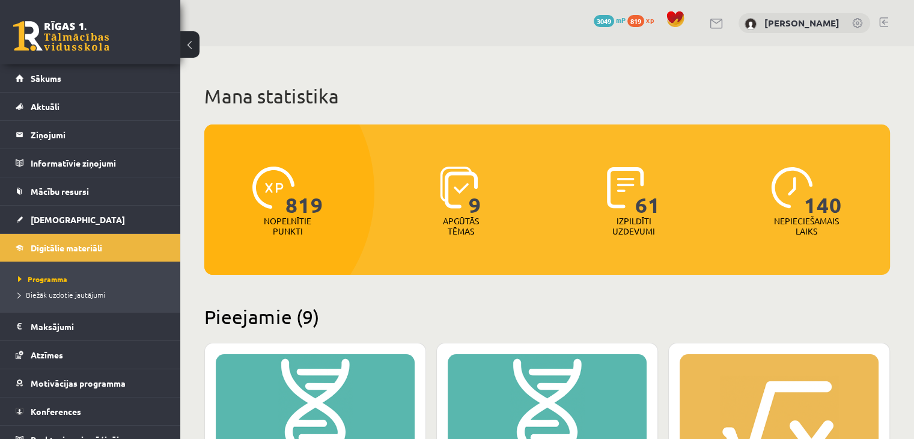
scroll to position [180, 0]
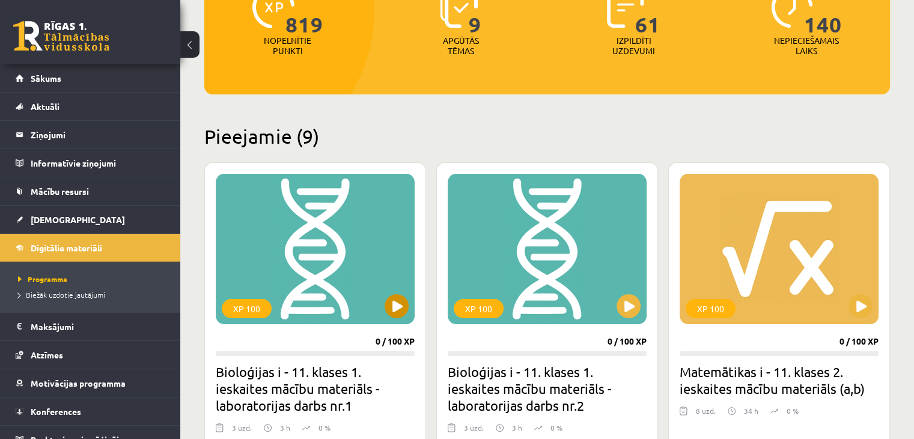
click at [382, 301] on div "XP 100" at bounding box center [315, 249] width 199 height 150
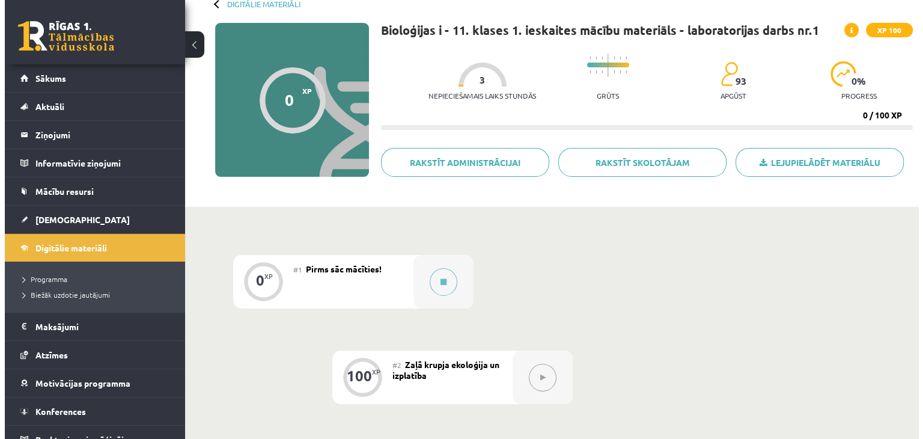
scroll to position [240, 0]
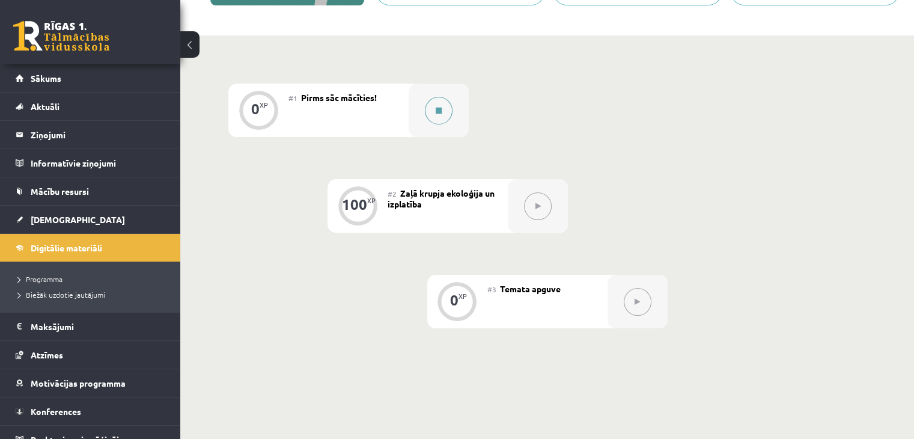
click at [452, 111] on button at bounding box center [439, 111] width 28 height 28
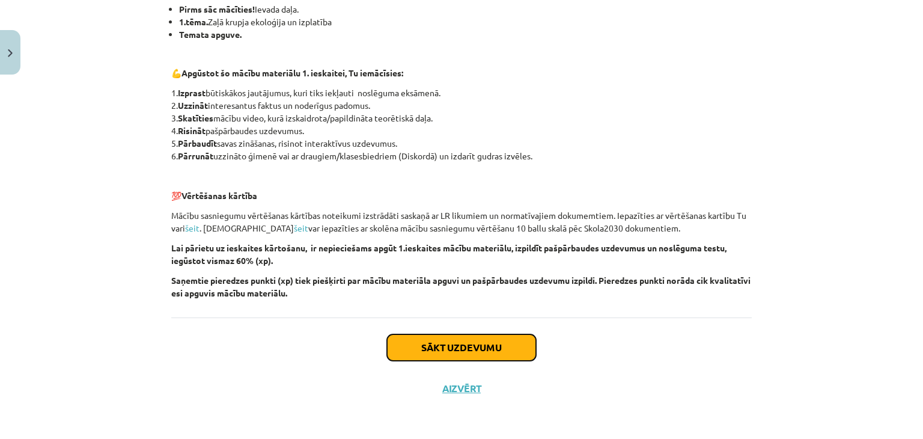
click at [428, 352] on button "Sākt uzdevumu" at bounding box center [461, 347] width 149 height 26
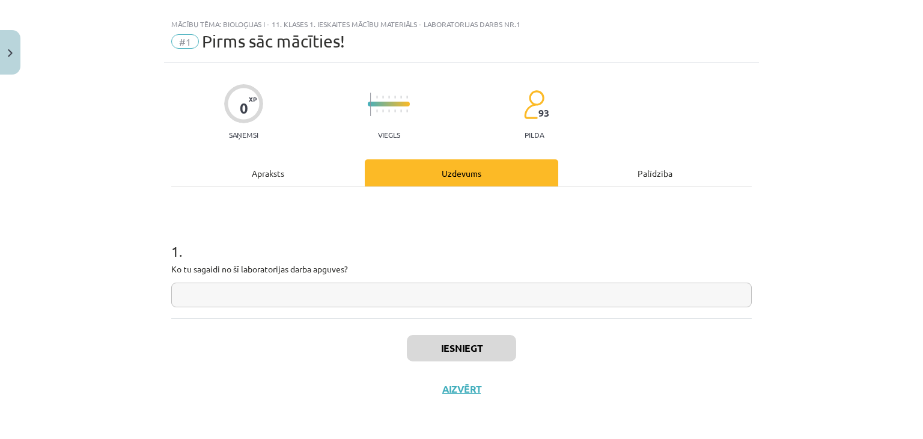
click at [303, 293] on input "text" at bounding box center [461, 295] width 581 height 25
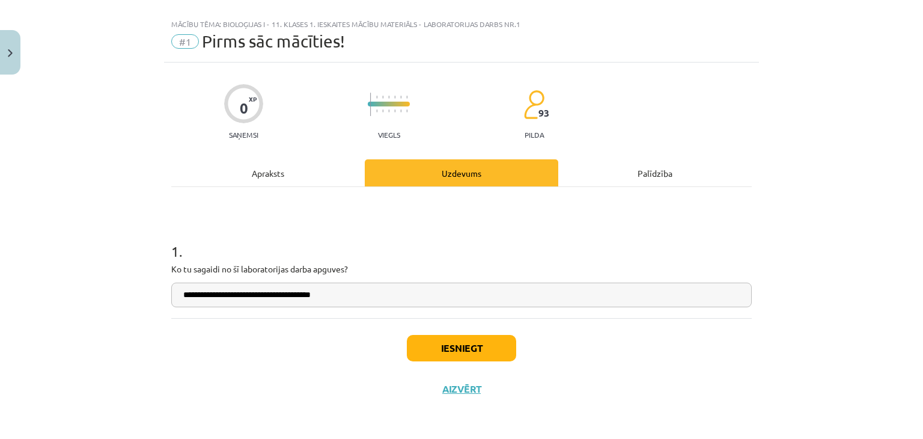
type input "**********"
click at [429, 346] on button "Iesniegt" at bounding box center [461, 348] width 109 height 26
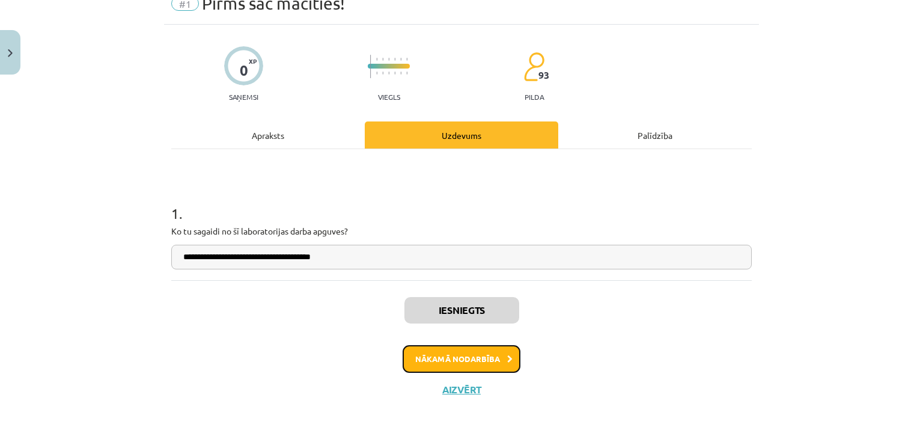
click at [441, 355] on button "Nākamā nodarbība" at bounding box center [462, 359] width 118 height 28
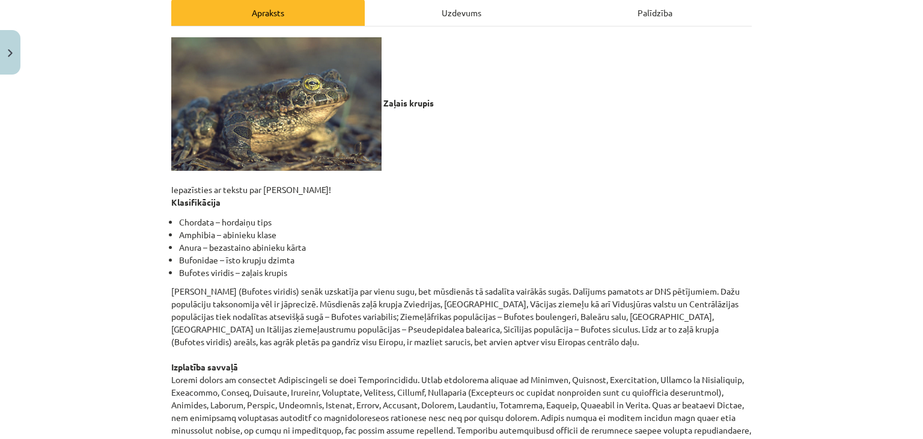
scroll to position [180, 0]
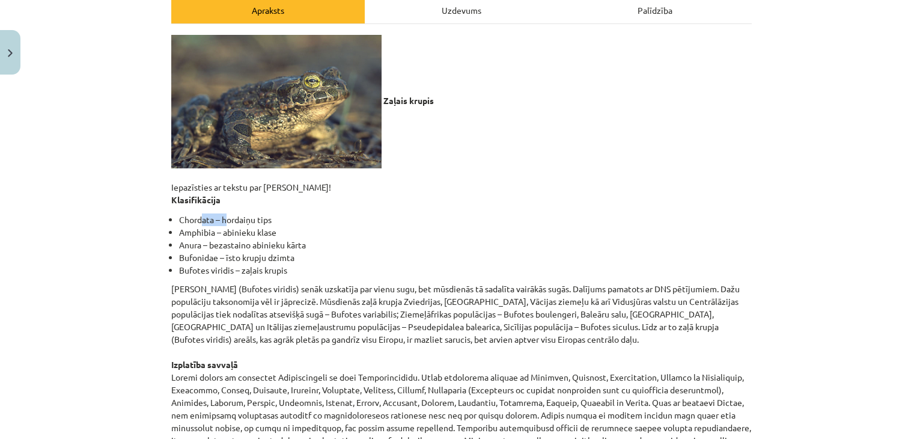
drag, startPoint x: 176, startPoint y: 210, endPoint x: 204, endPoint y: 222, distance: 31.3
click at [204, 222] on li "Chordata – hordaiņu tips" at bounding box center [465, 219] width 573 height 13
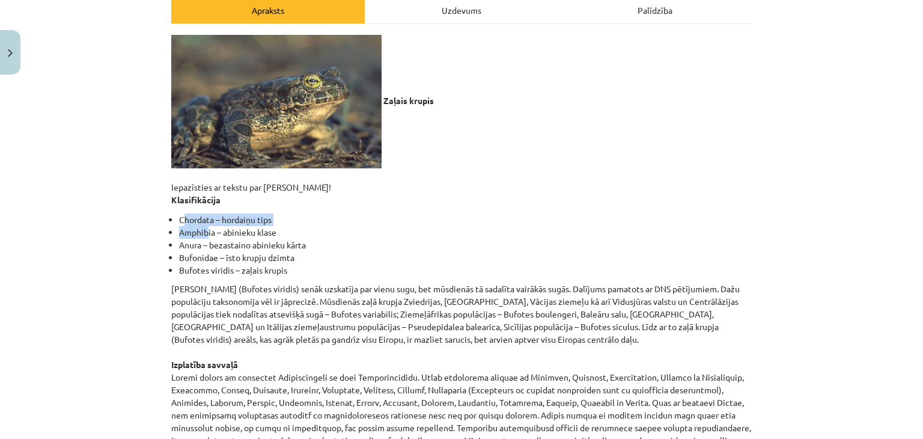
drag, startPoint x: 178, startPoint y: 222, endPoint x: 204, endPoint y: 226, distance: 26.8
click at [204, 226] on ul "Chordata – hordaiņu tips Amphibia – abinieku klase Anura – bezastaino abinieku …" at bounding box center [461, 244] width 581 height 63
click at [204, 226] on li "Amphibia – abinieku klase" at bounding box center [465, 232] width 573 height 13
drag, startPoint x: 198, startPoint y: 249, endPoint x: 222, endPoint y: 249, distance: 24.0
click at [219, 249] on li "Anura – bezastaino abinieku kārta" at bounding box center [465, 245] width 573 height 13
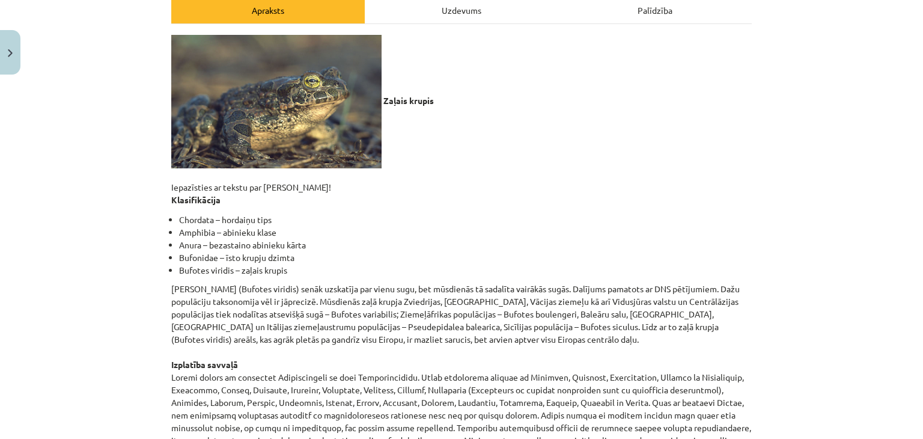
click at [222, 249] on li "Anura – bezastaino abinieku kārta" at bounding box center [465, 245] width 573 height 13
drag, startPoint x: 190, startPoint y: 260, endPoint x: 202, endPoint y: 257, distance: 12.3
click at [200, 258] on li "Bufonidae – īsto krupju dzimta" at bounding box center [465, 257] width 573 height 13
click at [202, 257] on li "Bufonidae – īsto krupju dzimta" at bounding box center [465, 257] width 573 height 13
drag, startPoint x: 194, startPoint y: 265, endPoint x: 214, endPoint y: 271, distance: 21.3
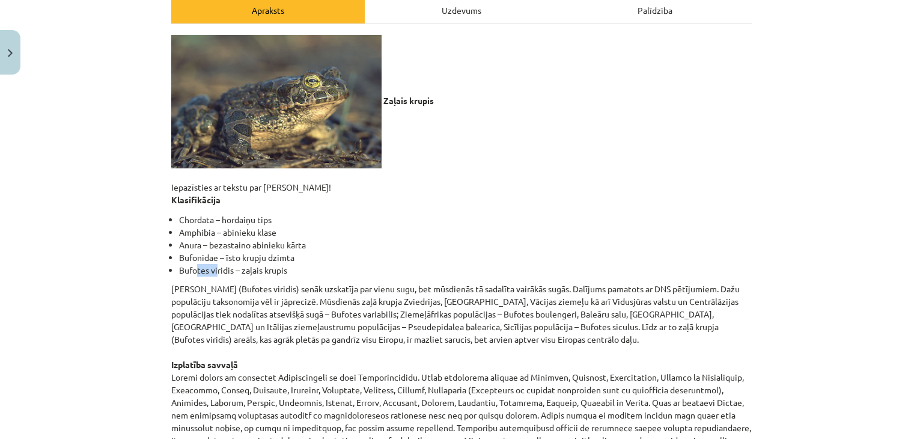
click at [213, 270] on li "Bufotes viridis – zaļais krupis" at bounding box center [465, 270] width 573 height 13
click at [214, 271] on li "Bufotes viridis – zaļais krupis" at bounding box center [465, 270] width 573 height 13
drag, startPoint x: 327, startPoint y: 287, endPoint x: 556, endPoint y: 284, distance: 228.5
click at [556, 284] on p "Zaļo krupi (Bufotes viridis) senāk uzskatīja par vienu sugu, bet mūsdienās tā s…" at bounding box center [461, 422] width 581 height 278
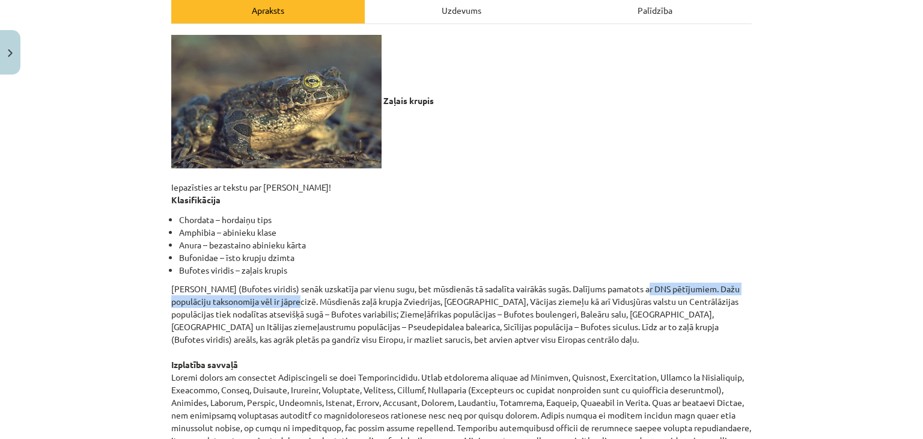
drag, startPoint x: 635, startPoint y: 285, endPoint x: 305, endPoint y: 295, distance: 330.2
click at [305, 295] on p "Zaļo krupi (Bufotes viridis) senāk uzskatīja par vienu sugu, bet mūsdienās tā s…" at bounding box center [461, 422] width 581 height 278
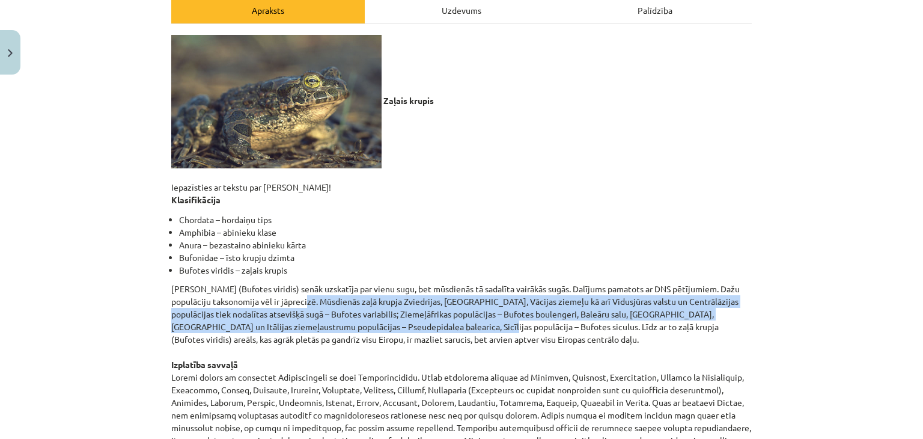
drag, startPoint x: 313, startPoint y: 296, endPoint x: 435, endPoint y: 327, distance: 125.3
click at [435, 327] on p "Zaļo krupi (Bufotes viridis) senāk uzskatīja par vienu sugu, bet mūsdienās tā s…" at bounding box center [461, 422] width 581 height 278
click at [435, 326] on p "Zaļo krupi (Bufotes viridis) senāk uzskatīja par vienu sugu, bet mūsdienās tā s…" at bounding box center [461, 422] width 581 height 278
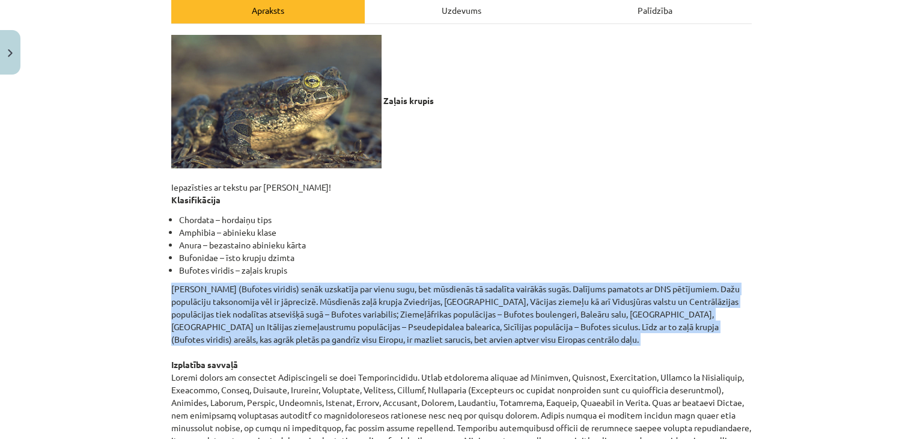
click at [435, 326] on p "Zaļo krupi (Bufotes viridis) senāk uzskatīja par vienu sugu, bet mūsdienās tā s…" at bounding box center [461, 422] width 581 height 278
click at [422, 324] on p "Zaļo krupi (Bufotes viridis) senāk uzskatīja par vienu sugu, bet mūsdienās tā s…" at bounding box center [461, 422] width 581 height 278
click at [419, 314] on p "Zaļo krupi (Bufotes viridis) senāk uzskatīja par vienu sugu, bet mūsdienās tā s…" at bounding box center [461, 422] width 581 height 278
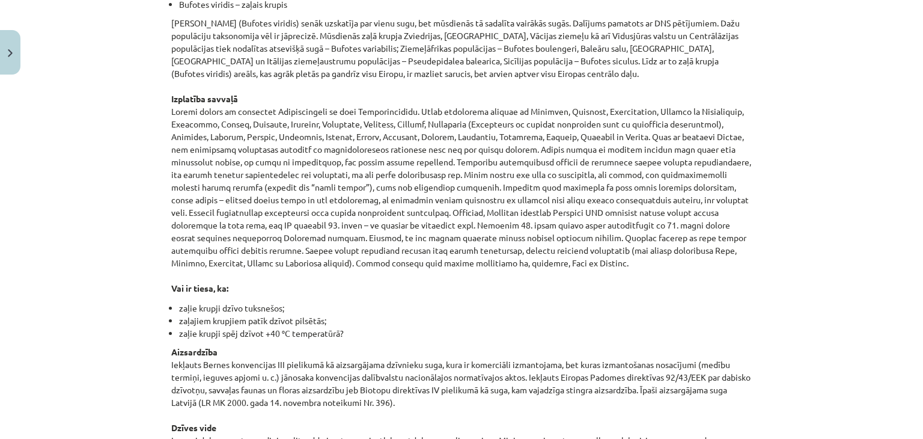
scroll to position [481, 0]
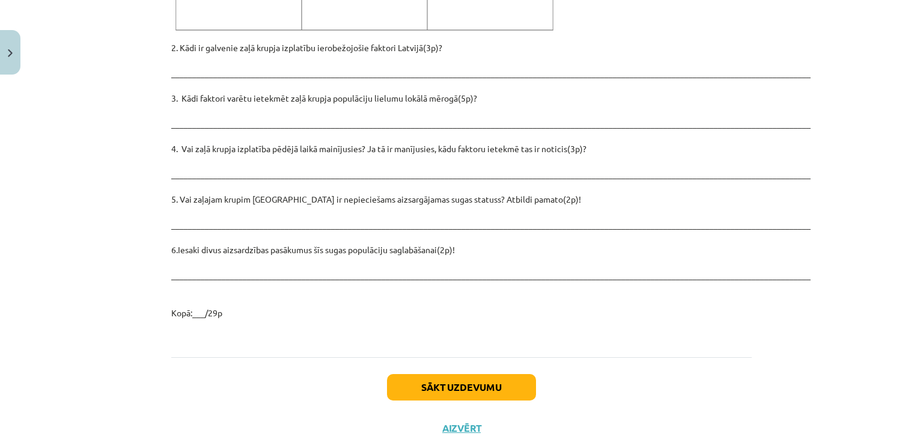
scroll to position [1710, 0]
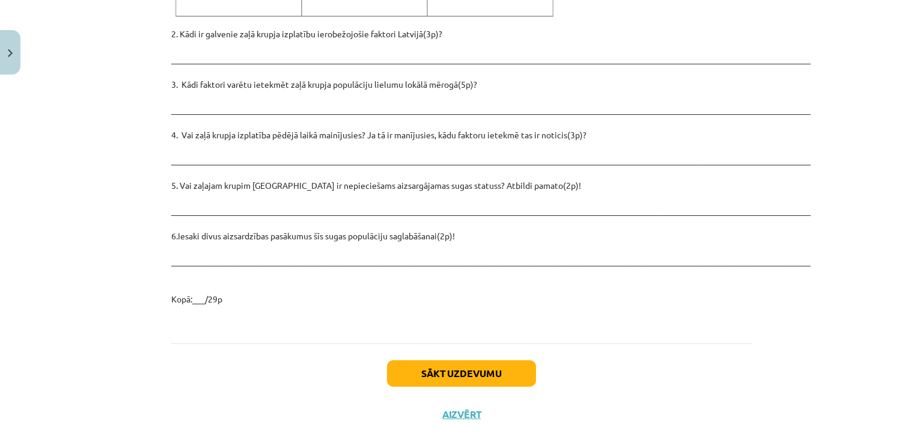
click at [406, 364] on div "Sākt uzdevumu Aizvērt" at bounding box center [461, 385] width 581 height 84
click at [404, 360] on button "Sākt uzdevumu" at bounding box center [461, 373] width 149 height 26
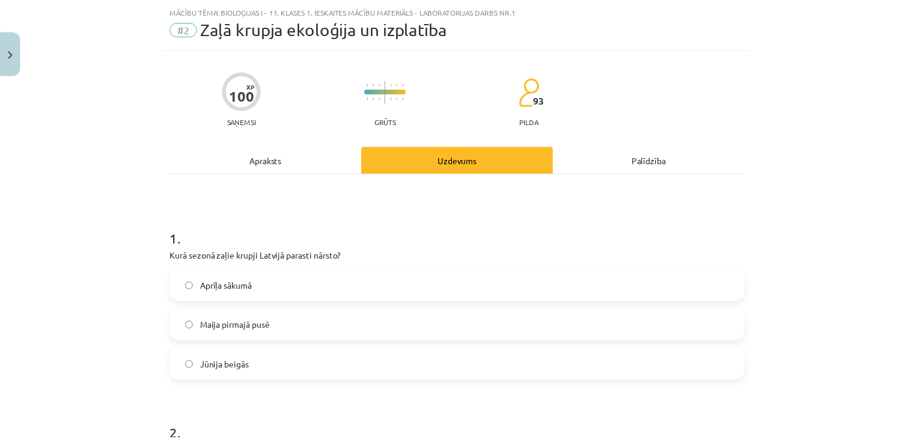
scroll to position [30, 0]
click at [5, 54] on button "Close" at bounding box center [10, 52] width 20 height 44
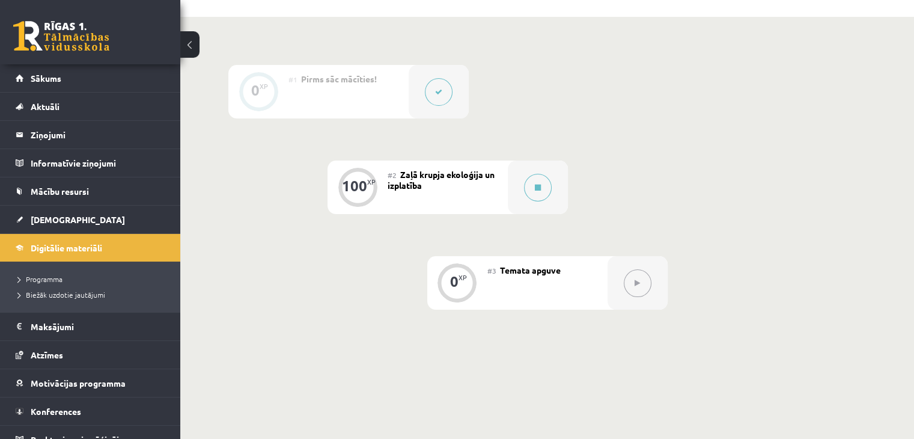
scroll to position [301, 0]
